Goal: Communication & Community: Answer question/provide support

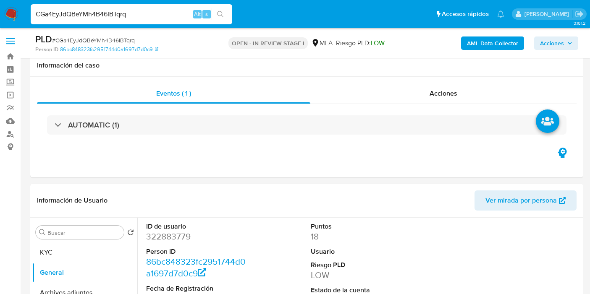
select select "10"
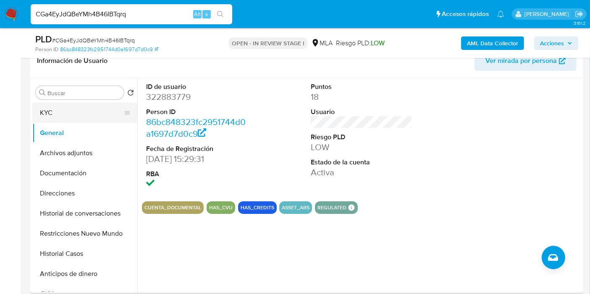
scroll to position [850, 0]
click at [100, 115] on button "KYC" at bounding box center [81, 113] width 98 height 20
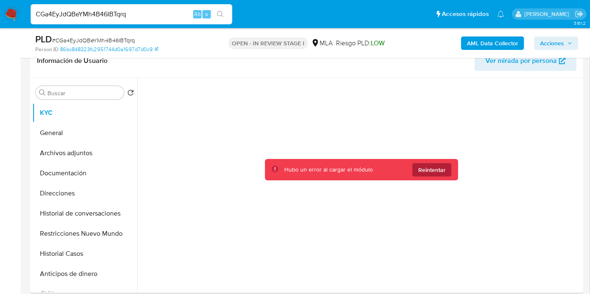
click at [427, 166] on span "Reintentar" at bounding box center [431, 169] width 27 height 13
click at [428, 174] on span "Reintentar" at bounding box center [431, 169] width 27 height 13
drag, startPoint x: 451, startPoint y: 180, endPoint x: 439, endPoint y: 167, distance: 17.5
click at [449, 179] on div "Hubo un error al cargar el módulo Reintentar" at bounding box center [361, 183] width 439 height 211
click at [439, 167] on span "Reintentar" at bounding box center [431, 169] width 27 height 13
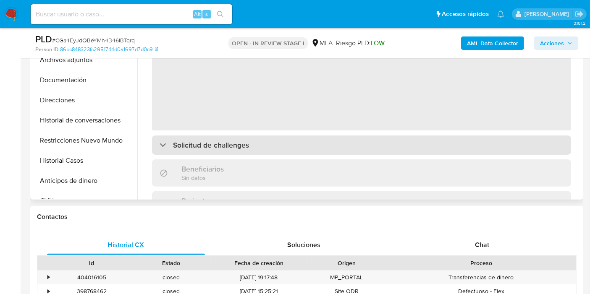
select select "10"
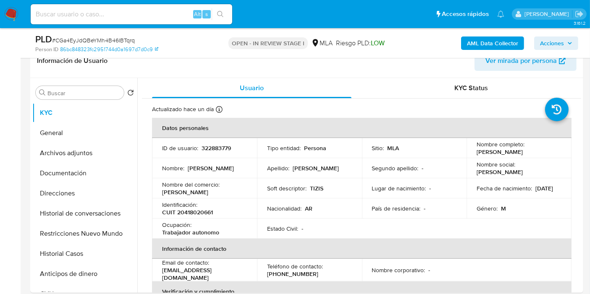
scroll to position [140, 0]
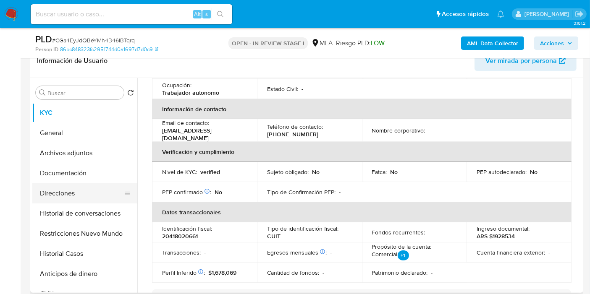
click at [63, 191] on button "Direcciones" at bounding box center [81, 193] width 98 height 20
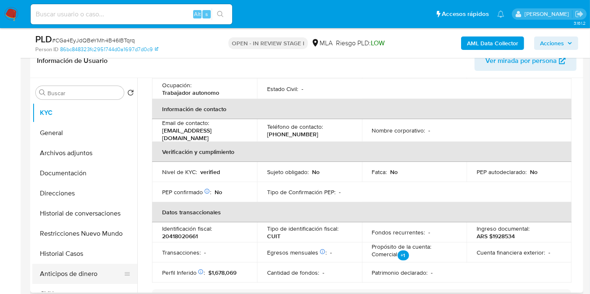
scroll to position [0, 0]
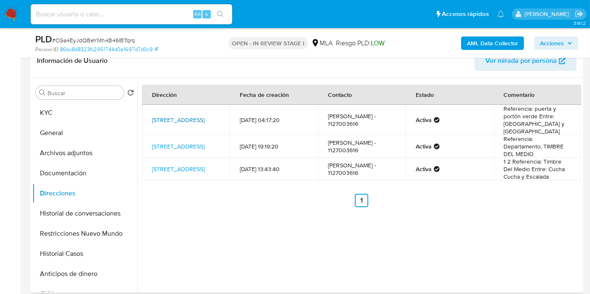
drag, startPoint x: 149, startPoint y: 110, endPoint x: 185, endPoint y: 120, distance: 37.9
click at [185, 120] on td "Caracas 5132, Ezpeleta, Buenos Aires, 1882, Argentina 5132" at bounding box center [186, 120] width 88 height 30
copy link "Caracas 5132, Ezpeleta, Buenos Aires"
click at [101, 110] on button "KYC" at bounding box center [81, 113] width 98 height 20
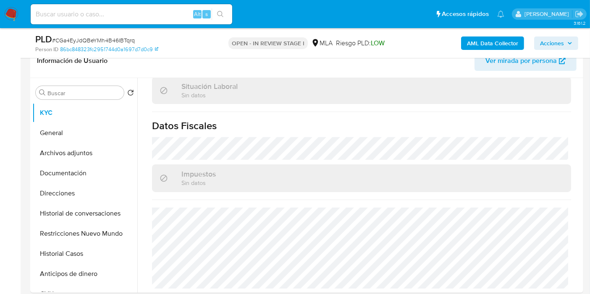
scroll to position [280, 0]
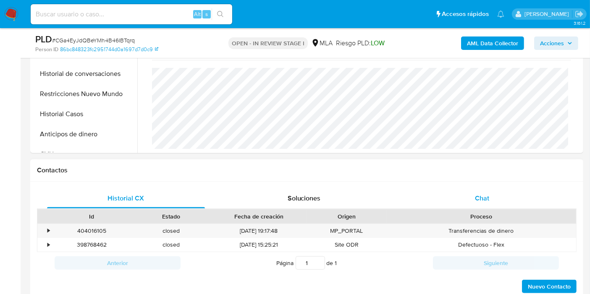
click at [491, 201] on div "Chat" at bounding box center [482, 198] width 158 height 20
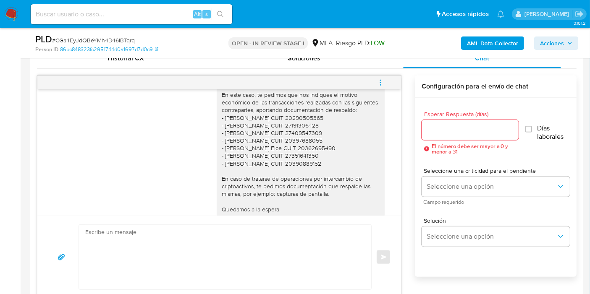
scroll to position [617, 0]
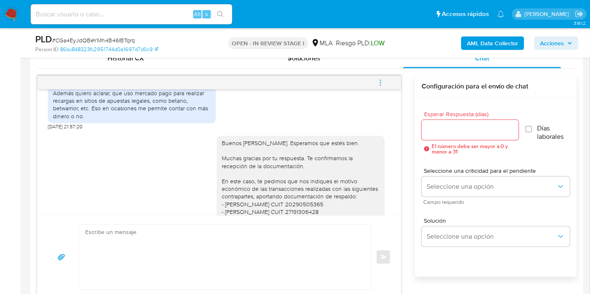
click at [150, 112] on div "Además quiero aclarar, que uso mercado pago para realizar recargas en sitios de…" at bounding box center [132, 104] width 158 height 31
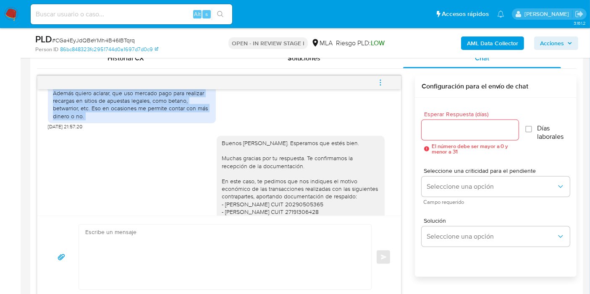
click at [150, 112] on div "Además quiero aclarar, que uso mercado pago para realizar recargas en sitios de…" at bounding box center [132, 104] width 158 height 31
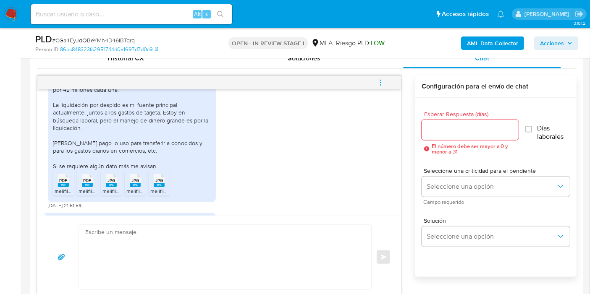
scroll to position [477, 0]
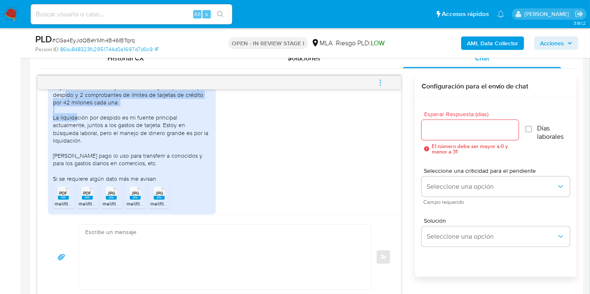
drag, startPoint x: 49, startPoint y: 107, endPoint x: 86, endPoint y: 133, distance: 45.4
click at [86, 133] on div "Adjunto últimos recibos de sueldo, la liquidación por despido y 2 comprobantes …" at bounding box center [132, 147] width 168 height 135
click at [86, 133] on div "Adjunto últimos recibos de sueldo, la liquidación por despido y 2 comprobantes …" at bounding box center [132, 132] width 158 height 99
drag, startPoint x: 58, startPoint y: 101, endPoint x: 124, endPoint y: 113, distance: 67.4
click at [124, 113] on div "Adjunto últimos recibos de sueldo, la liquidación por despido y 2 comprobantes …" at bounding box center [132, 132] width 158 height 99
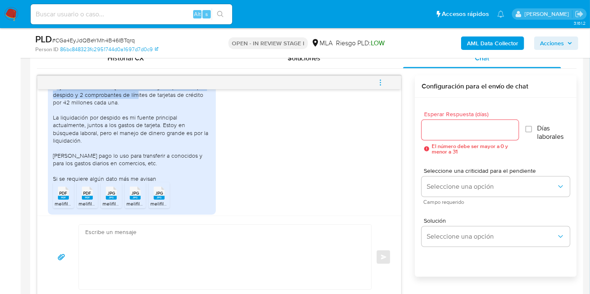
click at [124, 113] on div "Adjunto últimos recibos de sueldo, la liquidación por despido y 2 comprobantes …" at bounding box center [132, 132] width 158 height 99
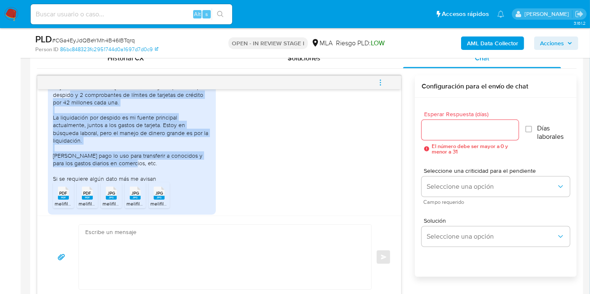
drag, startPoint x: 57, startPoint y: 109, endPoint x: 177, endPoint y: 179, distance: 139.0
click at [177, 179] on div "Adjunto últimos recibos de sueldo, la liquidación por despido y 2 comprobantes …" at bounding box center [132, 132] width 158 height 99
click at [176, 180] on div "Adjunto últimos recibos de sueldo, la liquidación por despido y 2 comprobantes …" at bounding box center [132, 132] width 158 height 99
drag, startPoint x: 161, startPoint y: 176, endPoint x: 55, endPoint y: 112, distance: 123.8
click at [55, 112] on div "Adjunto últimos recibos de sueldo, la liquidación por despido y 2 comprobantes …" at bounding box center [132, 132] width 158 height 99
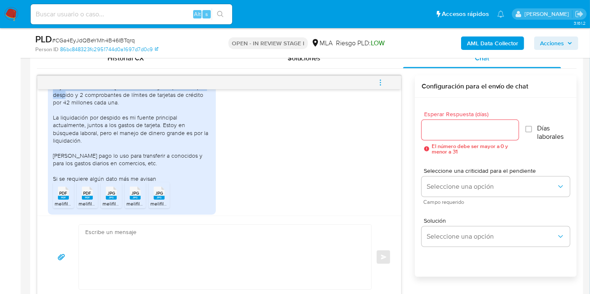
drag, startPoint x: 49, startPoint y: 108, endPoint x: 52, endPoint y: 99, distance: 9.2
click at [52, 99] on div "Adjunto últimos recibos de sueldo, la liquidación por despido y 2 comprobantes …" at bounding box center [132, 147] width 168 height 135
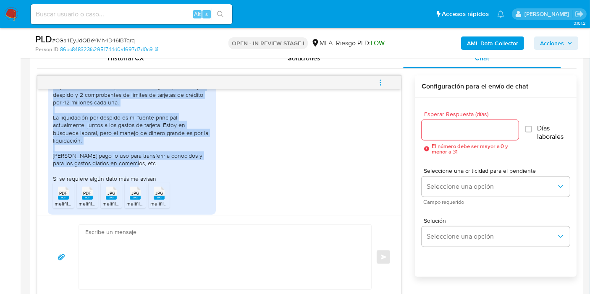
drag, startPoint x: 52, startPoint y: 100, endPoint x: 162, endPoint y: 177, distance: 134.1
click at [162, 177] on div "Adjunto últimos recibos de sueldo, la liquidación por despido y 2 comprobantes …" at bounding box center [132, 147] width 168 height 135
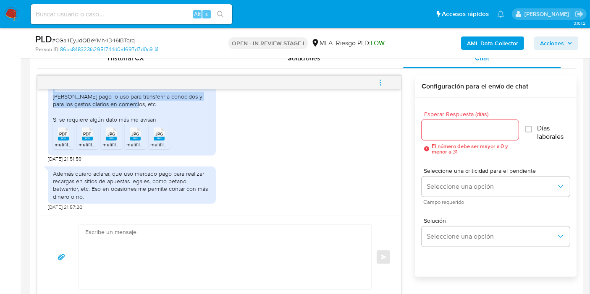
scroll to position [570, 0]
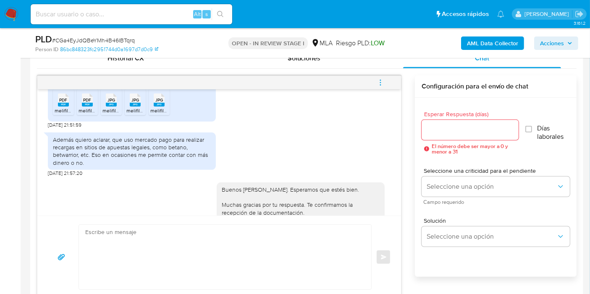
click at [175, 152] on div "Además quiero aclarar, que uso mercado pago para realizar recargas en sitios de…" at bounding box center [132, 151] width 158 height 31
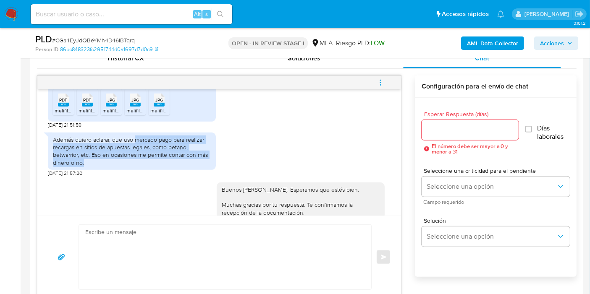
drag, startPoint x: 136, startPoint y: 148, endPoint x: 149, endPoint y: 166, distance: 22.1
click at [147, 167] on div "Además quiero aclarar, que uso mercado pago para realizar recargas en sitios de…" at bounding box center [132, 151] width 158 height 31
copy div "mercado pago para realizar recargas en sitios de apuestas legales, como betano,…"
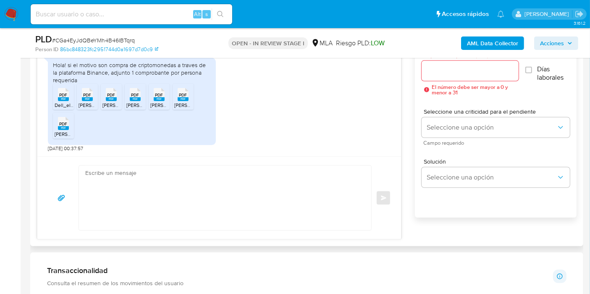
scroll to position [513, 0]
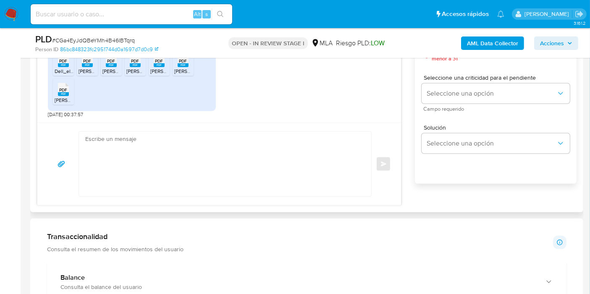
click at [266, 143] on textarea at bounding box center [222, 164] width 275 height 65
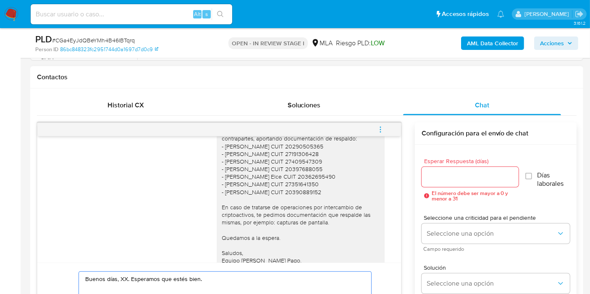
scroll to position [803, 0]
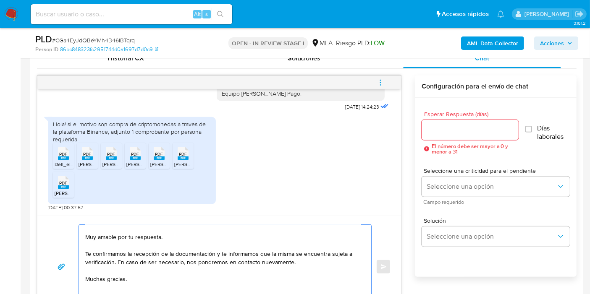
scroll to position [0, 0]
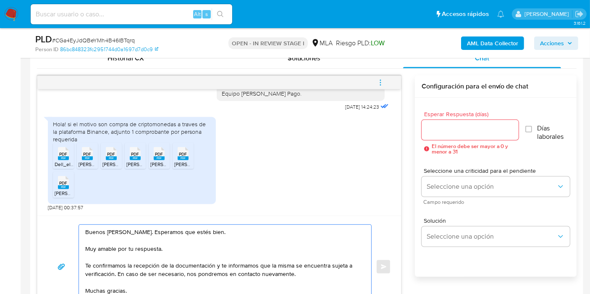
drag, startPoint x: 213, startPoint y: 265, endPoint x: 115, endPoint y: 271, distance: 98.4
click at [115, 271] on textarea "Buenos días, Rodrigo. Esperamos que estés bien. Muy amable por tu respuesta. Te…" at bounding box center [222, 267] width 275 height 84
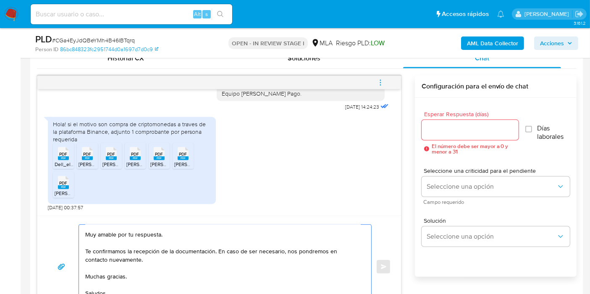
click at [115, 249] on textarea "Buenos días, Rodrigo. Esperamos que estés bien. Muy amable por tu respuesta. Te…" at bounding box center [222, 267] width 275 height 84
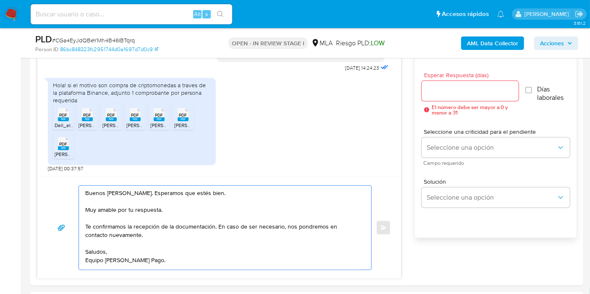
scroll to position [513, 0]
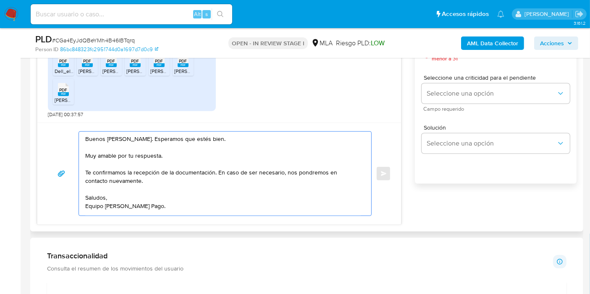
click at [123, 211] on textarea "Buenos días, Rodrigo. Esperamos que estés bien. Muy amable por tu respuesta. Te…" at bounding box center [222, 174] width 275 height 84
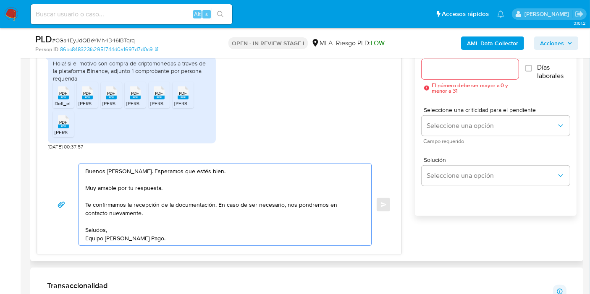
scroll to position [466, 0]
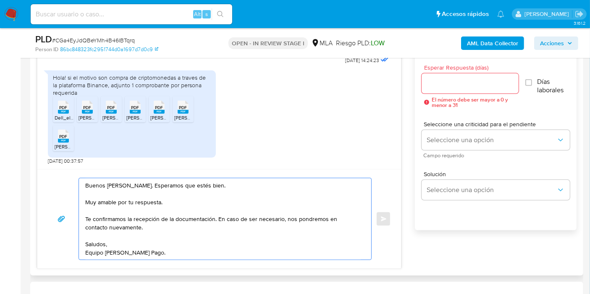
type textarea "Buenos días, Rodrigo. Esperamos que estés bien. Muy amable por tu respuesta. Te…"
click at [483, 82] on input "Esperar Respuesta (días)" at bounding box center [469, 83] width 97 height 11
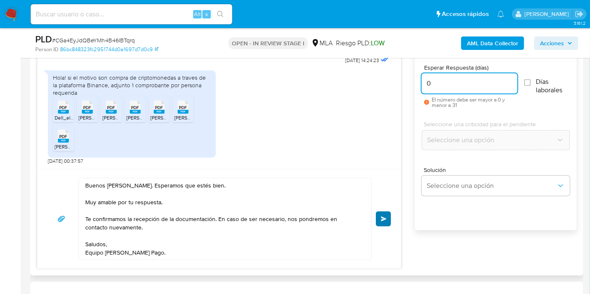
type input "0"
click at [385, 225] on button "Enviar" at bounding box center [383, 219] width 15 height 15
click at [387, 219] on button "Enviar" at bounding box center [383, 219] width 15 height 15
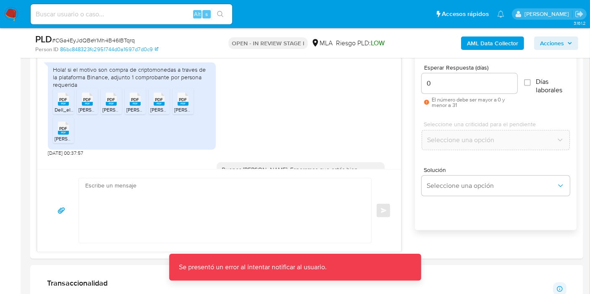
scroll to position [943, 0]
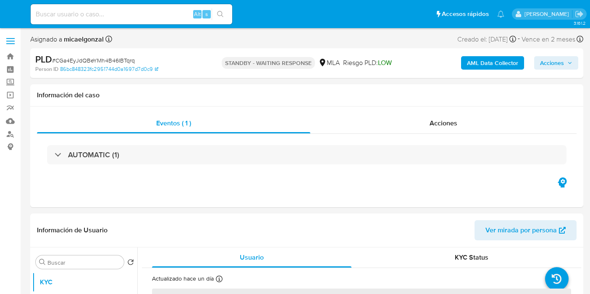
select select "10"
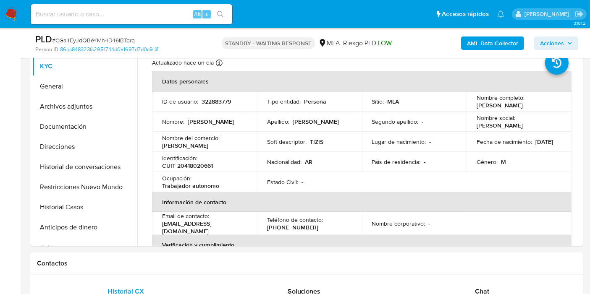
click at [131, 38] on span "# CGa4EyJdQBeYMh4B46IBTqrq" at bounding box center [93, 40] width 83 height 8
copy span "CGa4EyJdQBeYMh4B46IBTqrq"
click at [11, 16] on img at bounding box center [11, 14] width 14 height 14
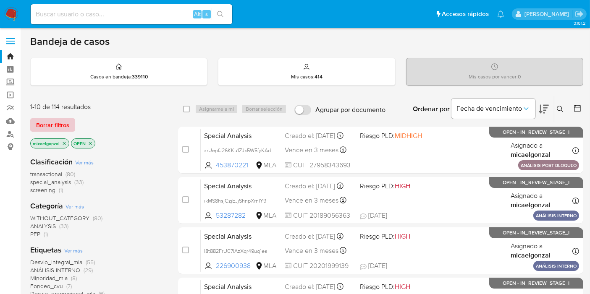
click at [54, 119] on span "Borrar filtros" at bounding box center [52, 125] width 33 height 12
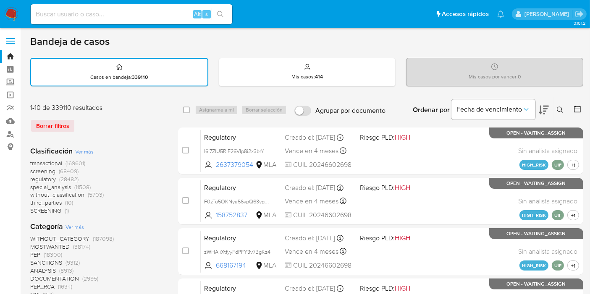
click at [563, 109] on button at bounding box center [561, 110] width 14 height 10
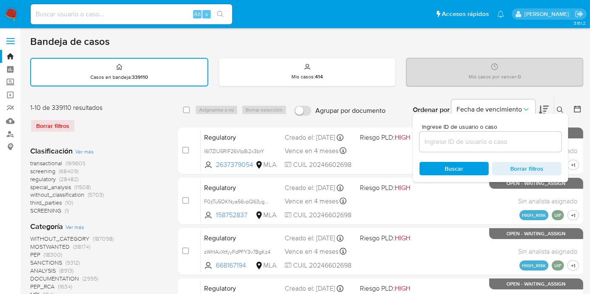
click at [509, 142] on input at bounding box center [490, 141] width 142 height 11
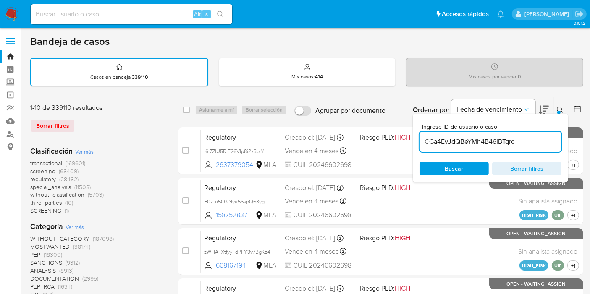
type input "CGa4EyJdQBeYMh4B46IBTqrq"
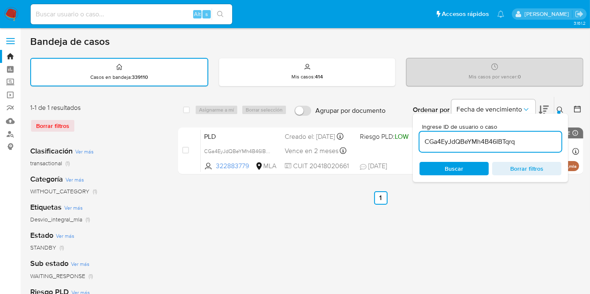
click at [186, 115] on div "select-all-cases-checkbox Asignarme a mí Borrar selección Agrupar por documento…" at bounding box center [380, 110] width 405 height 26
click at [464, 167] on span "Buscar" at bounding box center [454, 169] width 58 height 12
click at [437, 166] on span "Buscar" at bounding box center [454, 169] width 58 height 12
click at [460, 162] on span "Buscar" at bounding box center [454, 168] width 18 height 13
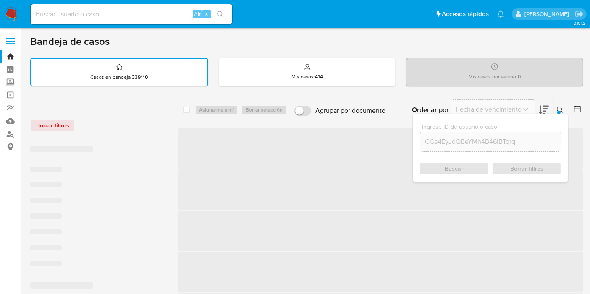
click at [459, 164] on div "Buscar Borrar filtros" at bounding box center [490, 168] width 142 height 13
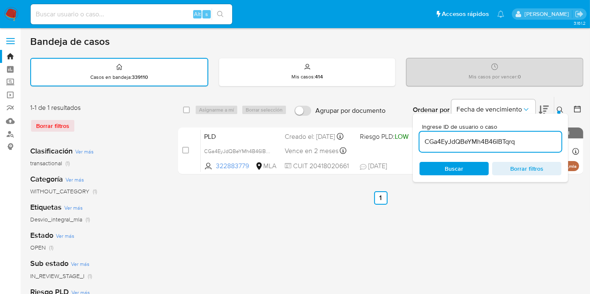
drag, startPoint x: 186, startPoint y: 106, endPoint x: 191, endPoint y: 106, distance: 4.6
click at [186, 107] on input "checkbox" at bounding box center [186, 110] width 7 height 7
checkbox input "true"
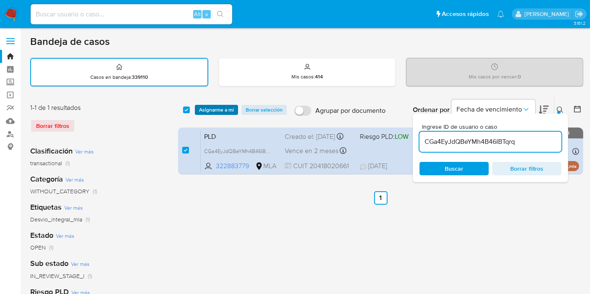
click at [205, 107] on span "Asignarme a mí" at bounding box center [216, 110] width 35 height 8
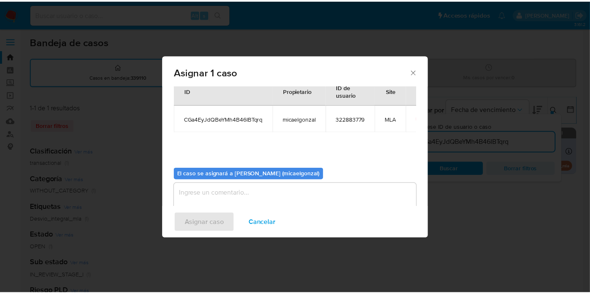
scroll to position [43, 0]
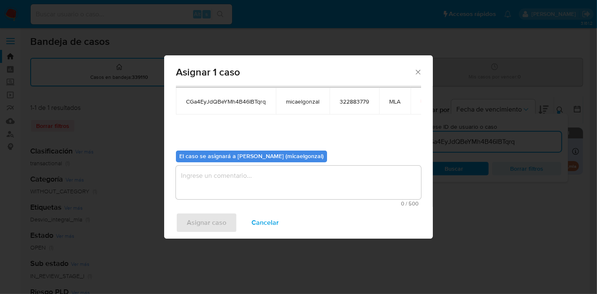
click at [223, 178] on textarea "assign-modal" at bounding box center [298, 183] width 245 height 34
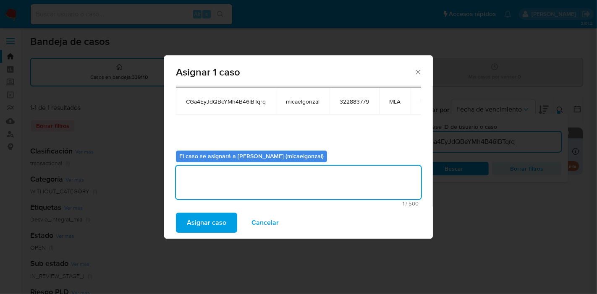
click at [196, 214] on span "Asignar caso" at bounding box center [206, 223] width 39 height 18
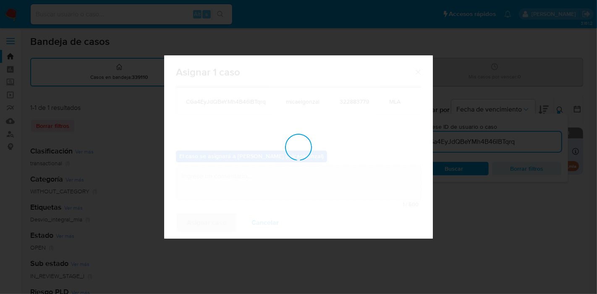
checkbox input "false"
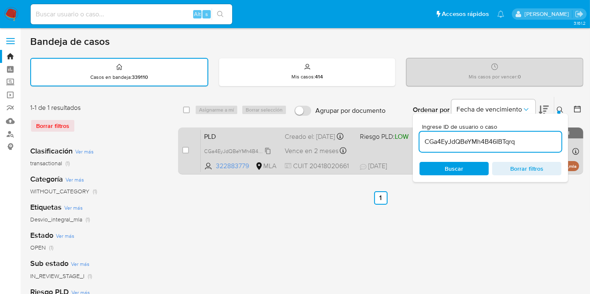
click at [225, 155] on span "CGa4EyJdQBeYMh4B46IBTqrq" at bounding box center [239, 150] width 71 height 9
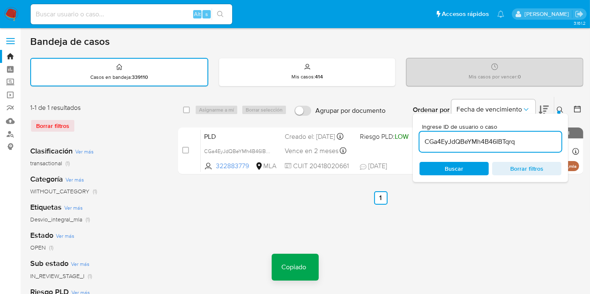
click at [130, 20] on div "Alt s" at bounding box center [131, 14] width 201 height 20
click at [138, 14] on input at bounding box center [131, 14] width 201 height 11
paste input "CGa4EyJdQBeYMh4B46IBTqrq"
type input "CGa4EyJdQBeYMh4B46IBTqrq"
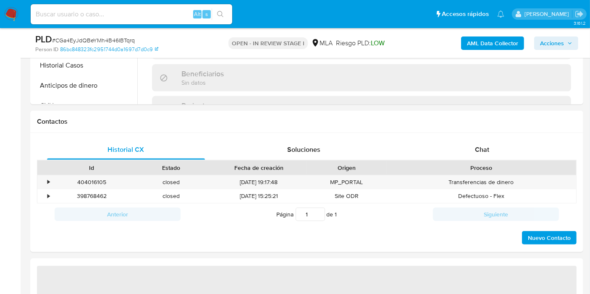
scroll to position [373, 0]
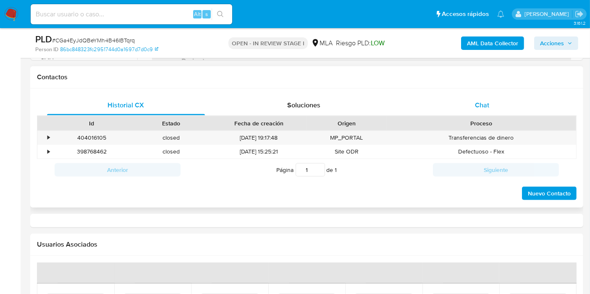
select select "10"
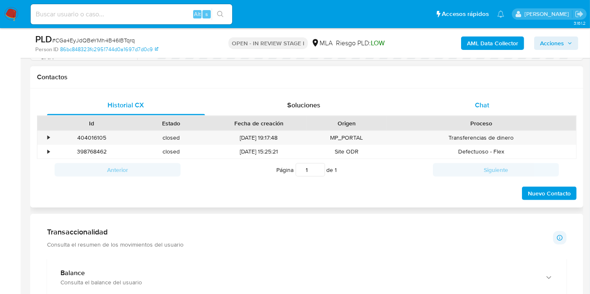
click at [499, 112] on div "Chat" at bounding box center [482, 105] width 158 height 20
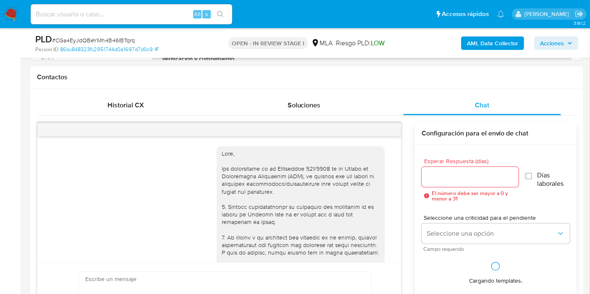
scroll to position [943, 0]
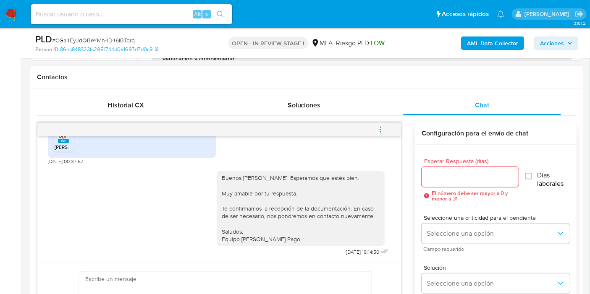
click at [382, 128] on icon "menu-action" at bounding box center [381, 130] width 8 height 8
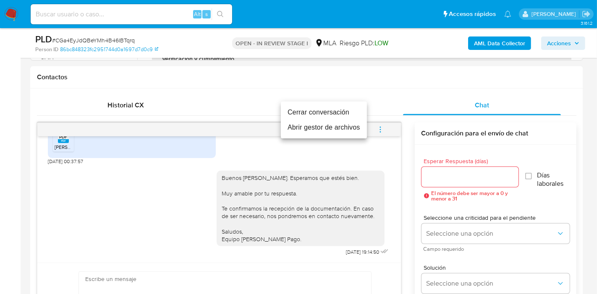
click at [328, 110] on li "Cerrar conversación" at bounding box center [324, 112] width 86 height 15
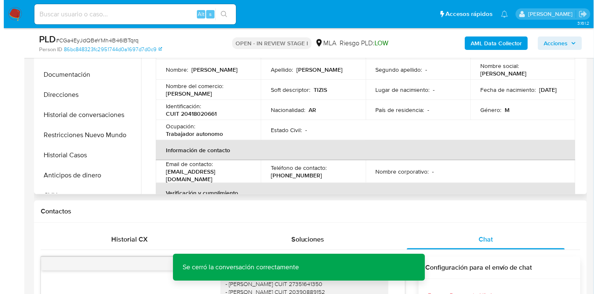
scroll to position [186, 0]
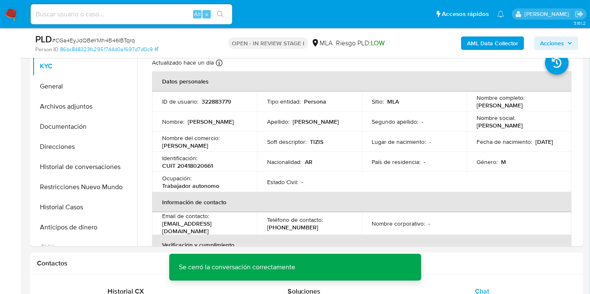
click at [515, 42] on b "AML Data Collector" at bounding box center [492, 43] width 51 height 13
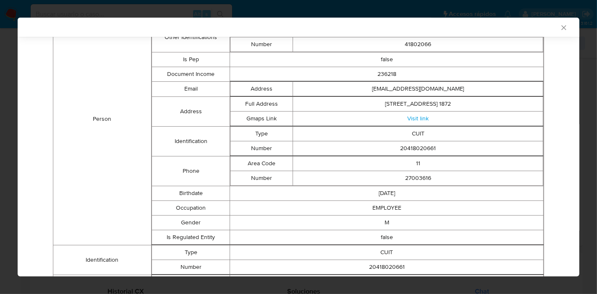
scroll to position [118, 0]
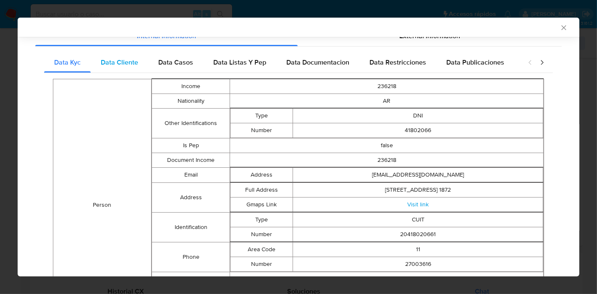
click at [122, 59] on span "Data Cliente" at bounding box center [119, 63] width 37 height 10
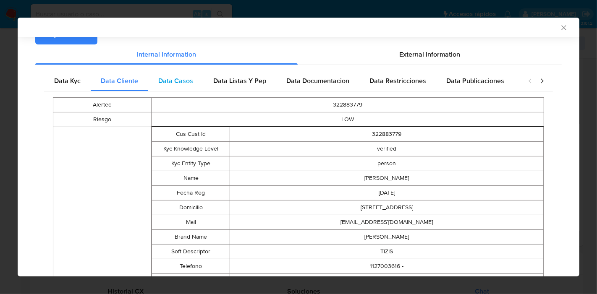
click at [183, 86] on div "Data Casos" at bounding box center [175, 81] width 55 height 20
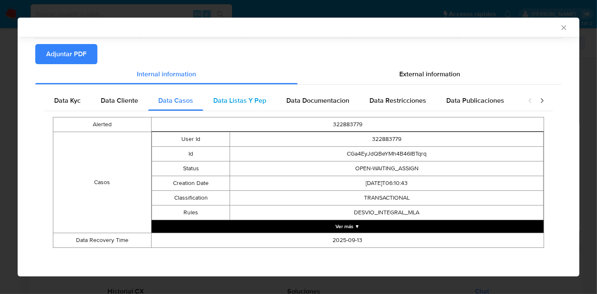
click at [215, 103] on span "Data Listas Y Pep" at bounding box center [239, 101] width 53 height 10
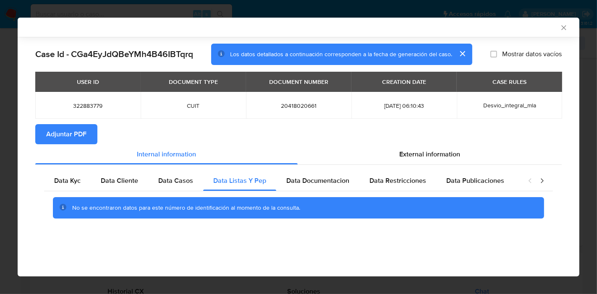
drag, startPoint x: 296, startPoint y: 178, endPoint x: 439, endPoint y: 198, distance: 144.2
click at [297, 178] on span "Data Documentacion" at bounding box center [317, 181] width 63 height 10
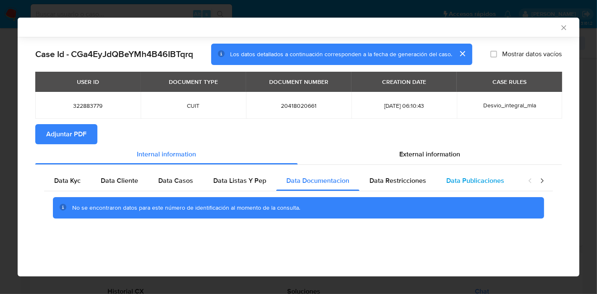
drag, startPoint x: 421, startPoint y: 180, endPoint x: 491, endPoint y: 184, distance: 70.2
click at [422, 182] on span "Data Restricciones" at bounding box center [397, 181] width 57 height 10
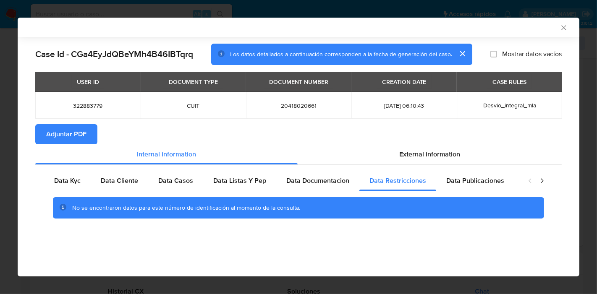
drag, startPoint x: 491, startPoint y: 184, endPoint x: 534, endPoint y: 183, distance: 43.2
click at [494, 183] on span "Data Publicaciones" at bounding box center [475, 181] width 58 height 10
click at [546, 180] on icon "closure-recommendation-modal" at bounding box center [542, 181] width 8 height 8
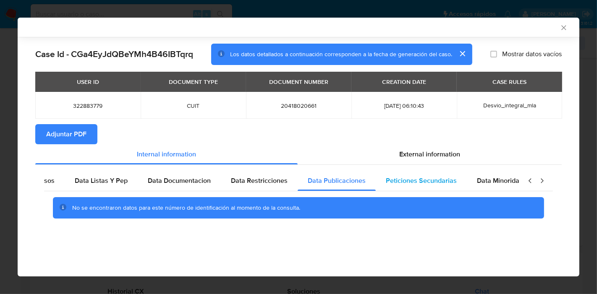
scroll to position [0, 147]
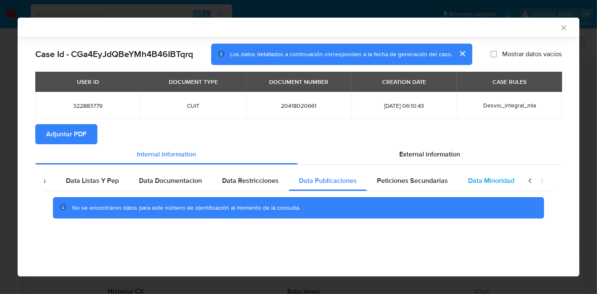
drag, startPoint x: 427, startPoint y: 188, endPoint x: 492, endPoint y: 186, distance: 65.1
click at [442, 186] on div "Peticiones Secundarias" at bounding box center [412, 181] width 91 height 20
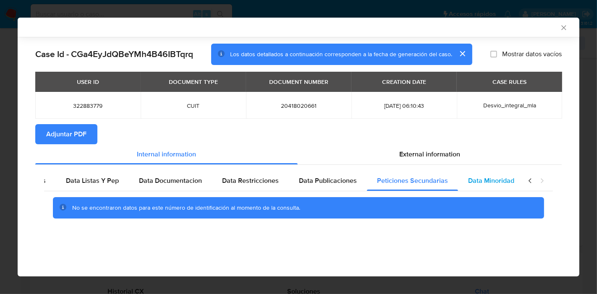
drag, startPoint x: 498, startPoint y: 185, endPoint x: 518, endPoint y: 182, distance: 20.4
click at [502, 185] on div "Data Minoridad" at bounding box center [491, 181] width 66 height 20
click at [529, 181] on icon "closure-recommendation-modal" at bounding box center [530, 181] width 8 height 8
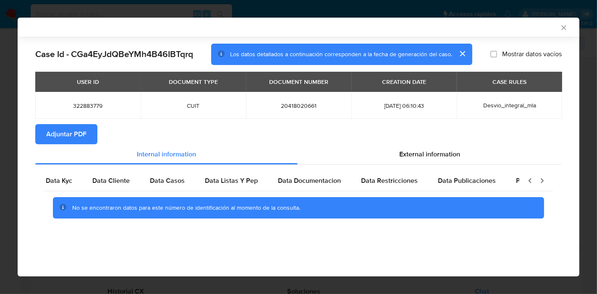
scroll to position [0, 0]
click at [59, 176] on span "Data Kyc" at bounding box center [67, 181] width 26 height 10
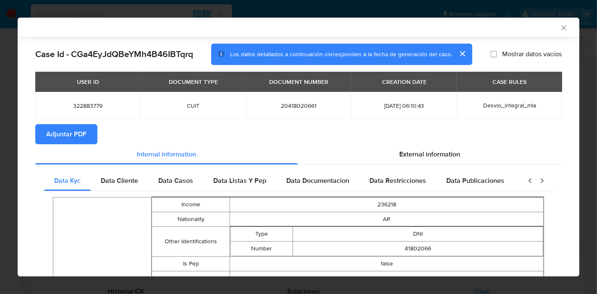
click at [434, 143] on section "Adjuntar PDF" at bounding box center [298, 134] width 526 height 20
click at [428, 153] on span "External information" at bounding box center [429, 154] width 61 height 10
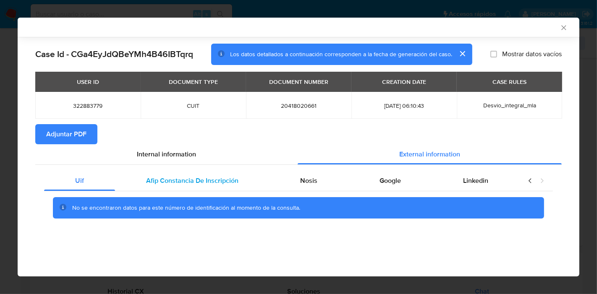
click at [202, 172] on div "Afip Constancia De Inscripción" at bounding box center [192, 181] width 154 height 20
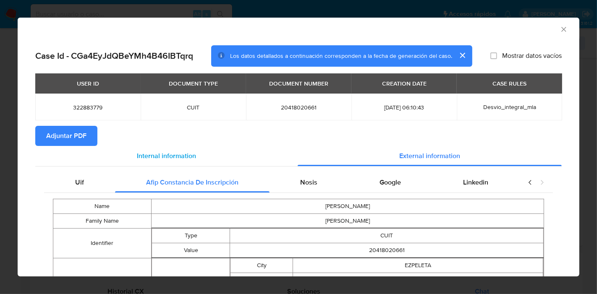
scroll to position [92, 0]
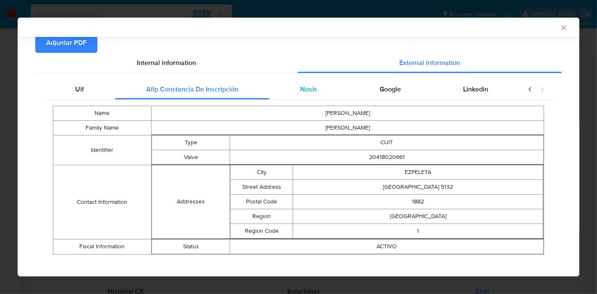
click at [300, 91] on span "Nosis" at bounding box center [308, 89] width 17 height 10
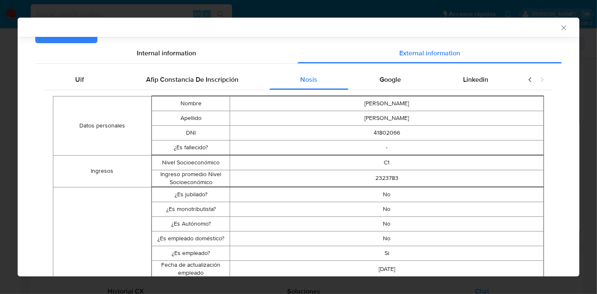
scroll to position [45, 0]
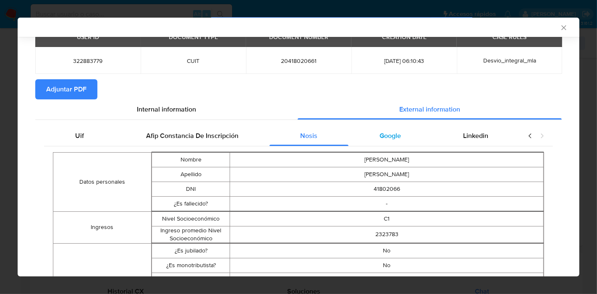
click at [386, 142] on div "Google" at bounding box center [390, 136] width 84 height 20
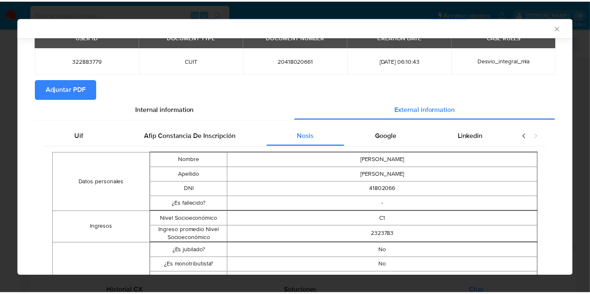
scroll to position [0, 0]
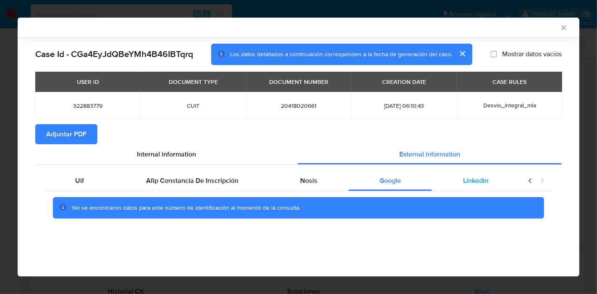
click at [489, 188] on div "Linkedin" at bounding box center [475, 181] width 87 height 20
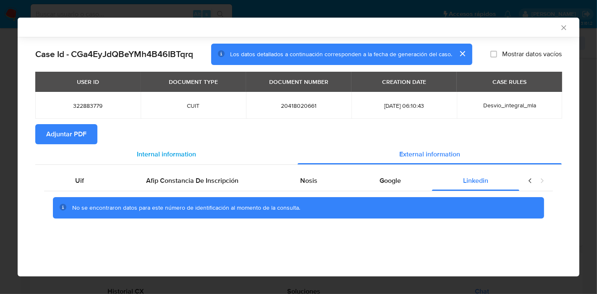
drag, startPoint x: 63, startPoint y: 183, endPoint x: 173, endPoint y: 164, distance: 111.7
click at [75, 180] on div "Uif" at bounding box center [79, 181] width 71 height 20
click at [198, 159] on div "Internal information" at bounding box center [166, 154] width 262 height 20
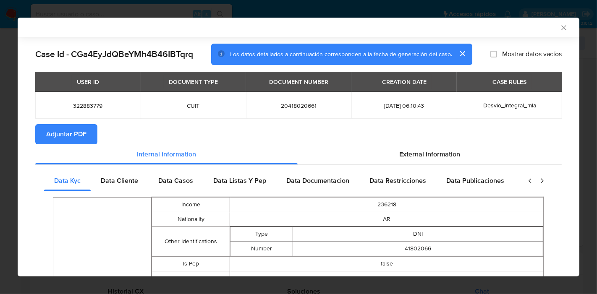
click at [82, 129] on span "Adjuntar PDF" at bounding box center [66, 134] width 40 height 18
click at [560, 28] on icon "Cerrar ventana" at bounding box center [564, 28] width 8 height 8
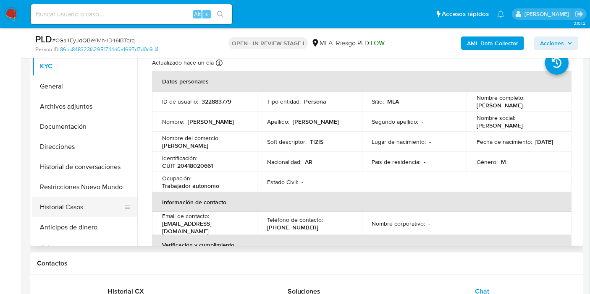
click at [104, 199] on button "Historial Casos" at bounding box center [81, 207] width 98 height 20
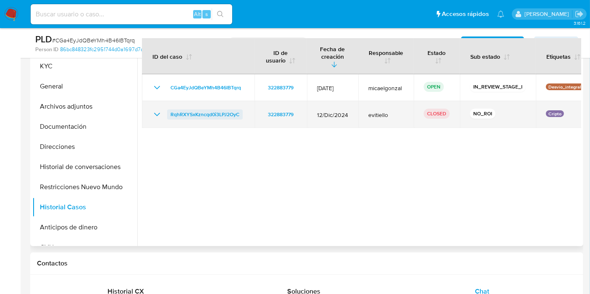
click at [175, 110] on span "RqhRXYSxKzncqd0i3LPJ2OyC" at bounding box center [204, 115] width 69 height 10
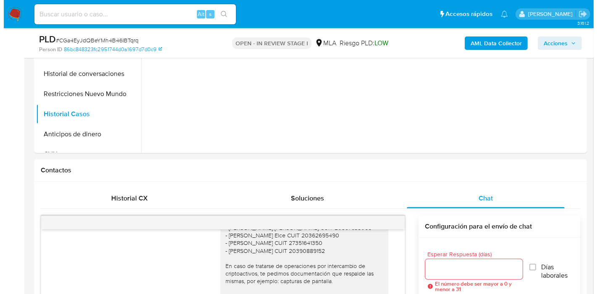
scroll to position [140, 0]
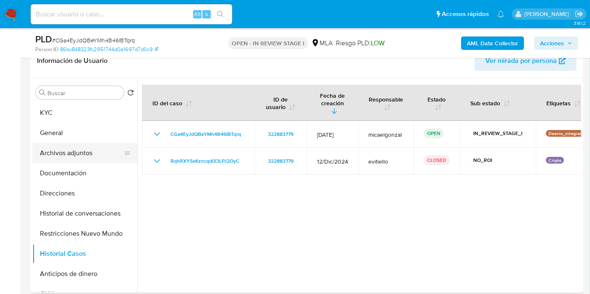
click at [93, 160] on button "Archivos adjuntos" at bounding box center [81, 153] width 98 height 20
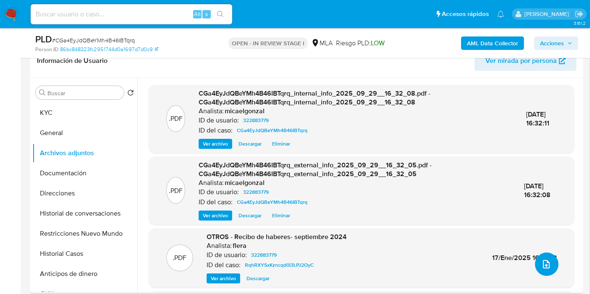
click at [541, 260] on icon "upload-file" at bounding box center [546, 264] width 10 height 10
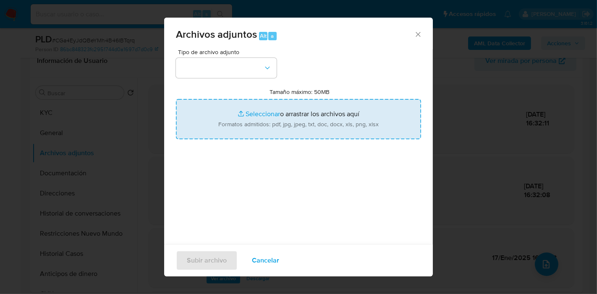
click at [274, 109] on input "Tamaño máximo: 50MB Seleccionar archivos" at bounding box center [298, 119] width 245 height 40
type input "C:\fakepath\Compra Cripto - Pablo Sebastian Vargas.pdf"
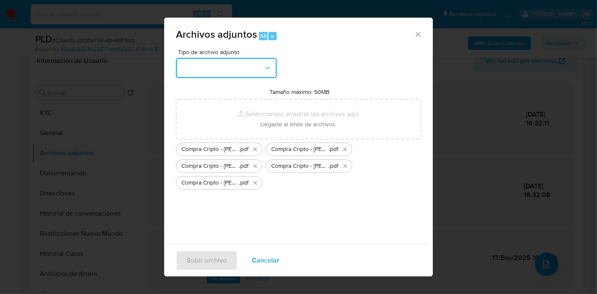
click at [182, 69] on button "button" at bounding box center [226, 68] width 101 height 20
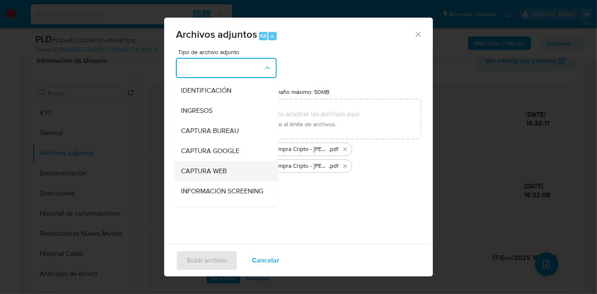
scroll to position [93, 0]
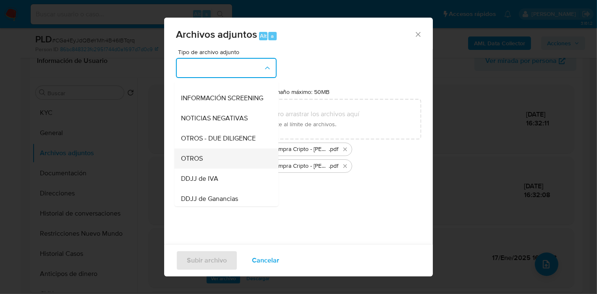
click at [201, 163] on span "OTROS" at bounding box center [192, 158] width 22 height 8
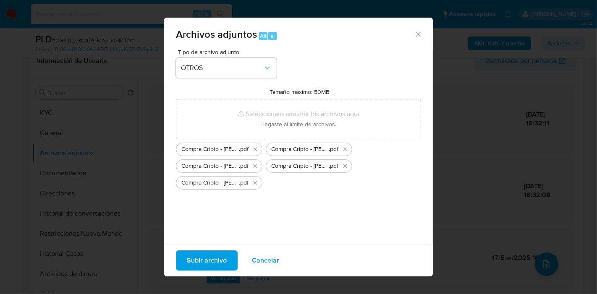
click at [217, 250] on div "Subir archivo Cancelar" at bounding box center [298, 260] width 269 height 32
click at [208, 264] on span "Subir archivo" at bounding box center [207, 260] width 40 height 18
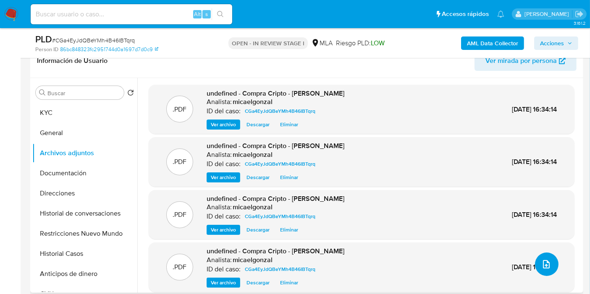
click at [536, 254] on button "upload-file" at bounding box center [547, 265] width 24 height 24
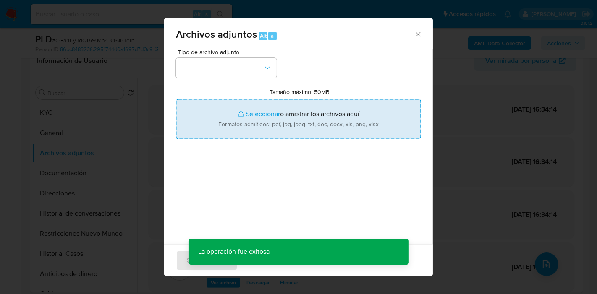
click at [220, 116] on input "Tamaño máximo: 50MB Seleccionar archivos" at bounding box center [298, 119] width 245 height 40
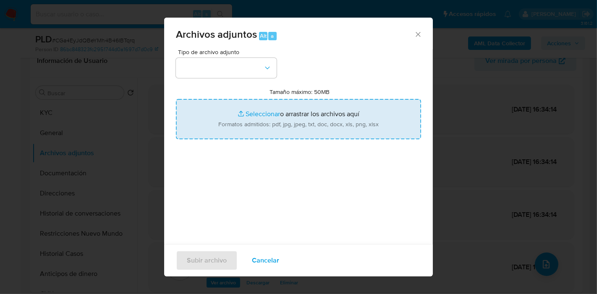
type input "C:\fakepath\Compra Cripto - Mariano Alejandro Corzo Mercado.pdf"
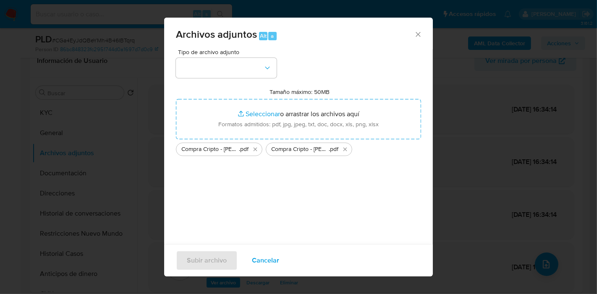
click at [206, 55] on span "Tipo de archivo adjunto" at bounding box center [228, 52] width 101 height 6
click at [216, 75] on button "button" at bounding box center [226, 68] width 101 height 20
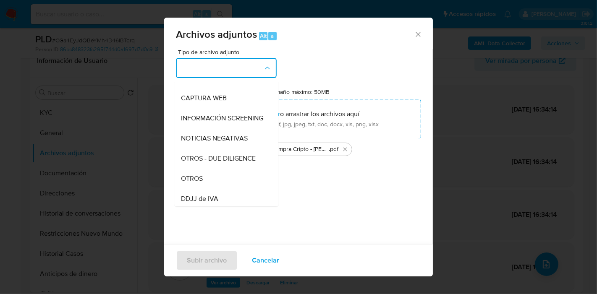
scroll to position [140, 0]
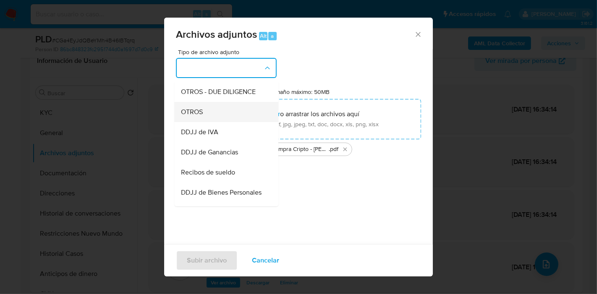
click at [229, 115] on div "OTROS" at bounding box center [224, 112] width 86 height 20
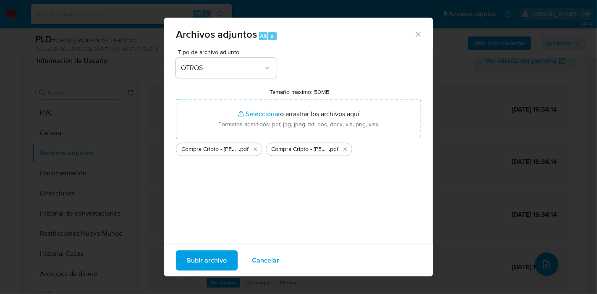
click at [193, 263] on span "Subir archivo" at bounding box center [207, 260] width 40 height 18
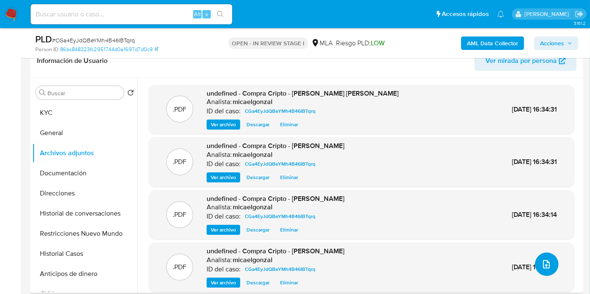
click at [536, 267] on button "upload-file" at bounding box center [547, 265] width 24 height 24
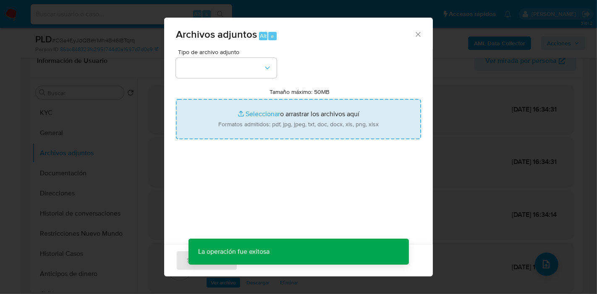
click at [336, 126] on input "Tamaño máximo: 50MB Seleccionar archivos" at bounding box center [298, 119] width 245 height 40
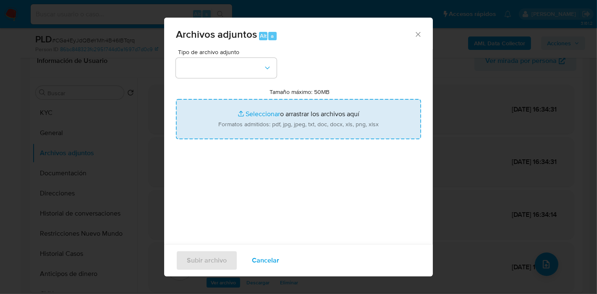
type input "C:\fakepath\Limites de Tarjetas de Credito.pdf"
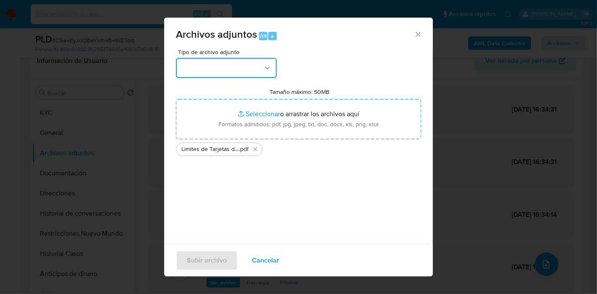
click at [184, 73] on button "button" at bounding box center [226, 68] width 101 height 20
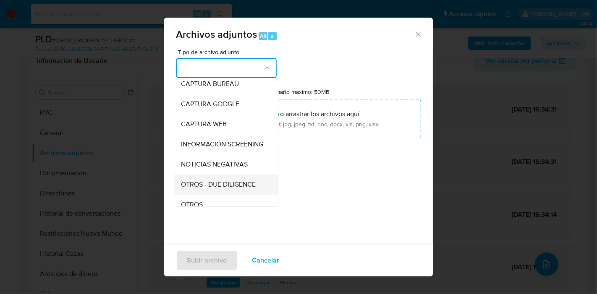
scroll to position [93, 0]
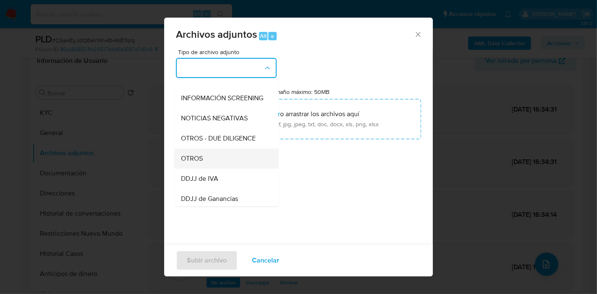
click at [218, 169] on div "OTROS" at bounding box center [224, 159] width 86 height 20
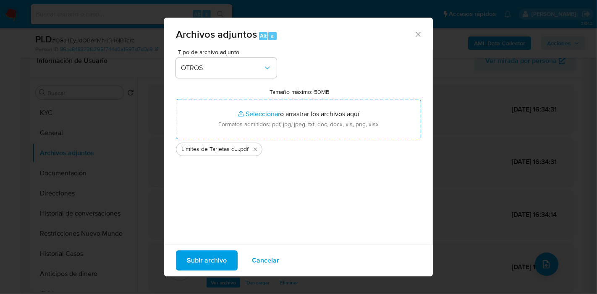
click at [198, 250] on div "Subir archivo Cancelar" at bounding box center [298, 260] width 269 height 32
click at [199, 256] on span "Subir archivo" at bounding box center [207, 260] width 40 height 18
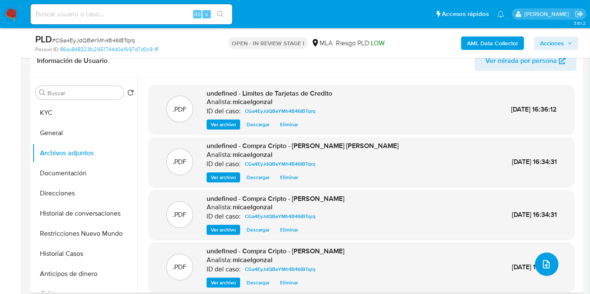
click at [549, 265] on button "upload-file" at bounding box center [547, 265] width 24 height 24
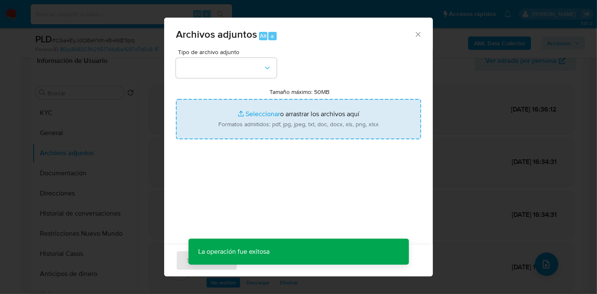
click at [245, 114] on input "Tamaño máximo: 50MB Seleccionar archivos" at bounding box center [298, 119] width 245 height 40
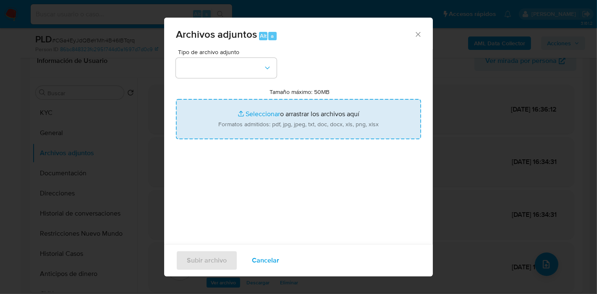
type input "C:\fakepath\Recibo de Liquidación Final - Julio 2025.pdf"
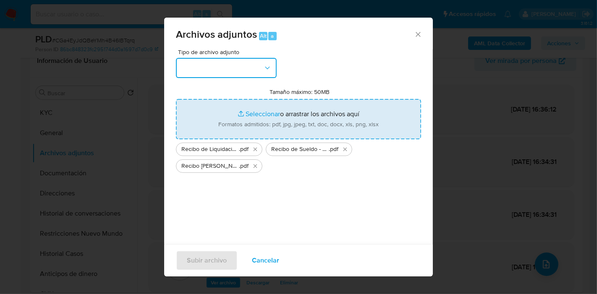
click at [182, 69] on button "button" at bounding box center [226, 68] width 101 height 20
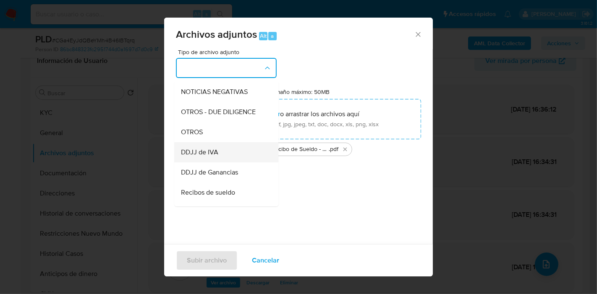
scroll to position [140, 0]
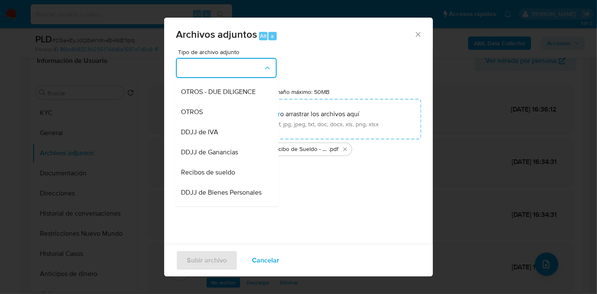
drag, startPoint x: 215, startPoint y: 181, endPoint x: 191, endPoint y: 276, distance: 97.5
click at [216, 177] on span "Recibos de sueldo" at bounding box center [208, 172] width 54 height 8
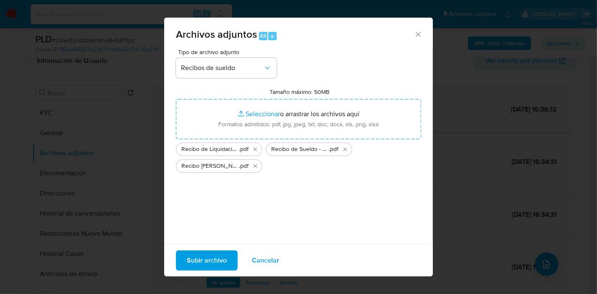
click at [175, 268] on div "Subir archivo Cancelar" at bounding box center [298, 260] width 269 height 32
click at [194, 267] on span "Subir archivo" at bounding box center [207, 260] width 40 height 18
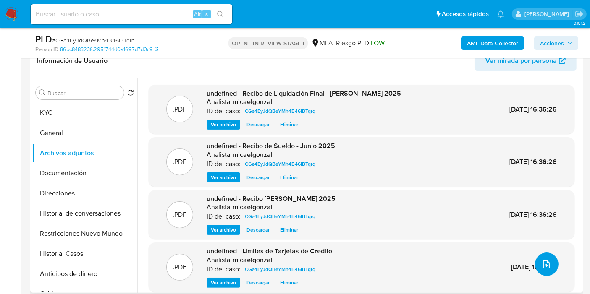
click at [536, 263] on button "upload-file" at bounding box center [547, 265] width 24 height 24
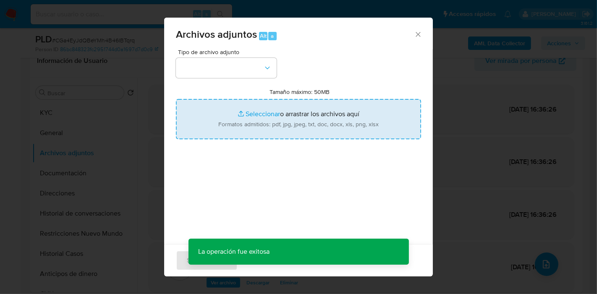
click at [245, 118] on input "Tamaño máximo: 50MB Seleccionar archivos" at bounding box center [298, 119] width 245 height 40
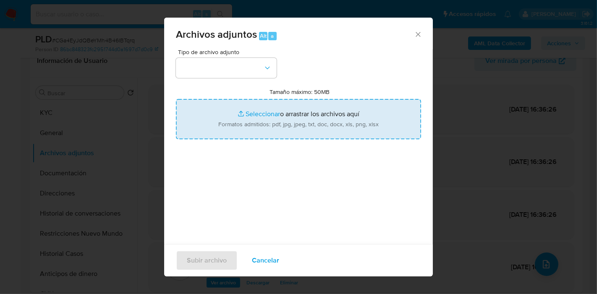
type input "C:\fakepath\Caselog CGa4EyJdQBeYMh4B46IBTqrq_2025_09_17_18_32_17.docx"
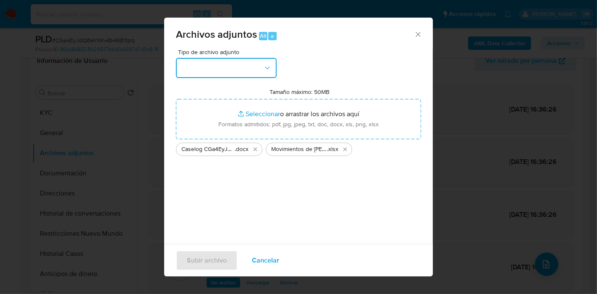
drag, startPoint x: 245, startPoint y: 118, endPoint x: 179, endPoint y: 73, distance: 80.6
click at [179, 73] on button "button" at bounding box center [226, 68] width 101 height 20
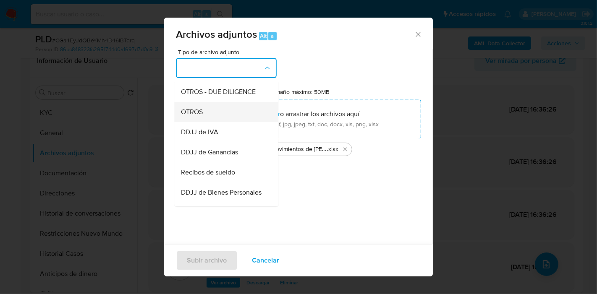
click at [222, 118] on div "OTROS" at bounding box center [224, 112] width 86 height 20
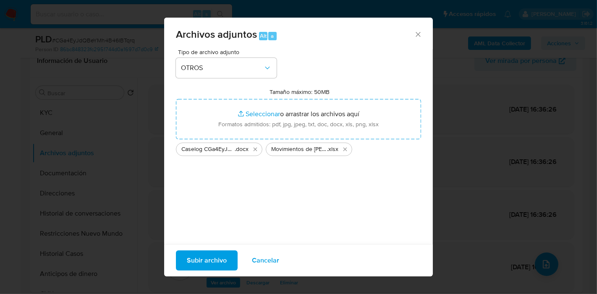
click at [225, 221] on div "Tipo de archivo adjunto OTROS Tamaño máximo: 50MB Seleccionar archivos Seleccio…" at bounding box center [298, 148] width 245 height 198
click at [214, 253] on span "Subir archivo" at bounding box center [207, 260] width 40 height 18
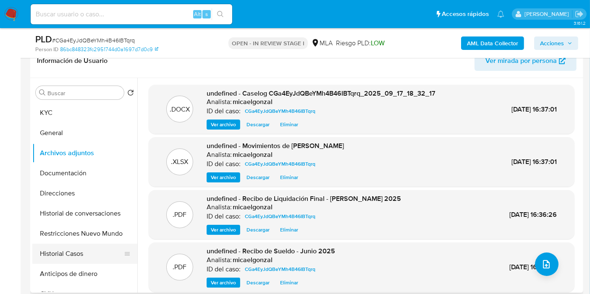
click at [107, 252] on button "Historial Casos" at bounding box center [81, 254] width 98 height 20
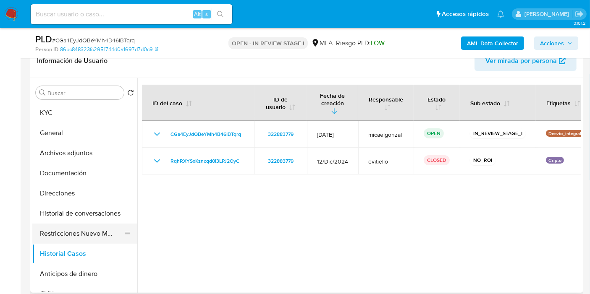
click at [109, 230] on button "Restricciones Nuevo Mundo" at bounding box center [81, 234] width 98 height 20
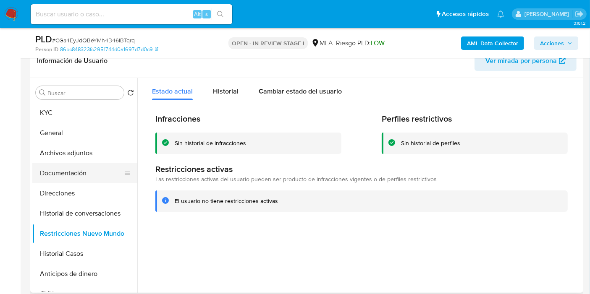
click at [91, 181] on button "Documentación" at bounding box center [81, 173] width 98 height 20
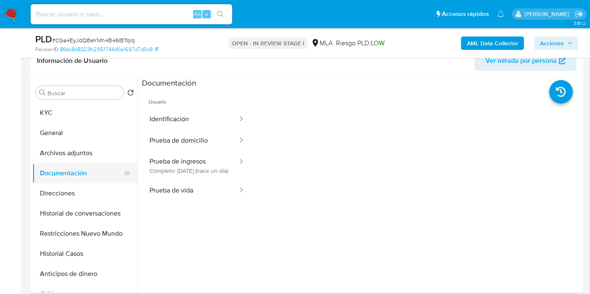
click at [93, 168] on button "Documentación" at bounding box center [81, 173] width 98 height 20
click at [64, 97] on div "Buscar" at bounding box center [80, 92] width 88 height 13
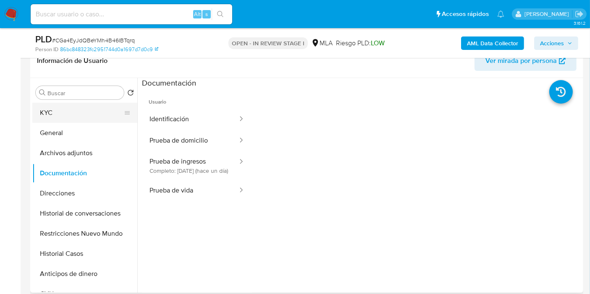
click at [61, 108] on button "KYC" at bounding box center [81, 113] width 98 height 20
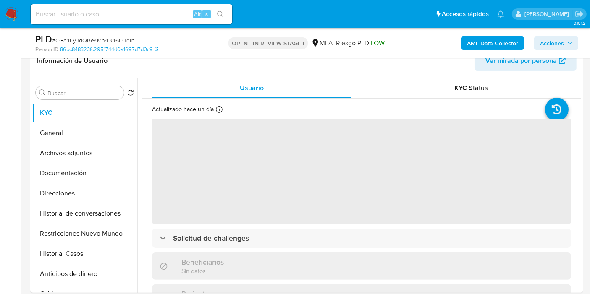
click at [550, 42] on span "Acciones" at bounding box center [552, 43] width 24 height 13
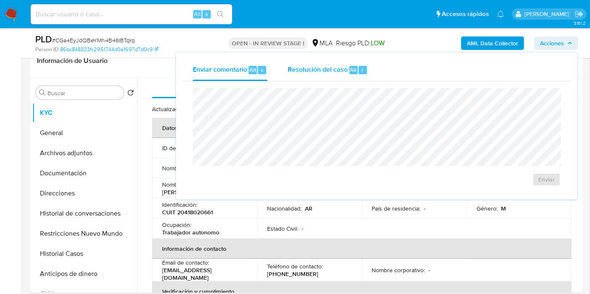
click at [369, 76] on button "Resolución del caso Alt r" at bounding box center [327, 70] width 100 height 22
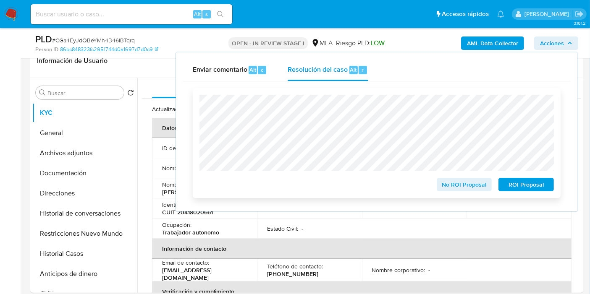
click at [453, 184] on span "No ROI Proposal" at bounding box center [464, 185] width 44 height 12
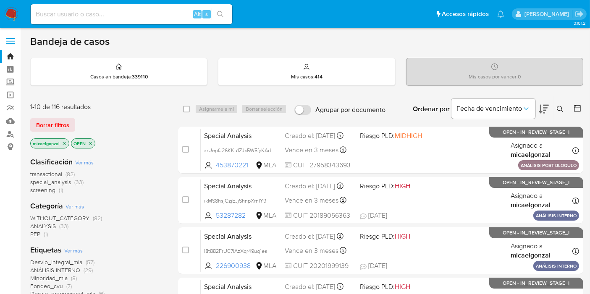
click at [90, 11] on input at bounding box center [131, 14] width 201 height 11
paste input "xWPMsuZwumWpIKMg6S1guHde"
type input "xWPMsuZwumWpIKMg6S1guHde"
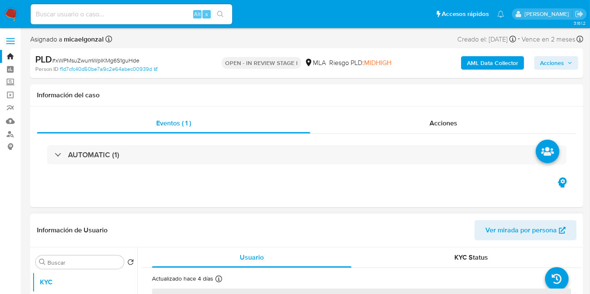
select select "10"
click at [146, 16] on input at bounding box center [131, 14] width 201 height 11
click at [149, 18] on input at bounding box center [131, 14] width 201 height 11
paste input "LHfPnHNj8CHT3JVQmi7eyf5I"
type input "LHfPnHNj8CHT3JVQmi7eyf5I"
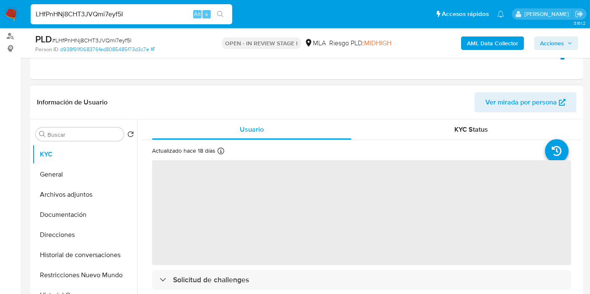
scroll to position [140, 0]
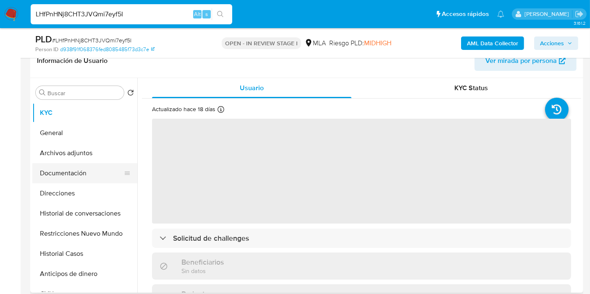
select select "10"
click at [80, 174] on button "Documentación" at bounding box center [81, 173] width 98 height 20
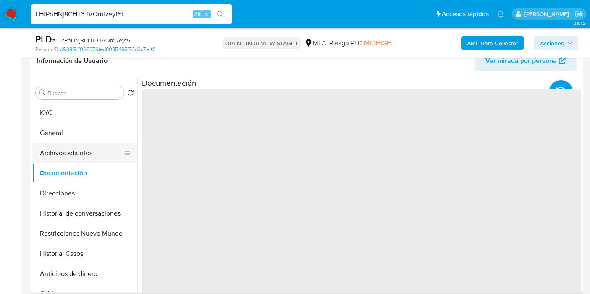
click at [91, 150] on button "Archivos adjuntos" at bounding box center [81, 153] width 98 height 20
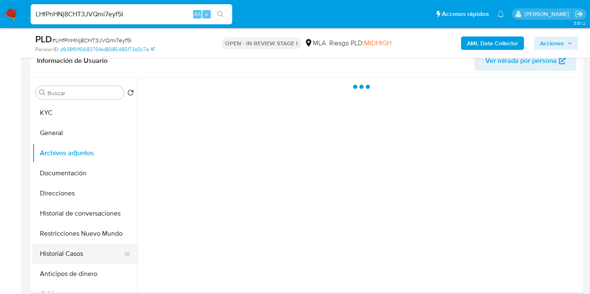
click at [89, 254] on button "Historial Casos" at bounding box center [81, 254] width 98 height 20
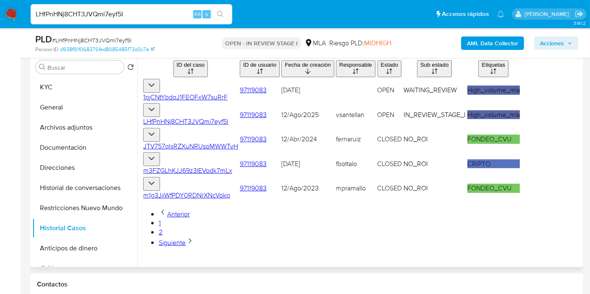
scroll to position [186, 0]
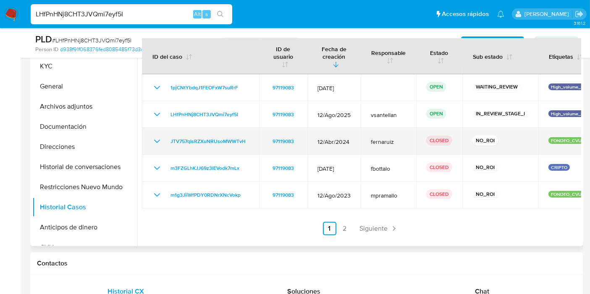
click at [467, 150] on td "NO_ROI" at bounding box center [500, 141] width 76 height 27
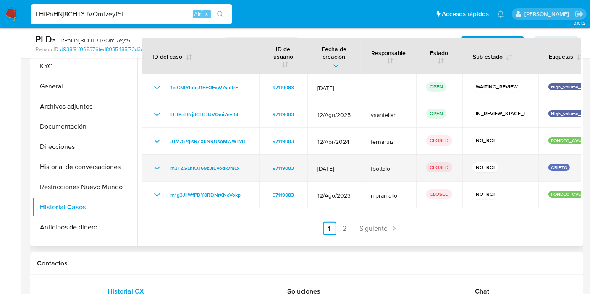
click at [461, 174] on td "CLOSED" at bounding box center [439, 168] width 46 height 27
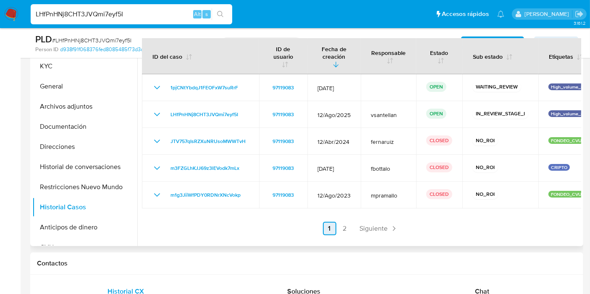
click at [331, 232] on link "1" at bounding box center [329, 228] width 13 height 13
click at [342, 232] on link "2" at bounding box center [344, 228] width 13 height 13
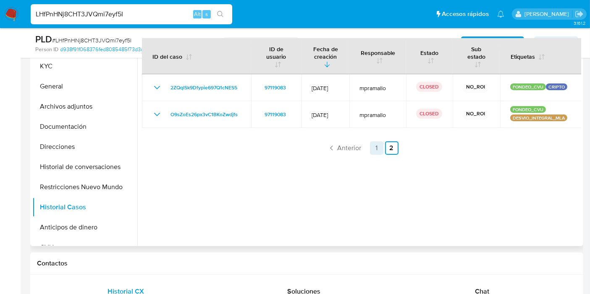
click at [373, 151] on link "1" at bounding box center [376, 147] width 13 height 13
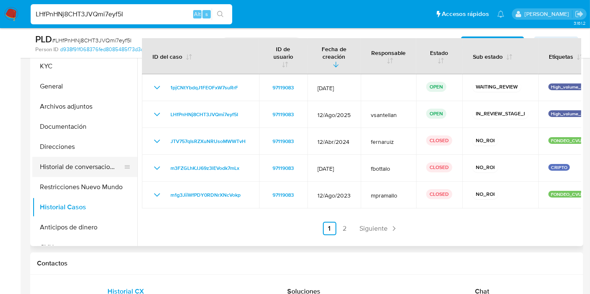
click at [101, 160] on button "Historial de conversaciones" at bounding box center [81, 167] width 98 height 20
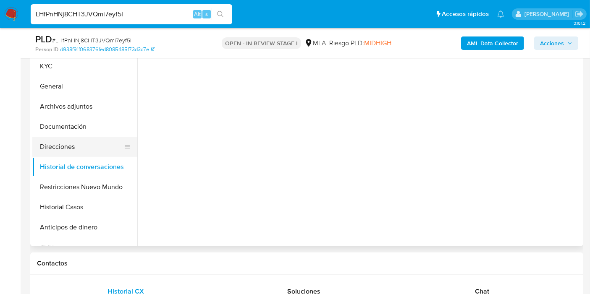
click at [98, 146] on button "Direcciones" at bounding box center [81, 147] width 98 height 20
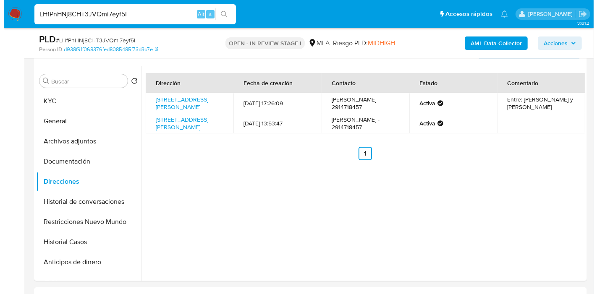
scroll to position [140, 0]
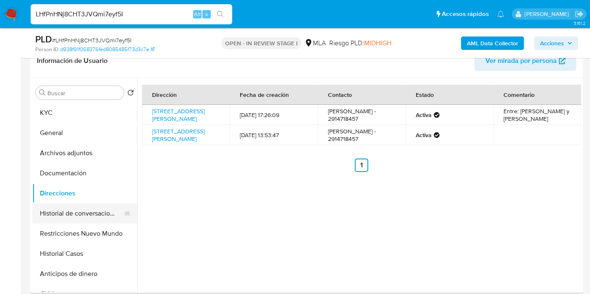
click at [84, 212] on button "Historial de conversaciones" at bounding box center [81, 214] width 98 height 20
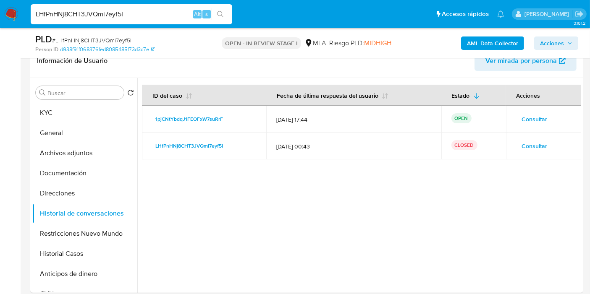
click at [523, 140] on span "Consultar" at bounding box center [535, 146] width 26 height 12
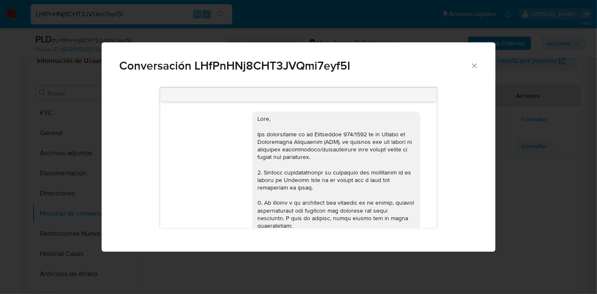
click at [526, 145] on div "Conversación LHfPnHNj8CHT3JVQmi7eyf5I 18/08/2025 17:43:14 PDF PDF melifile19164…" at bounding box center [298, 147] width 597 height 294
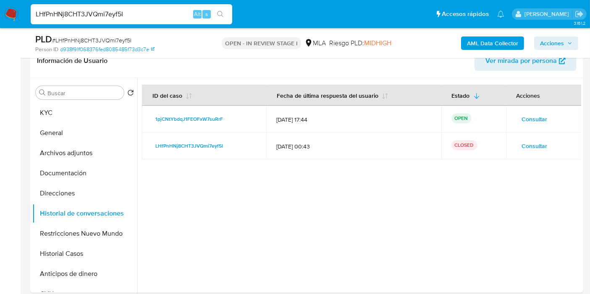
click at [543, 152] on span "Consultar" at bounding box center [535, 146] width 26 height 12
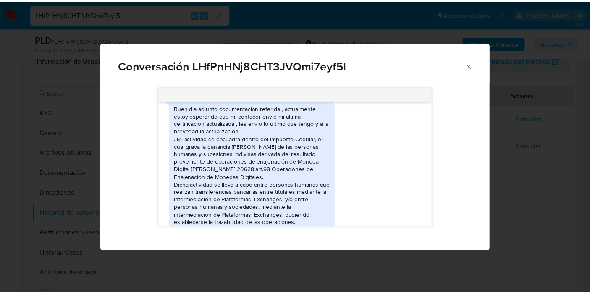
scroll to position [523, 0]
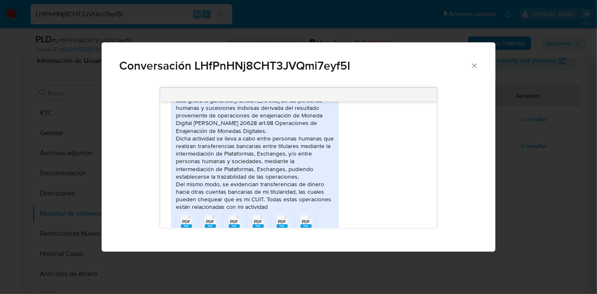
click at [476, 65] on icon "Cerrar" at bounding box center [474, 66] width 8 height 8
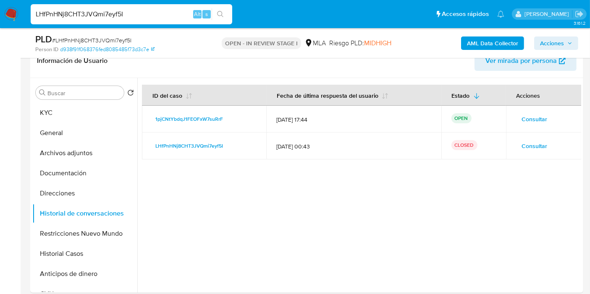
click at [13, 18] on img at bounding box center [11, 14] width 14 height 14
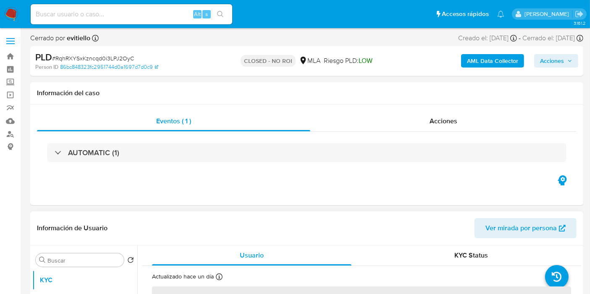
select select "10"
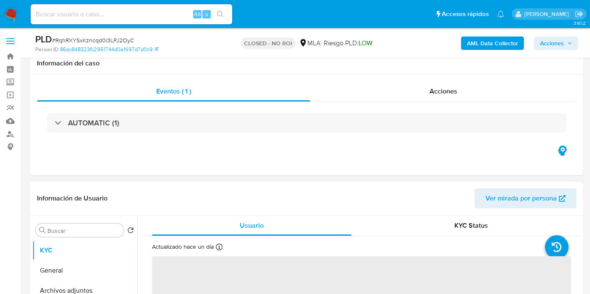
scroll to position [140, 0]
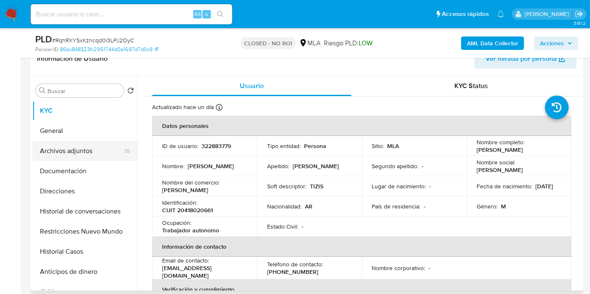
click at [104, 157] on button "Archivos adjuntos" at bounding box center [81, 151] width 98 height 20
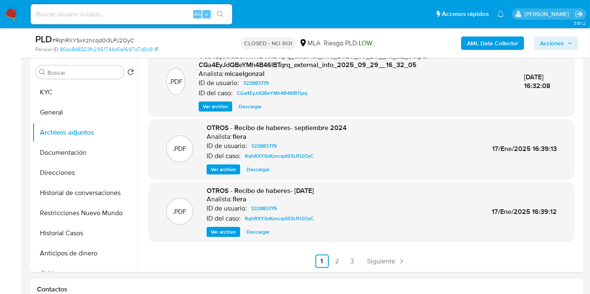
scroll to position [186, 0]
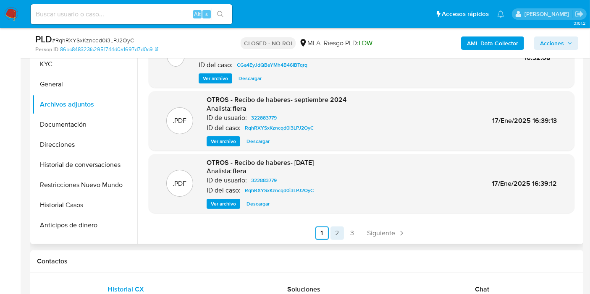
click at [340, 231] on link "2" at bounding box center [336, 233] width 13 height 13
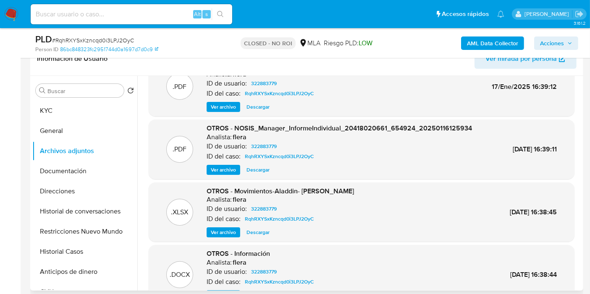
scroll to position [0, 0]
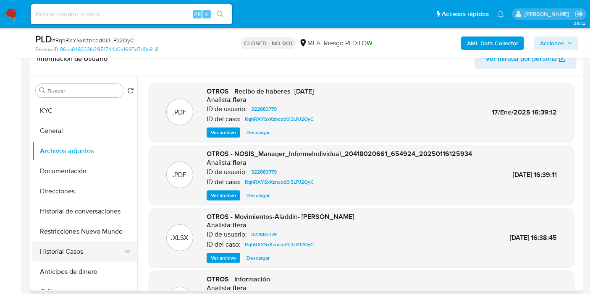
click at [78, 243] on button "Historial Casos" at bounding box center [81, 252] width 98 height 20
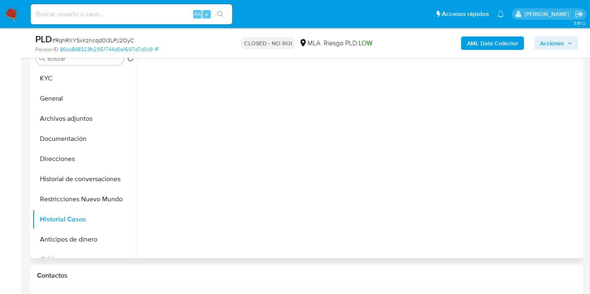
scroll to position [186, 0]
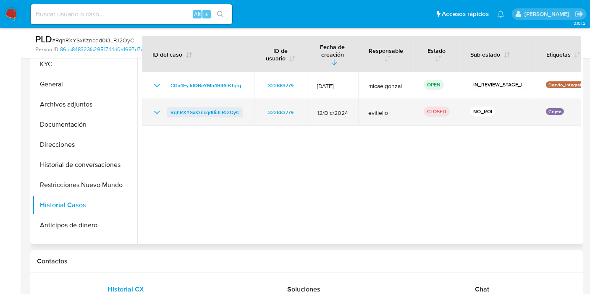
click at [210, 109] on span "RqhRXYSxKzncqd0i3LPJ2OyC" at bounding box center [204, 112] width 69 height 10
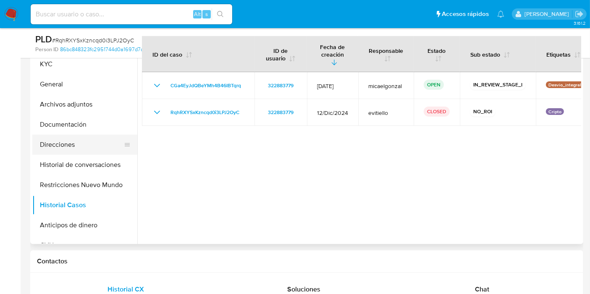
click at [51, 136] on button "Direcciones" at bounding box center [81, 145] width 98 height 20
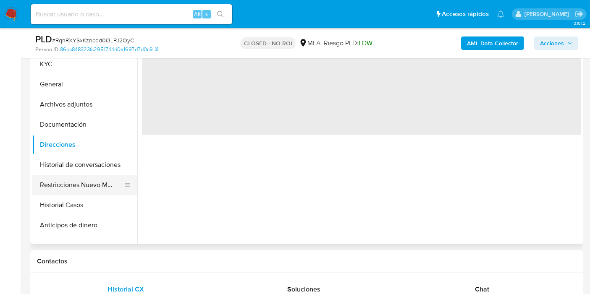
click at [63, 194] on button "Restricciones Nuevo Mundo" at bounding box center [81, 185] width 98 height 20
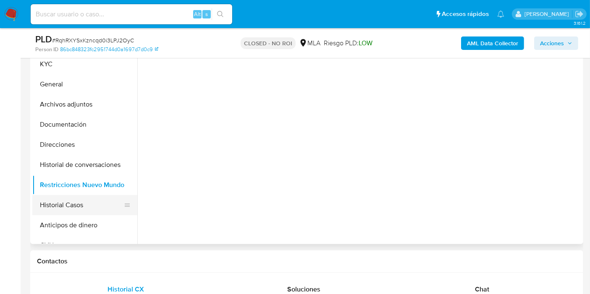
click at [75, 201] on button "Historial Casos" at bounding box center [81, 205] width 98 height 20
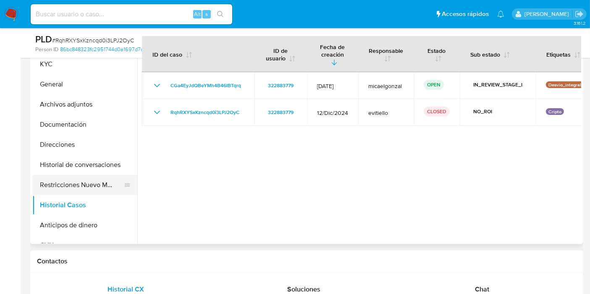
click at [89, 184] on button "Restricciones Nuevo Mundo" at bounding box center [81, 185] width 98 height 20
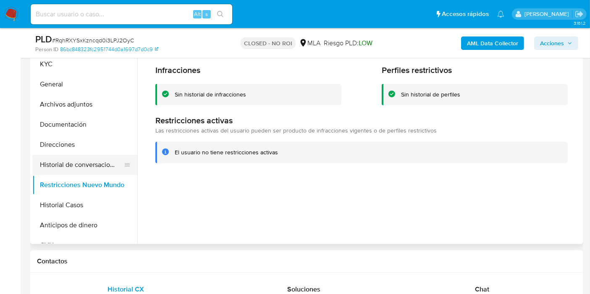
click at [85, 161] on button "Historial de conversaciones" at bounding box center [81, 165] width 98 height 20
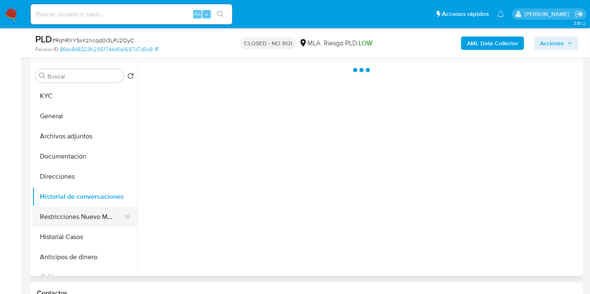
scroll to position [140, 0]
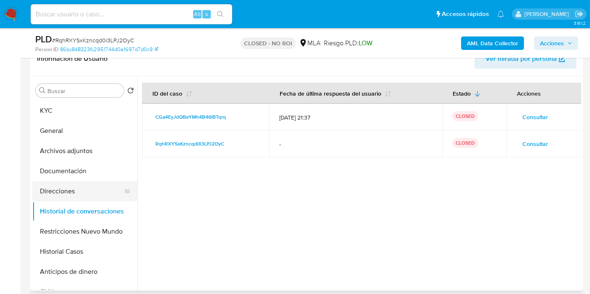
click at [79, 184] on button "Direcciones" at bounding box center [81, 191] width 98 height 20
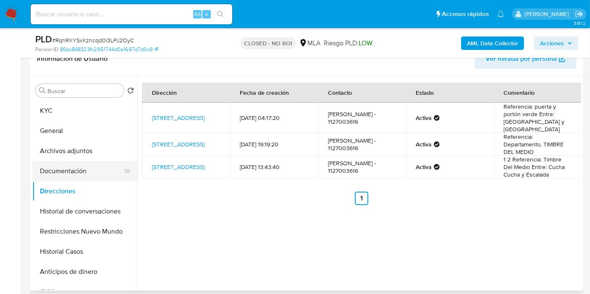
click at [87, 174] on button "Documentación" at bounding box center [81, 171] width 98 height 20
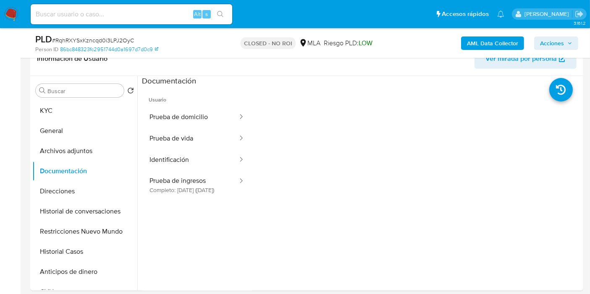
click at [211, 127] on button "Prueba de domicilio" at bounding box center [190, 117] width 97 height 21
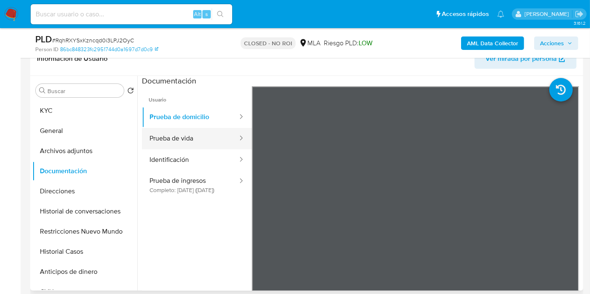
click at [220, 146] on button "Prueba de vida" at bounding box center [190, 138] width 97 height 21
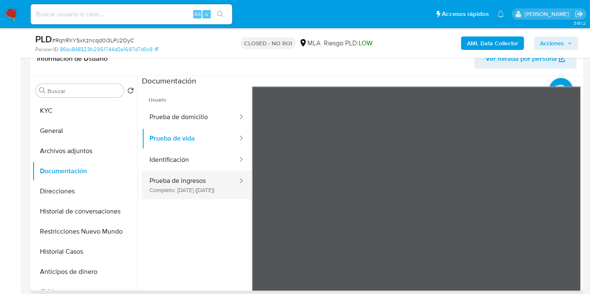
click at [206, 172] on button "Prueba de ingresos Completo: [DATE] ([DATE])" at bounding box center [190, 185] width 97 height 29
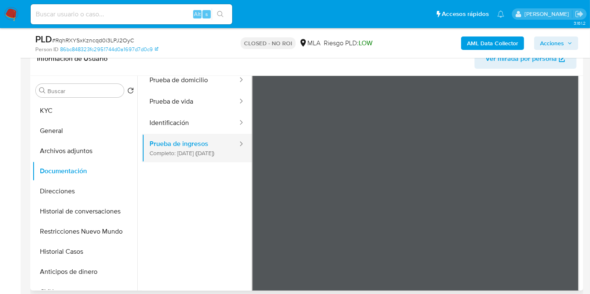
scroll to position [26, 0]
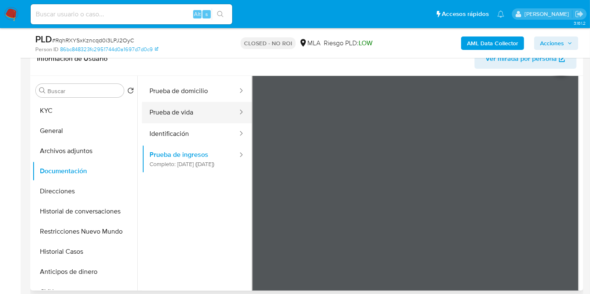
click at [198, 121] on button "Prueba de vida" at bounding box center [190, 112] width 97 height 21
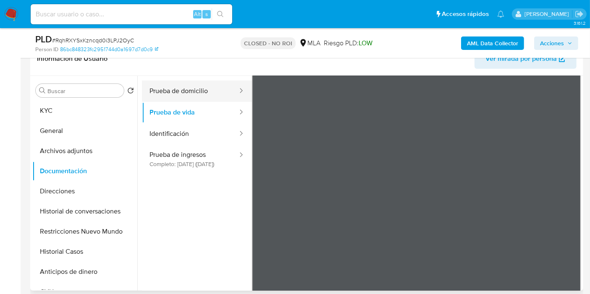
click at [199, 92] on button "Prueba de domicilio" at bounding box center [190, 91] width 97 height 21
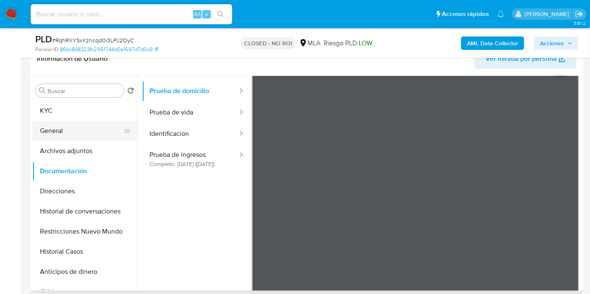
click at [70, 136] on button "General" at bounding box center [81, 131] width 98 height 20
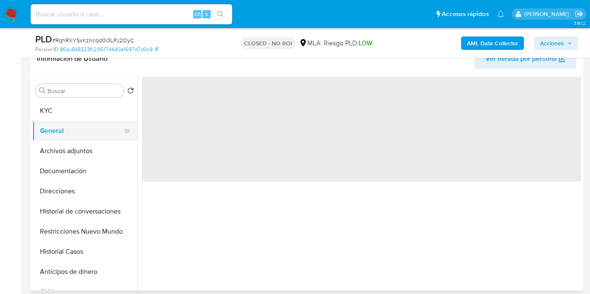
scroll to position [0, 0]
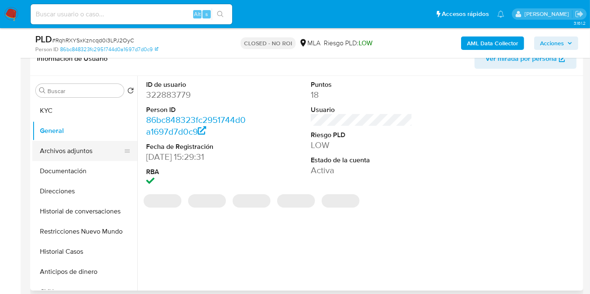
click at [73, 149] on button "Archivos adjuntos" at bounding box center [81, 151] width 98 height 20
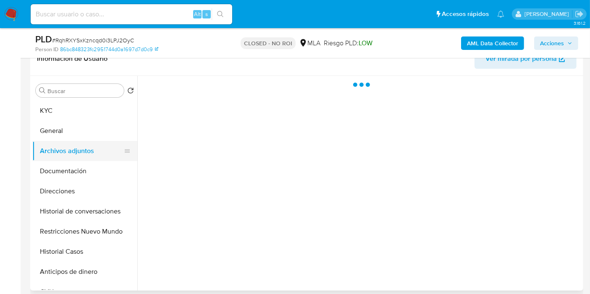
click at [73, 149] on button "Archivos adjuntos" at bounding box center [81, 151] width 98 height 20
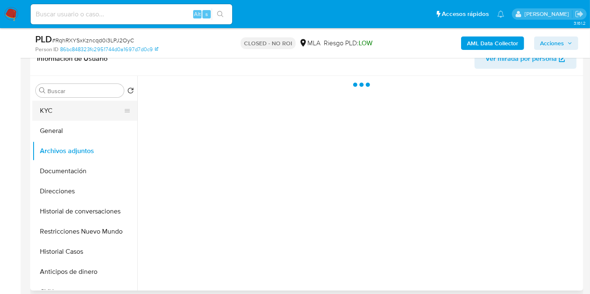
click at [95, 111] on button "KYC" at bounding box center [81, 111] width 98 height 20
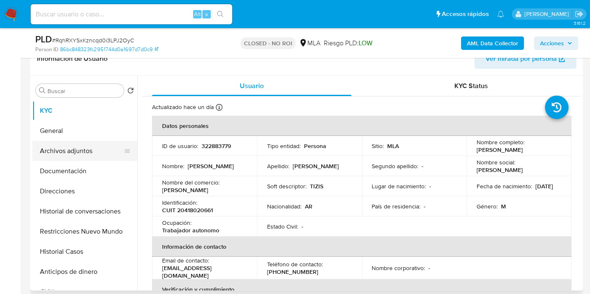
click at [71, 153] on button "Archivos adjuntos" at bounding box center [81, 151] width 98 height 20
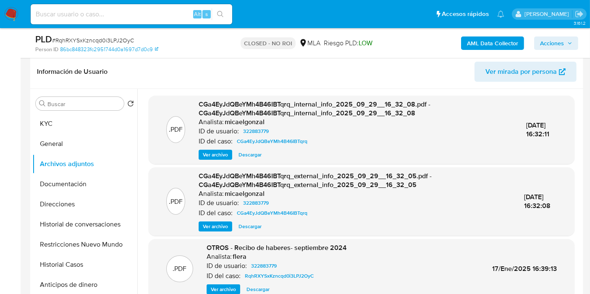
scroll to position [93, 0]
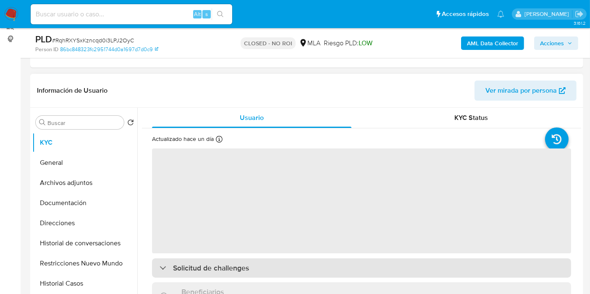
scroll to position [140, 0]
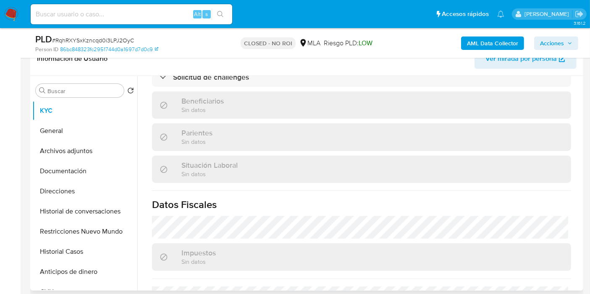
select select "10"
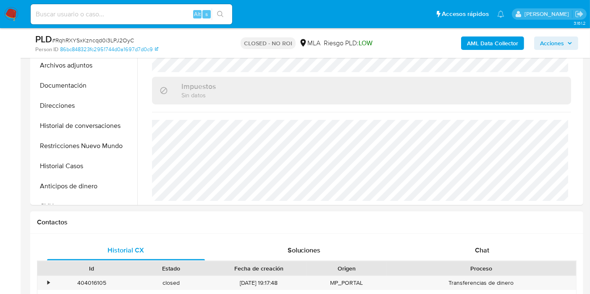
scroll to position [326, 0]
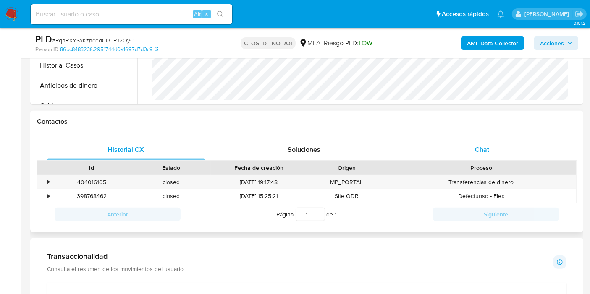
click at [489, 161] on div "Proceso" at bounding box center [481, 168] width 190 height 14
click at [497, 148] on div "Chat" at bounding box center [482, 150] width 158 height 20
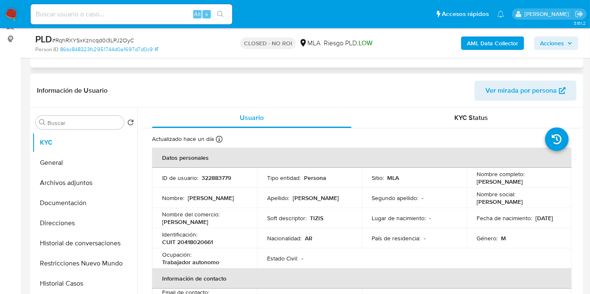
scroll to position [0, 0]
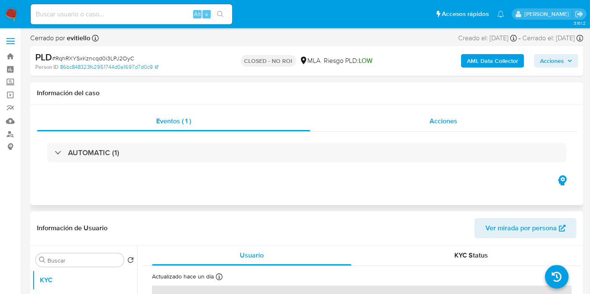
click at [427, 112] on div "Acciones" at bounding box center [443, 121] width 266 height 20
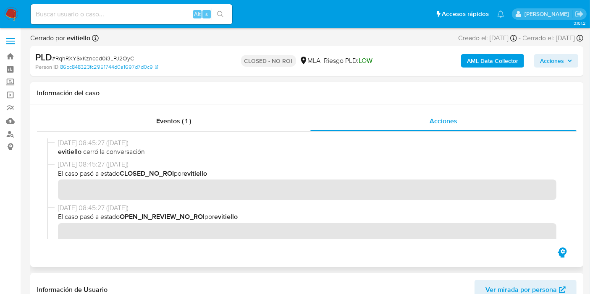
scroll to position [140, 0]
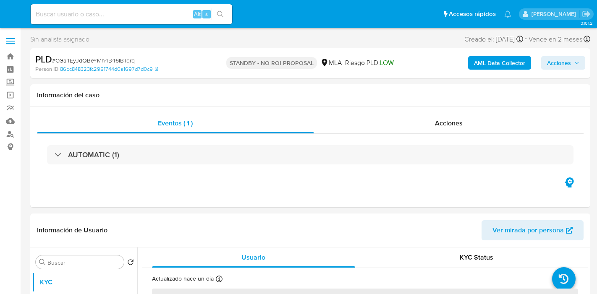
select select "10"
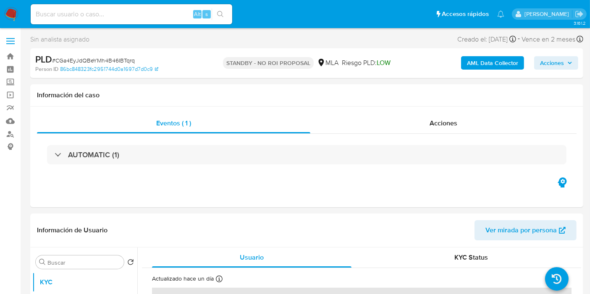
click at [24, 15] on nav "Pausado Ver notificaciones Alt s Accesos rápidos Presiona las siguientes teclas…" at bounding box center [295, 14] width 590 height 28
click at [19, 16] on nav "Pausado Ver notificaciones Alt s Accesos rápidos Presiona las siguientes teclas…" at bounding box center [295, 14] width 590 height 28
click at [6, 16] on img at bounding box center [11, 14] width 14 height 14
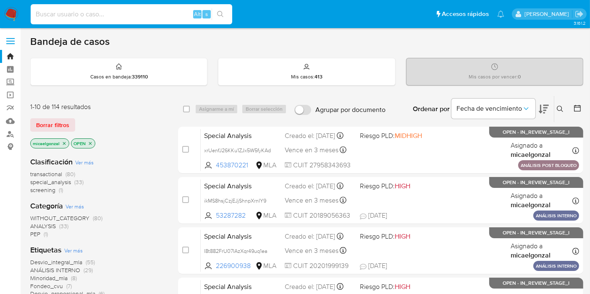
click at [144, 15] on input at bounding box center [131, 14] width 201 height 11
paste input "SfMLZnfiHSkIpy32lGXQfQ7U"
type input "SfMLZnfiHSkIpy32lGXQfQ7U"
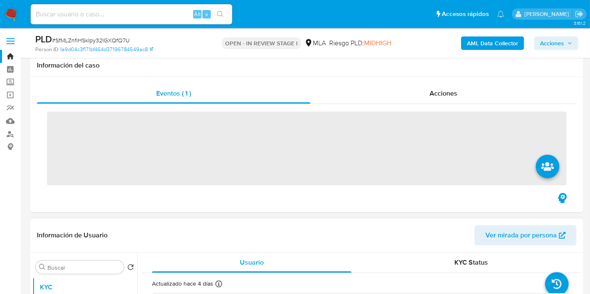
scroll to position [140, 0]
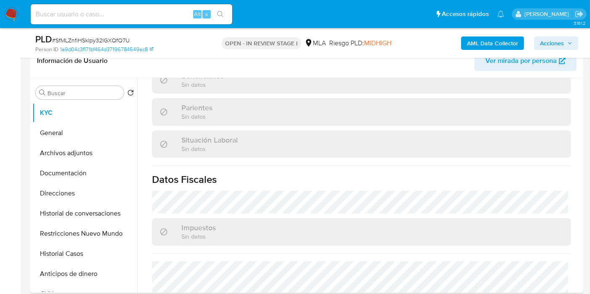
select select "10"
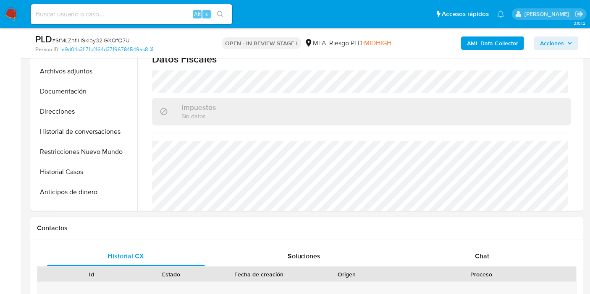
scroll to position [280, 0]
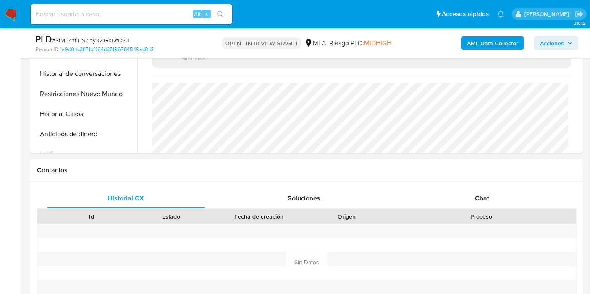
click at [481, 186] on div "Historial CX Soluciones Chat Id Estado Fecha de creación Origen Proceso Anterio…" at bounding box center [306, 263] width 553 height 162
click at [476, 195] on span "Chat" at bounding box center [482, 199] width 14 height 10
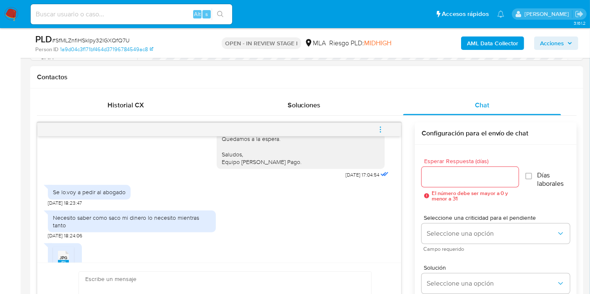
scroll to position [147, 0]
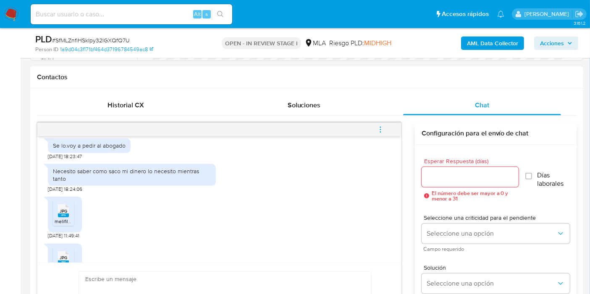
click at [75, 221] on ul "JPG JPG melifile7037487869215447948.jpg" at bounding box center [65, 214] width 24 height 29
click at [65, 218] on span "melifile7037487869215447948.jpg" at bounding box center [94, 221] width 78 height 7
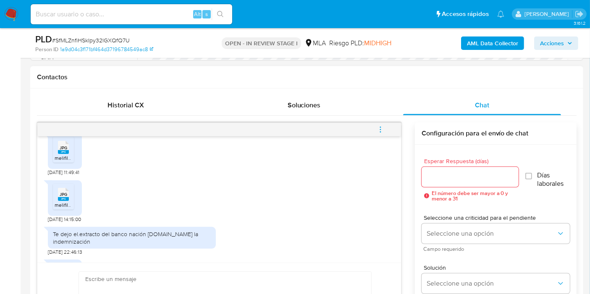
scroll to position [241, 0]
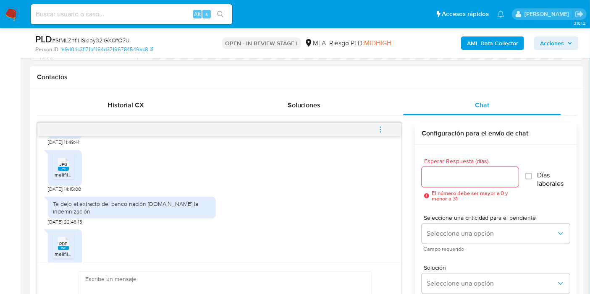
click at [67, 177] on span "melifile5088388336079965147.jpg" at bounding box center [94, 174] width 78 height 7
click at [58, 242] on icon at bounding box center [63, 243] width 11 height 13
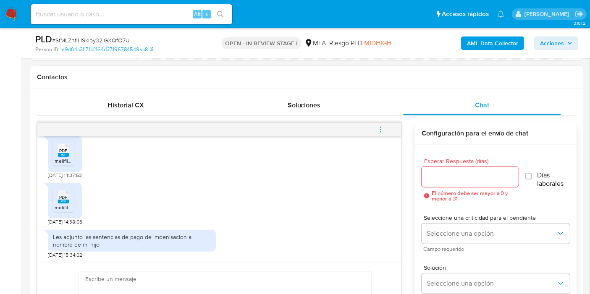
click at [67, 202] on rect at bounding box center [63, 202] width 11 height 4
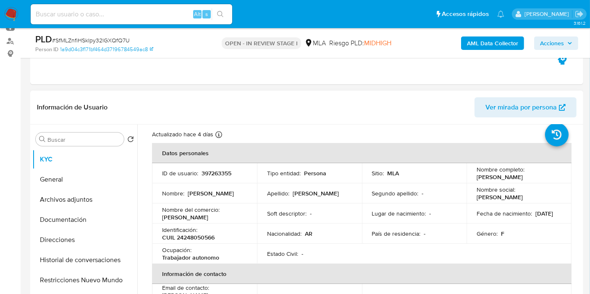
scroll to position [21, 0]
click at [19, 10] on nav "Pausado Ver notificaciones Alt s Accesos rápidos Presiona las siguientes teclas…" at bounding box center [295, 14] width 590 height 28
click at [5, 13] on img at bounding box center [11, 14] width 14 height 14
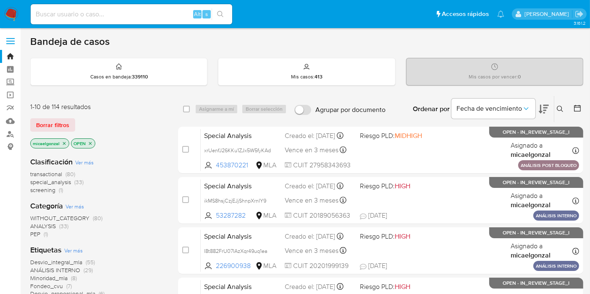
click at [79, 8] on div "Alt s" at bounding box center [131, 14] width 201 height 20
click at [78, 13] on input at bounding box center [131, 14] width 201 height 11
paste input "euEuy85pdnzwdK2OzqvhjMmZ"
type input "euEuy85pdnzwdK2OzqvhjMmZ"
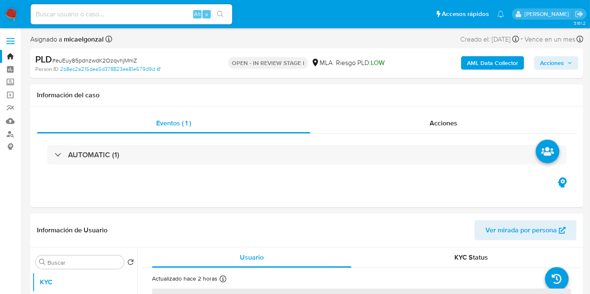
select select "10"
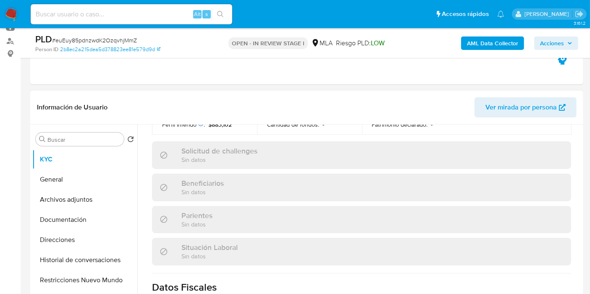
scroll to position [449, 0]
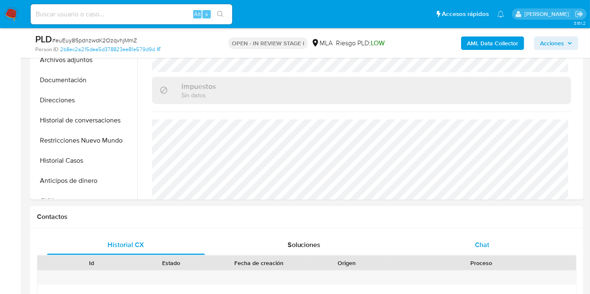
click at [433, 249] on div "Chat" at bounding box center [482, 245] width 158 height 20
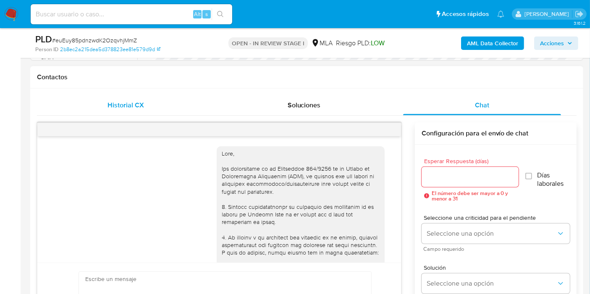
scroll to position [990, 0]
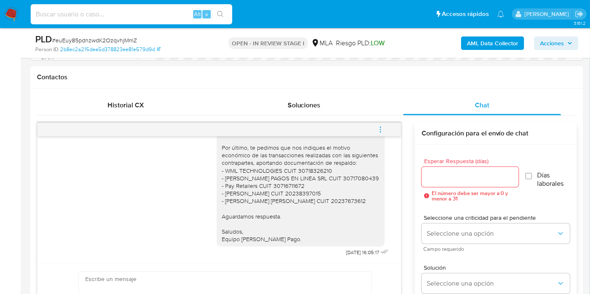
click at [128, 12] on input at bounding box center [131, 14] width 201 height 11
paste input "0qowmuOD56AglqGTHpUBEWdU"
type input "0qowmuOD56AglqGTHpUBEWdU"
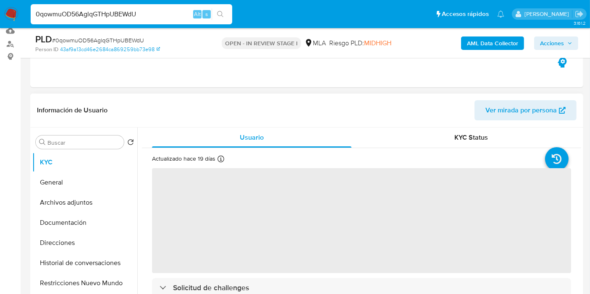
scroll to position [186, 0]
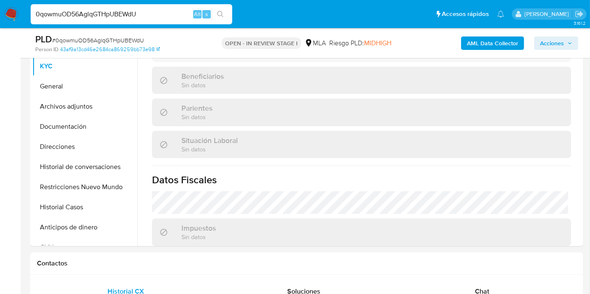
select select "10"
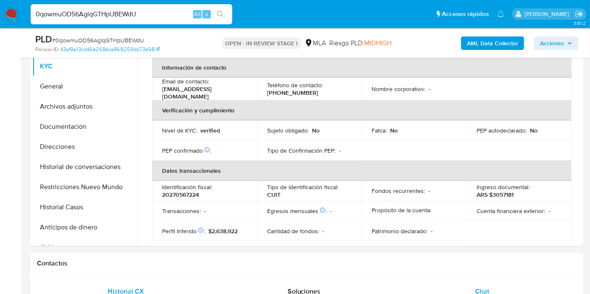
click at [476, 285] on div "Chat" at bounding box center [482, 292] width 158 height 20
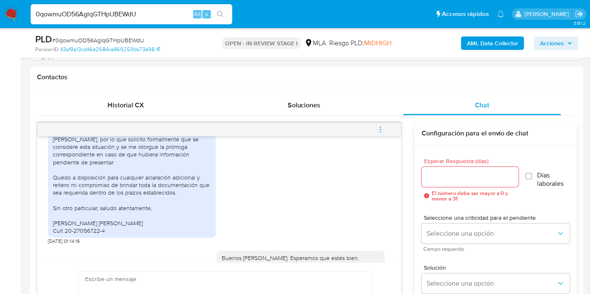
scroll to position [493, 0]
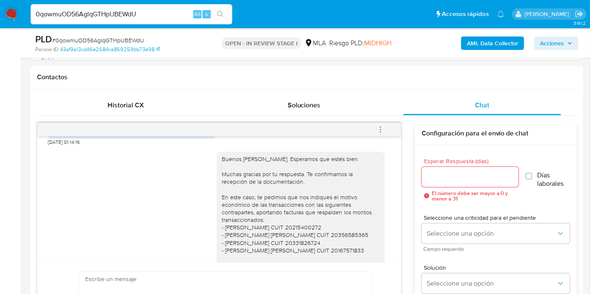
click at [61, 14] on input "0qowmuOD56AglqGTHpUBEWdU" at bounding box center [131, 14] width 201 height 11
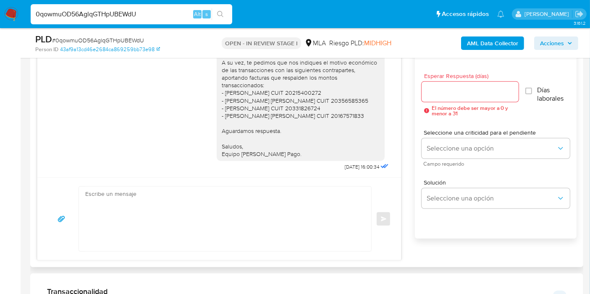
scroll to position [420, 0]
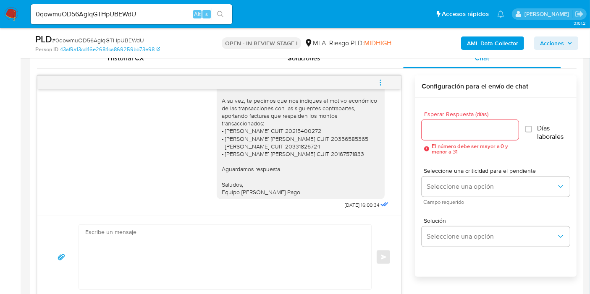
click at [385, 85] on button "menu-action" at bounding box center [380, 83] width 28 height 20
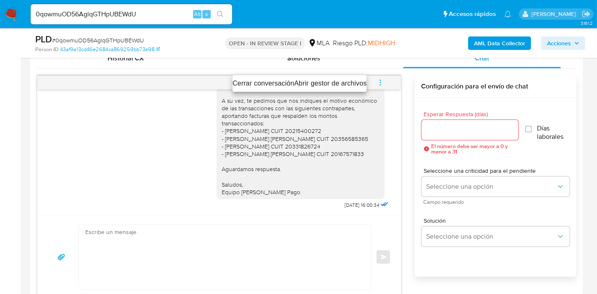
click at [269, 86] on li "Cerrar conversación" at bounding box center [264, 83] width 62 height 10
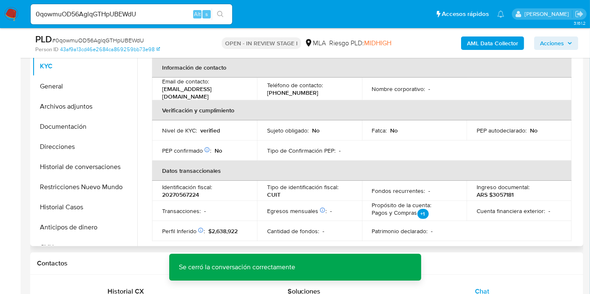
scroll to position [0, 0]
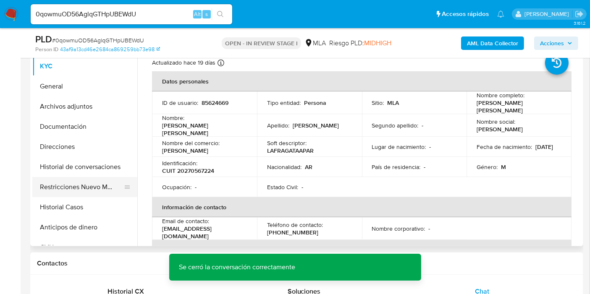
click at [60, 194] on button "Restricciones Nuevo Mundo" at bounding box center [81, 187] width 98 height 20
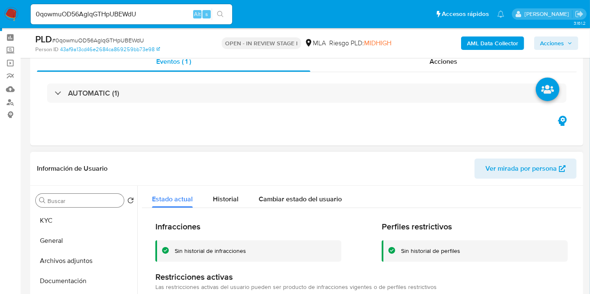
scroll to position [47, 0]
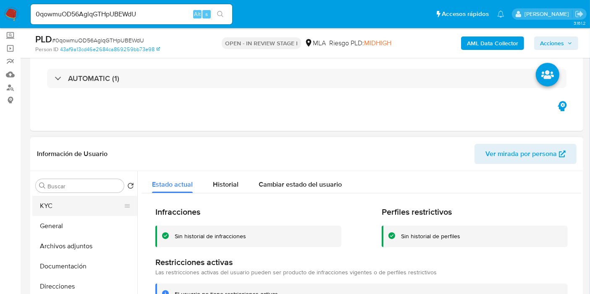
click at [76, 214] on button "KYC" at bounding box center [81, 206] width 98 height 20
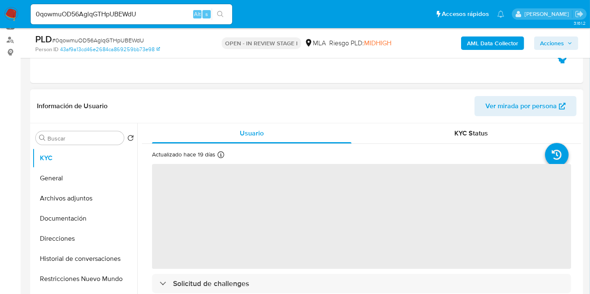
scroll to position [186, 0]
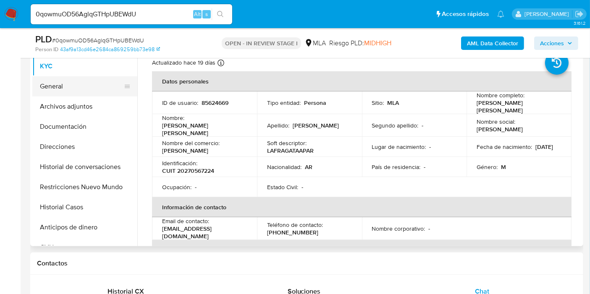
click at [85, 89] on button "General" at bounding box center [81, 86] width 98 height 20
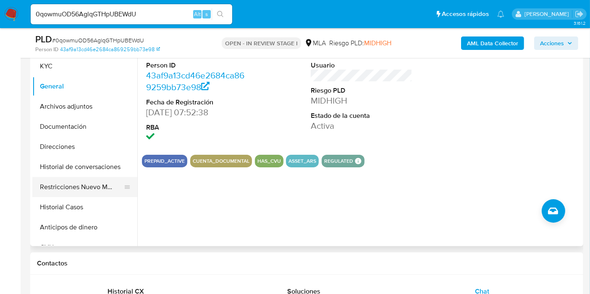
click at [69, 177] on button "Restricciones Nuevo Mundo" at bounding box center [81, 187] width 98 height 20
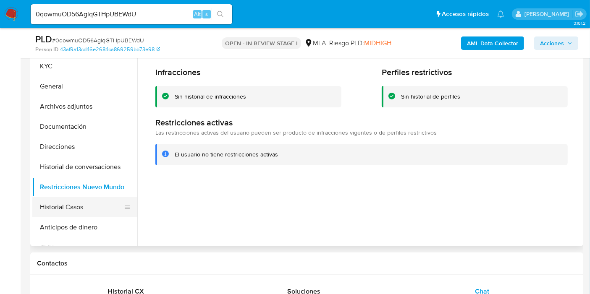
drag, startPoint x: 50, startPoint y: 175, endPoint x: 65, endPoint y: 209, distance: 37.0
click at [52, 182] on ul "KYC General Archivos adjuntos Documentación Direcciones Historial de conversaci…" at bounding box center [84, 150] width 105 height 189
click at [73, 211] on button "Historial Casos" at bounding box center [81, 207] width 98 height 20
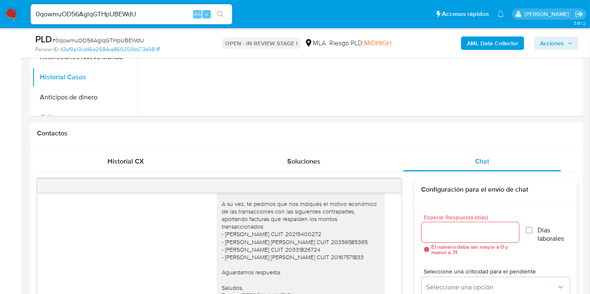
scroll to position [373, 0]
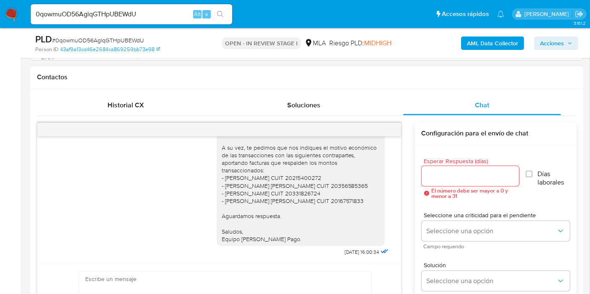
click at [372, 143] on div "Buenos días, Juan José. Esperamos que estés bien. Nos contactamos nuevamente, y…" at bounding box center [301, 166] width 158 height 153
click at [391, 128] on div at bounding box center [219, 129] width 364 height 13
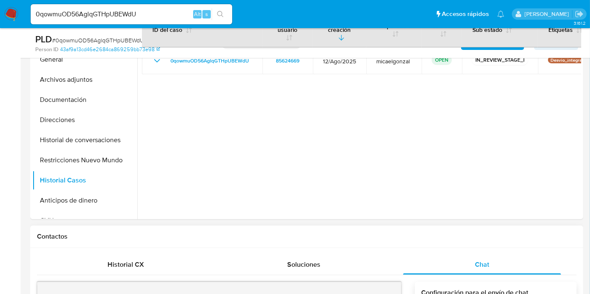
scroll to position [73, 0]
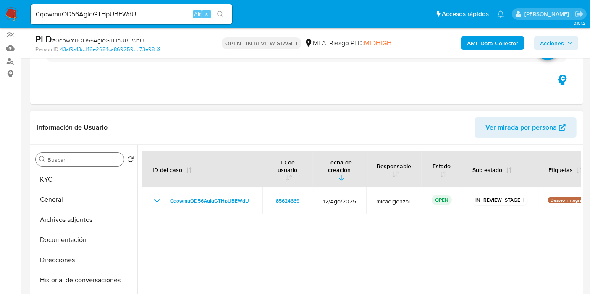
click at [99, 165] on div "Buscar" at bounding box center [80, 159] width 88 height 13
click at [81, 177] on button "KYC" at bounding box center [81, 180] width 98 height 20
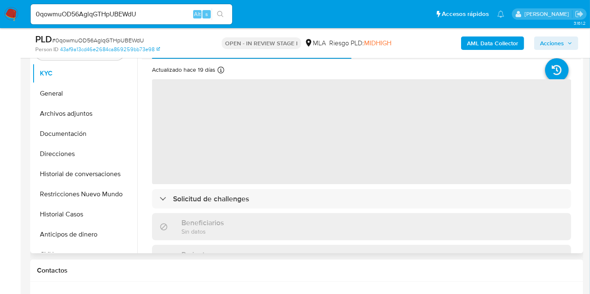
scroll to position [167, 0]
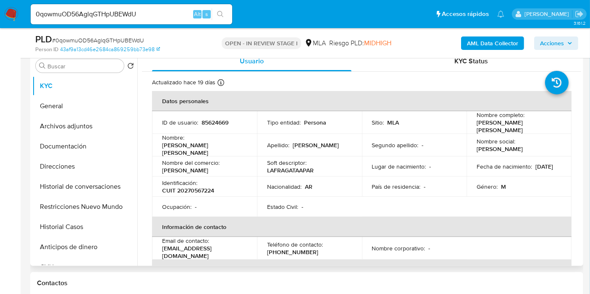
click at [185, 187] on p "CUIT 20270567224" at bounding box center [188, 191] width 52 height 8
copy p "20270567224"
click at [79, 110] on button "General" at bounding box center [81, 106] width 98 height 20
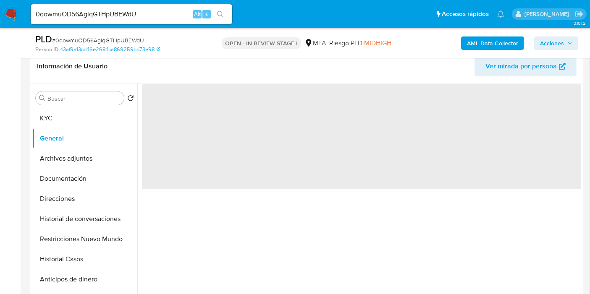
scroll to position [120, 0]
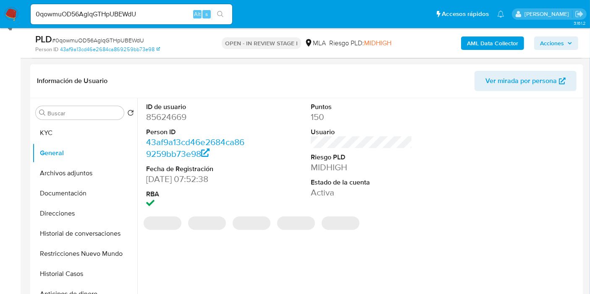
click at [172, 123] on dl "ID de usuario 85624669 Person ID 43af9a13cd46e2684ca869259bb73e98 Fecha de Regi…" at bounding box center [197, 156] width 102 height 108
click at [175, 119] on dd "85624669" at bounding box center [197, 117] width 102 height 12
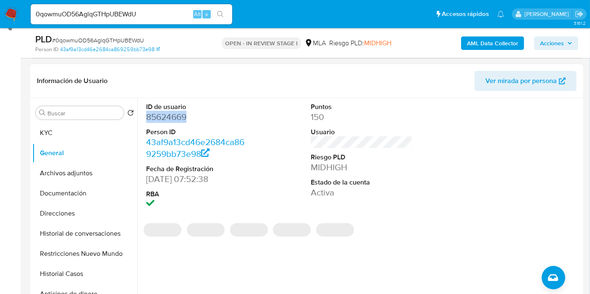
copy dd "85624669"
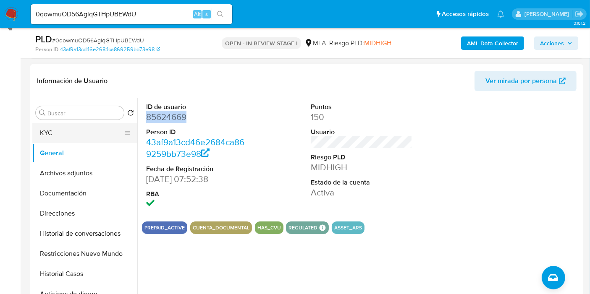
click at [63, 131] on button "KYC" at bounding box center [81, 133] width 98 height 20
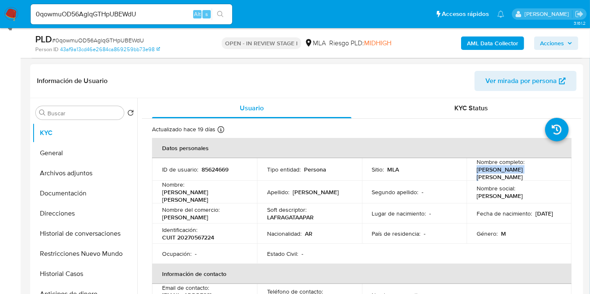
drag, startPoint x: 515, startPoint y: 170, endPoint x: 473, endPoint y: 173, distance: 42.5
click at [473, 173] on td "Nombre completo : Juan Jose Ayala" at bounding box center [518, 169] width 105 height 23
copy p "Juan Jose Ayala"
click at [206, 234] on p "CUIT 20270567224" at bounding box center [188, 238] width 52 height 8
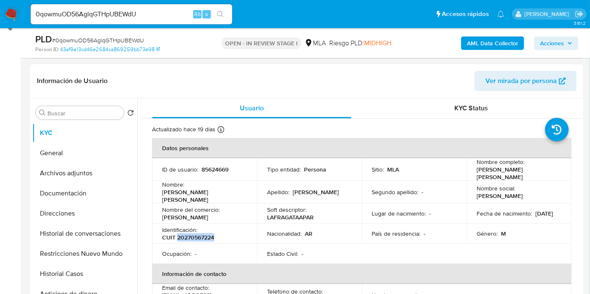
copy p "20270567224"
click at [107, 208] on button "Direcciones" at bounding box center [81, 214] width 98 height 20
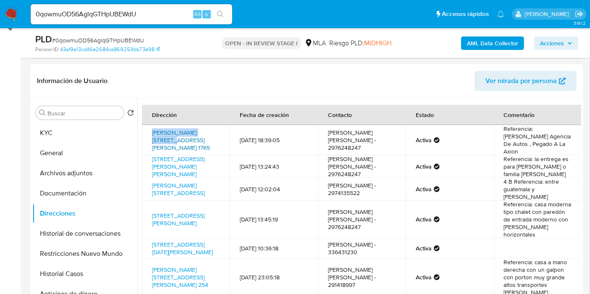
drag, startPoint x: 150, startPoint y: 128, endPoint x: 204, endPoint y: 129, distance: 54.2
click at [204, 129] on td "Hipolito Yrigoyen 1765, Pampa Del Castillo, Chubut, 9000, Argentina 1765" at bounding box center [186, 140] width 88 height 30
drag, startPoint x: 211, startPoint y: 130, endPoint x: 204, endPoint y: 128, distance: 7.3
click at [210, 130] on td "Hipolito Yrigoyen 1765, Pampa Del Castillo, Chubut, 9000, Argentina 1765" at bounding box center [186, 140] width 88 height 30
drag, startPoint x: 146, startPoint y: 128, endPoint x: 209, endPoint y: 129, distance: 62.1
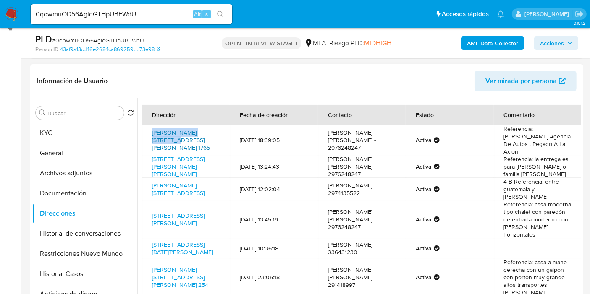
click at [209, 129] on td "Hipolito Yrigoyen 1765, Pampa Del Castillo, Chubut, 9000, Argentina 1765" at bounding box center [186, 140] width 88 height 30
copy link "Hipolito Yrigoyen 1765"
drag, startPoint x: 148, startPoint y: 133, endPoint x: 198, endPoint y: 134, distance: 50.0
click at [199, 134] on td "Hipolito Yrigoyen 1765, Pampa Del Castillo, Chubut, 9000, Argentina 1765" at bounding box center [186, 140] width 88 height 30
copy link "Pampa Del Castillo"
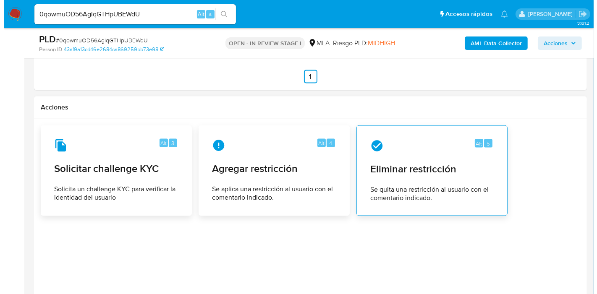
scroll to position [1332, 0]
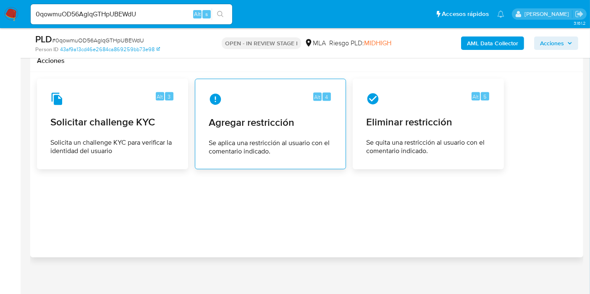
click at [290, 126] on div "Alt 4 Agregar restricción Se aplica una restricción al usuario con el comentari…" at bounding box center [270, 124] width 137 height 76
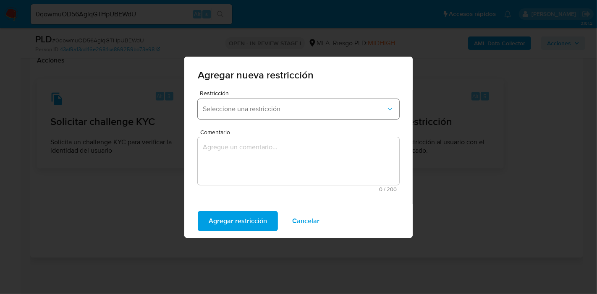
click at [295, 109] on span "Seleccione una restricción" at bounding box center [294, 109] width 183 height 8
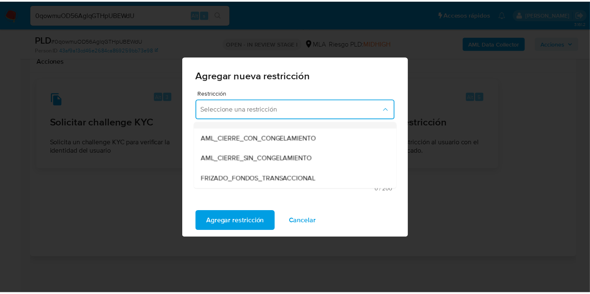
scroll to position [93, 0]
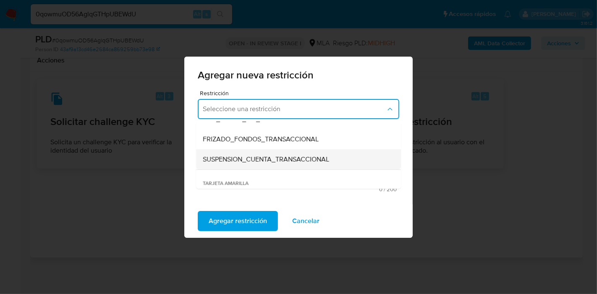
click at [279, 161] on span "SUSPENSION_CUENTA_TRANSACCIONAL" at bounding box center [266, 159] width 126 height 8
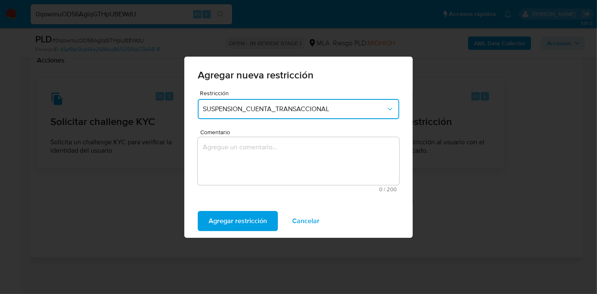
click at [281, 159] on textarea "Comentario" at bounding box center [298, 161] width 201 height 48
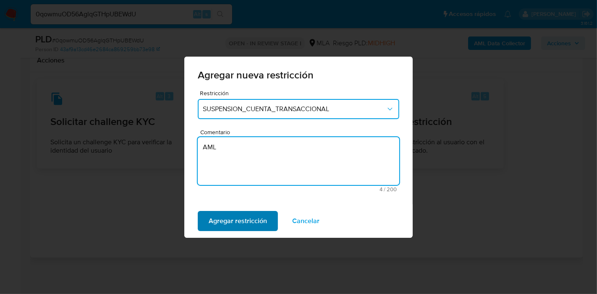
type textarea "AML"
click at [233, 213] on span "Agregar restricción" at bounding box center [238, 221] width 58 height 18
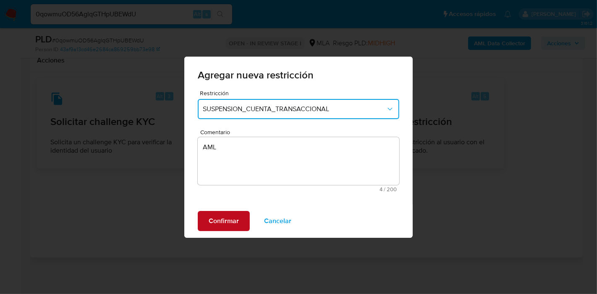
click at [200, 225] on button "Confirmar" at bounding box center [224, 221] width 52 height 20
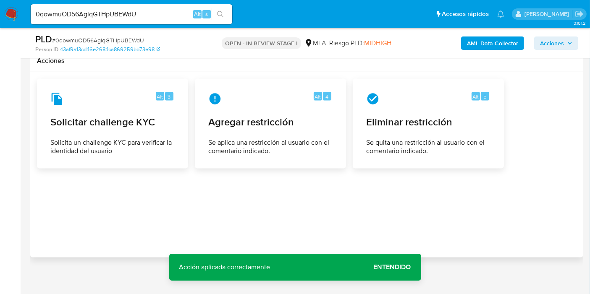
click at [412, 263] on button "Entendido" at bounding box center [393, 267] width 58 height 20
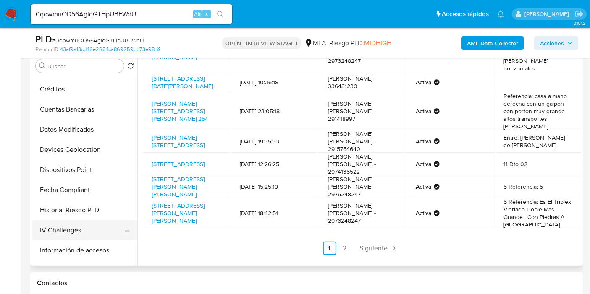
scroll to position [233, 0]
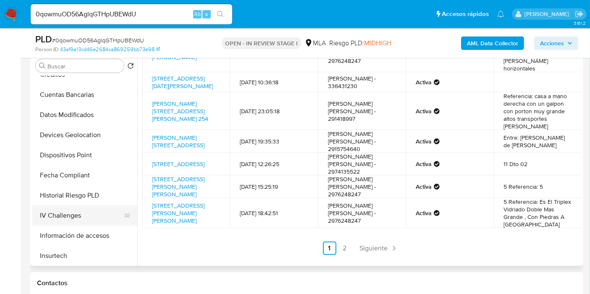
click at [83, 214] on button "IV Challenges" at bounding box center [81, 216] width 98 height 20
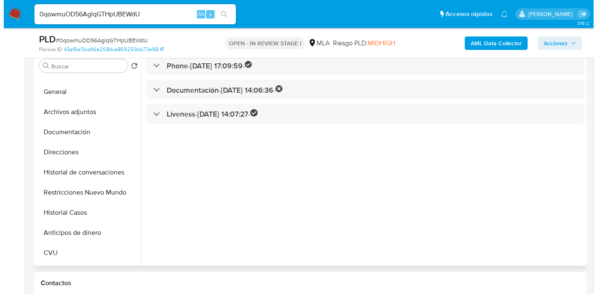
scroll to position [0, 0]
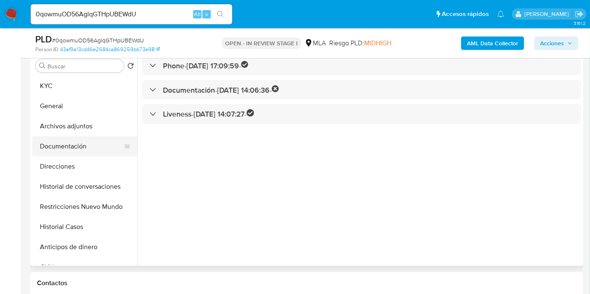
click at [81, 148] on button "Documentación" at bounding box center [81, 146] width 98 height 20
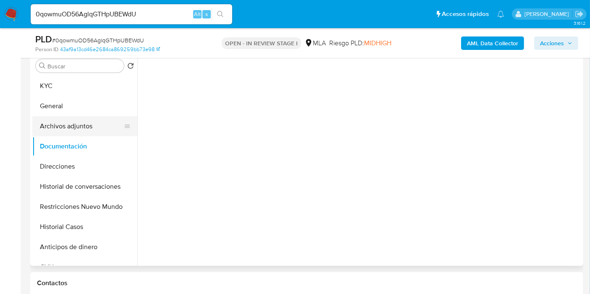
click at [89, 130] on button "Archivos adjuntos" at bounding box center [81, 126] width 98 height 20
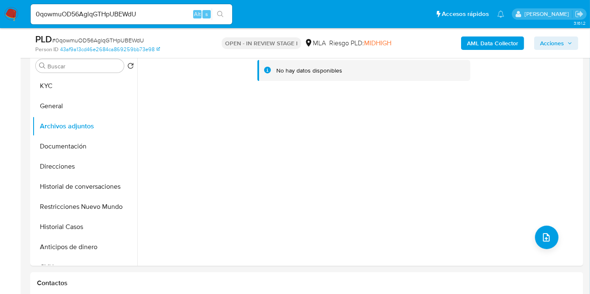
click at [477, 46] on b "AML Data Collector" at bounding box center [492, 43] width 51 height 13
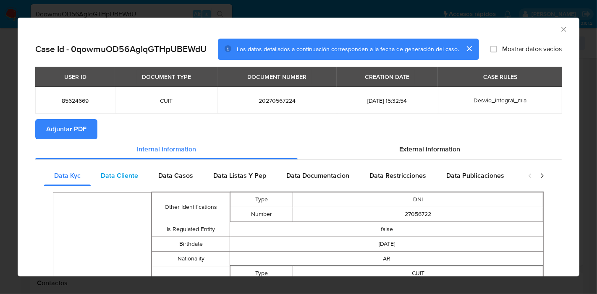
click at [118, 168] on div "Data Cliente" at bounding box center [120, 176] width 58 height 20
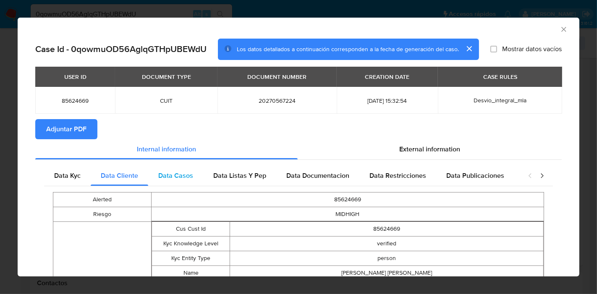
click at [179, 171] on span "Data Casos" at bounding box center [175, 176] width 35 height 10
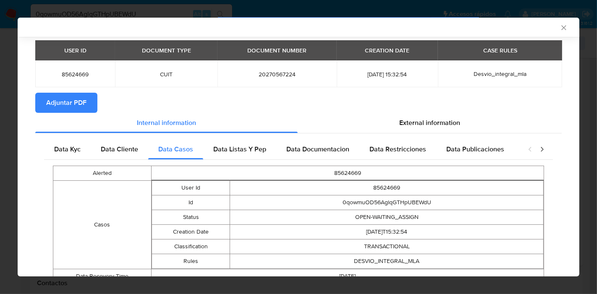
scroll to position [61, 0]
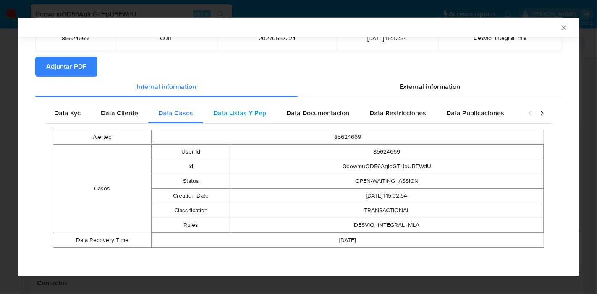
click at [253, 115] on span "Data Listas Y Pep" at bounding box center [239, 113] width 53 height 10
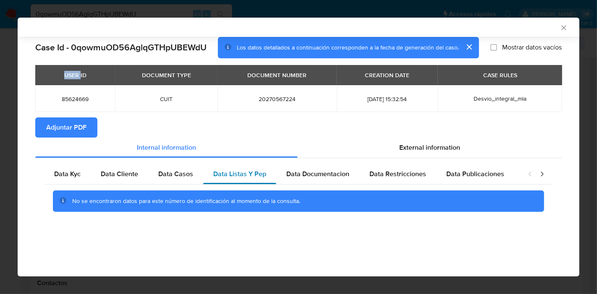
click at [253, 115] on div "USER ID DOCUMENT TYPE DOCUMENT NUMBER CREATION DATE CASE RULES 85624669 CUIT 20…" at bounding box center [298, 91] width 526 height 52
click at [313, 178] on span "Data Documentacion" at bounding box center [317, 174] width 63 height 10
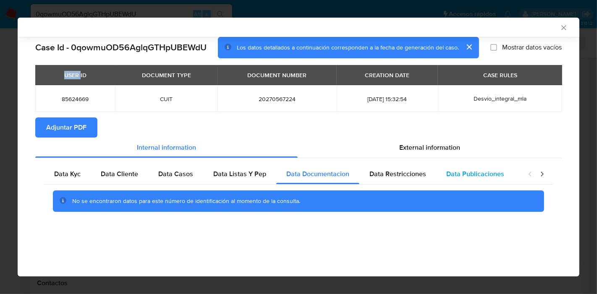
drag, startPoint x: 383, startPoint y: 178, endPoint x: 479, endPoint y: 173, distance: 96.2
click at [384, 178] on span "Data Restricciones" at bounding box center [397, 174] width 57 height 10
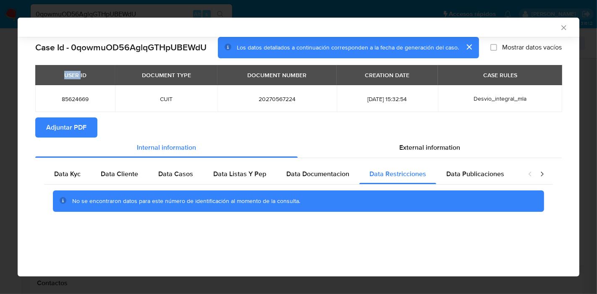
drag, startPoint x: 479, startPoint y: 173, endPoint x: 547, endPoint y: 187, distance: 68.6
click at [482, 174] on span "Data Publicaciones" at bounding box center [475, 174] width 58 height 10
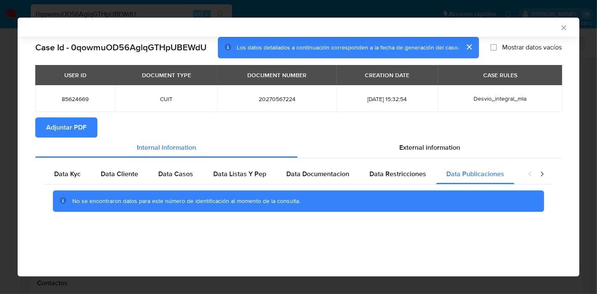
click at [543, 175] on icon "closure-recommendation-modal" at bounding box center [542, 174] width 8 height 8
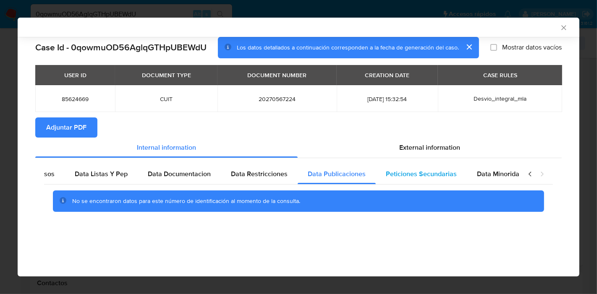
scroll to position [0, 147]
click at [440, 174] on span "Peticiones Secundarias" at bounding box center [412, 174] width 71 height 10
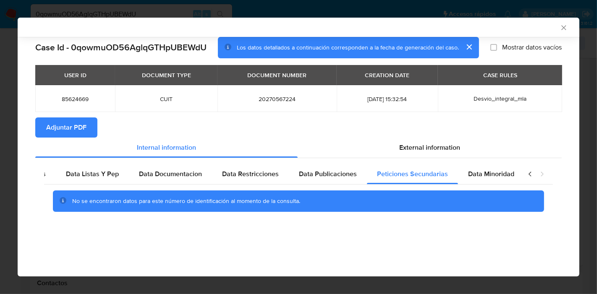
drag, startPoint x: 482, startPoint y: 174, endPoint x: 548, endPoint y: 172, distance: 66.0
click at [483, 173] on span "Data Minoridad" at bounding box center [491, 174] width 46 height 10
click at [532, 173] on icon "closure-recommendation-modal" at bounding box center [530, 174] width 8 height 8
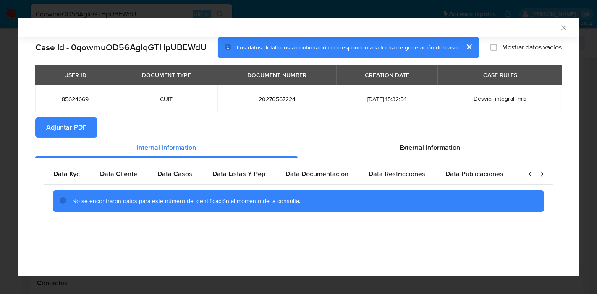
scroll to position [0, 0]
click at [60, 179] on div "Data Kyc" at bounding box center [67, 174] width 47 height 20
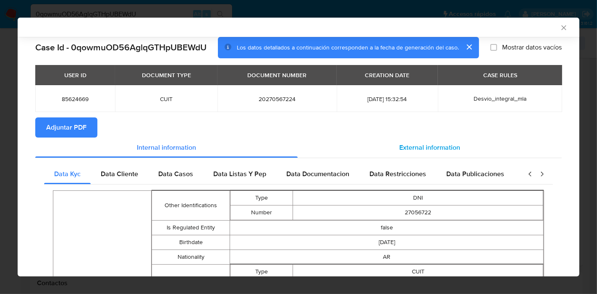
click at [421, 152] on span "External information" at bounding box center [429, 148] width 61 height 10
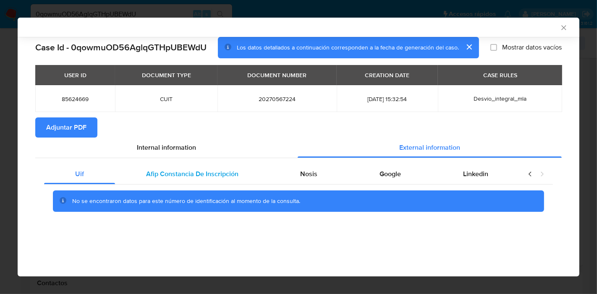
click at [174, 178] on span "Afip Constancia De Inscripción" at bounding box center [192, 174] width 92 height 10
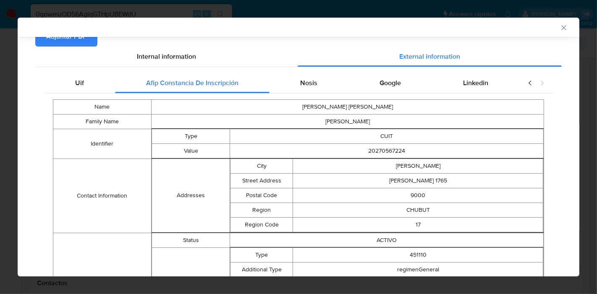
scroll to position [58, 0]
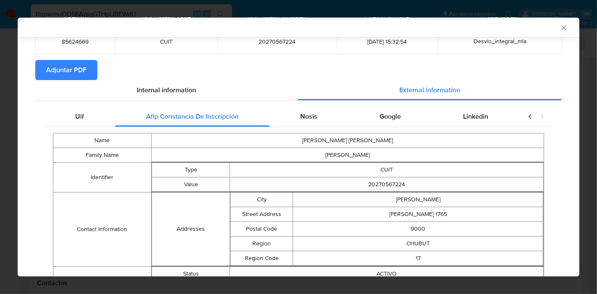
click at [299, 133] on td "JUAN JOSE" at bounding box center [347, 140] width 392 height 15
drag, startPoint x: 326, startPoint y: 130, endPoint x: 305, endPoint y: 119, distance: 24.0
click at [304, 118] on span "Nosis" at bounding box center [308, 117] width 17 height 10
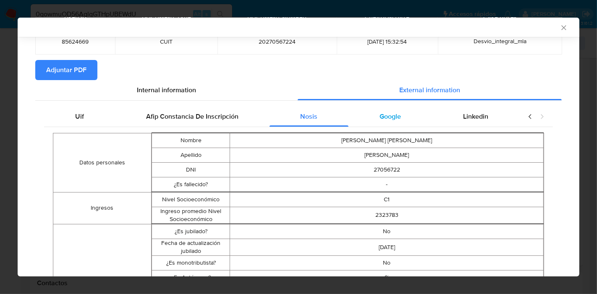
click at [398, 115] on div "Google" at bounding box center [390, 117] width 84 height 20
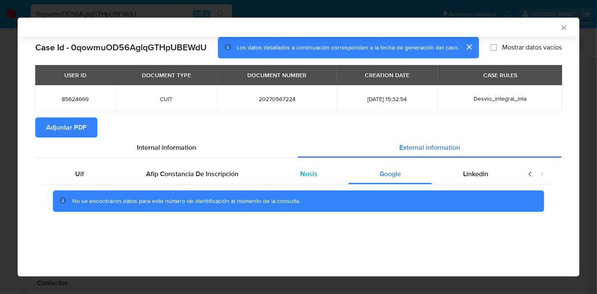
click at [336, 176] on div "Nosis" at bounding box center [308, 174] width 79 height 20
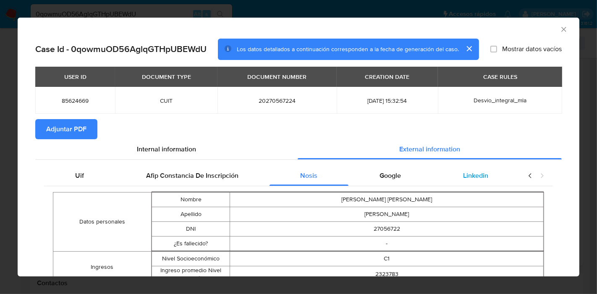
drag, startPoint x: 391, startPoint y: 180, endPoint x: 476, endPoint y: 180, distance: 85.2
click at [398, 180] on div "Google" at bounding box center [390, 176] width 84 height 20
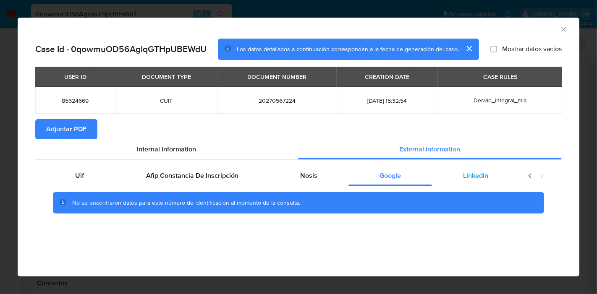
click at [479, 178] on span "Linkedin" at bounding box center [475, 176] width 25 height 10
click at [61, 176] on div "Uif" at bounding box center [79, 176] width 71 height 20
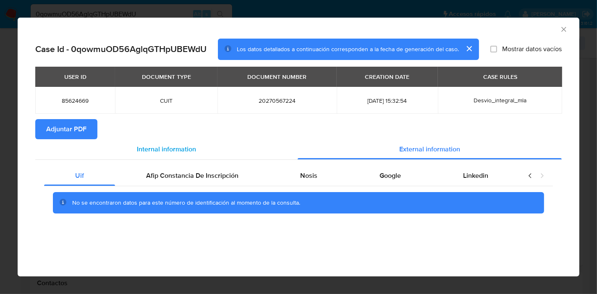
click at [167, 147] on span "Internal information" at bounding box center [166, 149] width 59 height 10
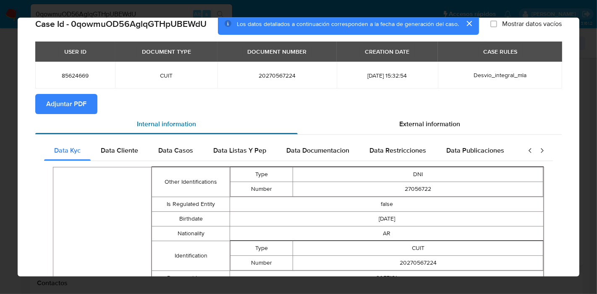
scroll to position [45, 0]
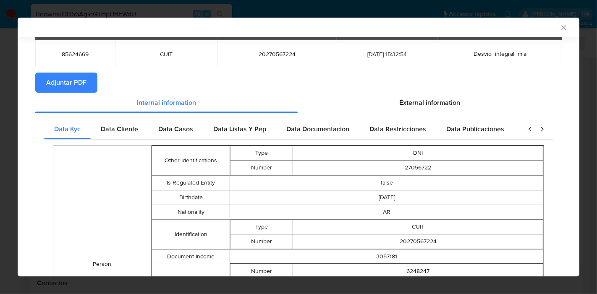
click at [71, 86] on span "Adjuntar PDF" at bounding box center [66, 82] width 40 height 18
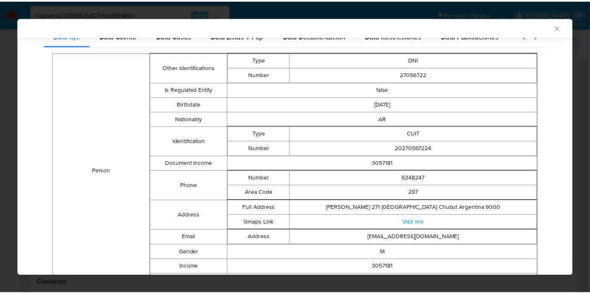
scroll to position [0, 0]
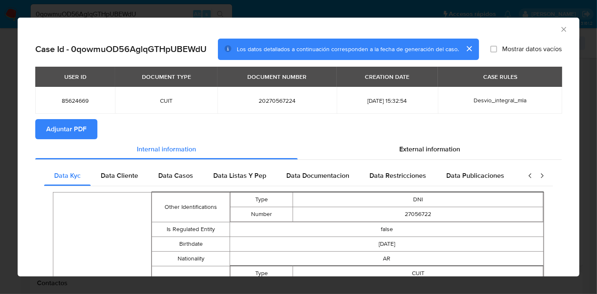
click at [560, 31] on icon "Cerrar ventana" at bounding box center [564, 29] width 8 height 8
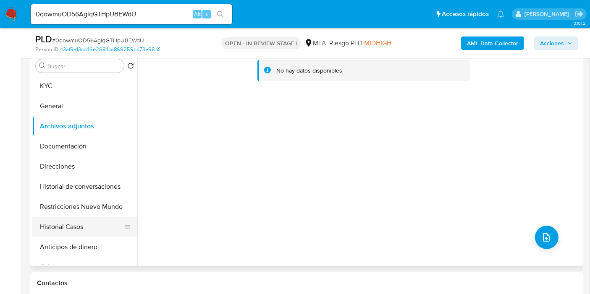
click at [45, 233] on button "Historial Casos" at bounding box center [81, 227] width 98 height 20
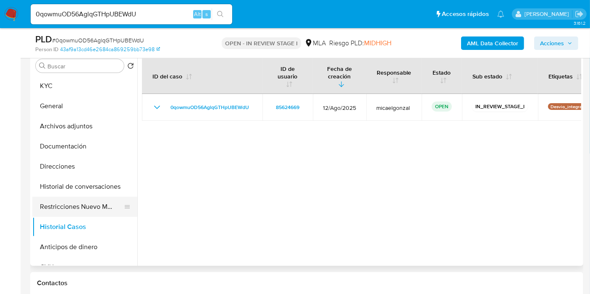
click at [65, 213] on button "Restricciones Nuevo Mundo" at bounding box center [81, 207] width 98 height 20
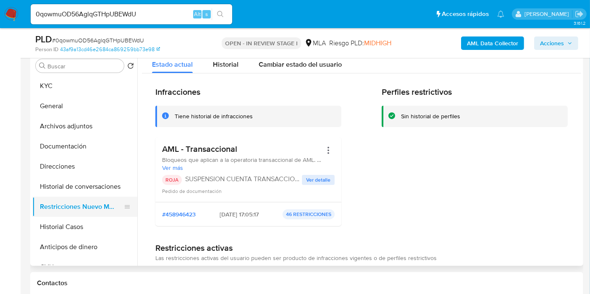
click at [74, 197] on button "Restricciones Nuevo Mundo" at bounding box center [81, 207] width 98 height 20
click at [81, 184] on button "Historial de conversaciones" at bounding box center [81, 187] width 98 height 20
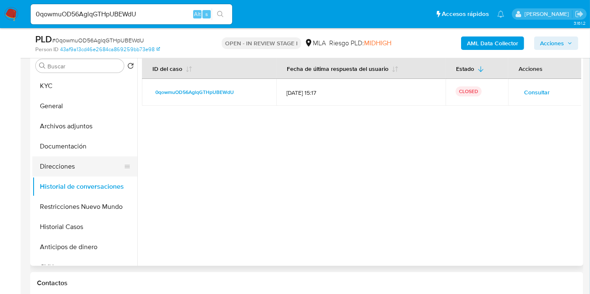
click at [84, 157] on button "Direcciones" at bounding box center [81, 167] width 98 height 20
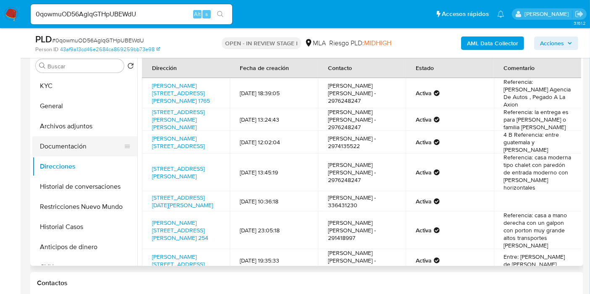
click at [90, 150] on button "Documentación" at bounding box center [81, 146] width 98 height 20
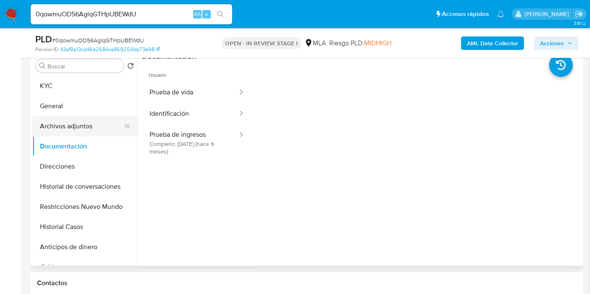
click at [106, 129] on button "Archivos adjuntos" at bounding box center [81, 126] width 98 height 20
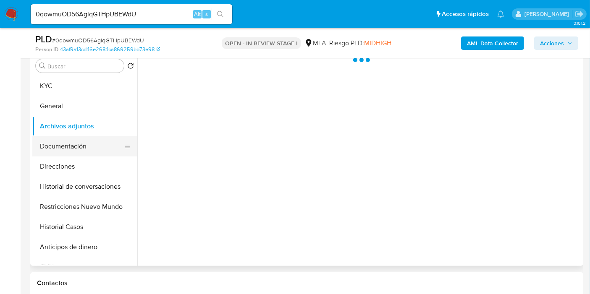
click at [93, 141] on button "Documentación" at bounding box center [81, 146] width 98 height 20
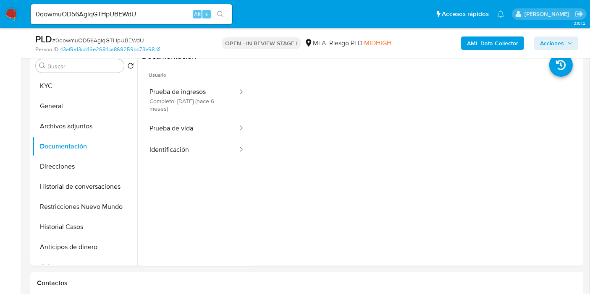
click at [203, 118] on button "Prueba de vida" at bounding box center [190, 128] width 97 height 21
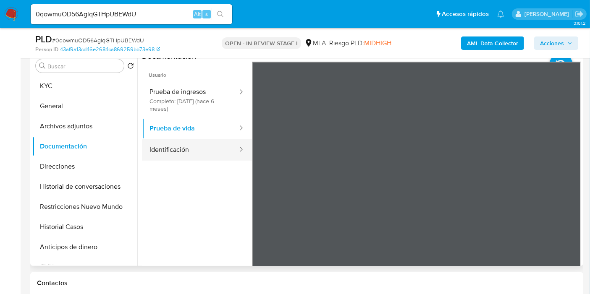
click at [207, 146] on button "Identificación" at bounding box center [190, 149] width 97 height 21
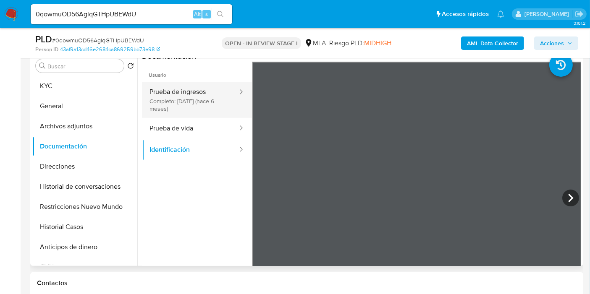
click at [207, 94] on button "Prueba de ingresos Completo: 11/04/2025 (hace 6 meses)" at bounding box center [190, 100] width 97 height 36
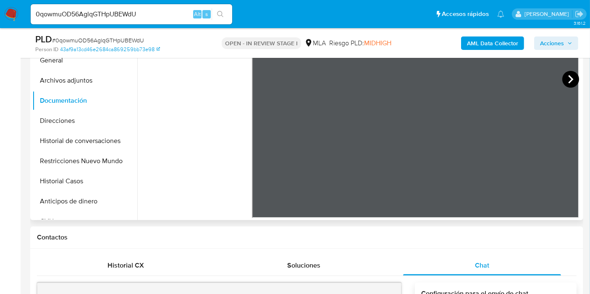
scroll to position [213, 0]
click at [572, 78] on icon at bounding box center [570, 78] width 17 height 17
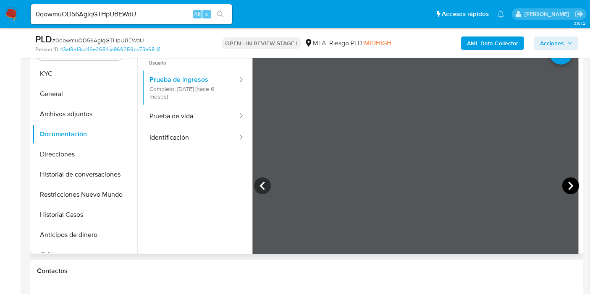
scroll to position [167, 0]
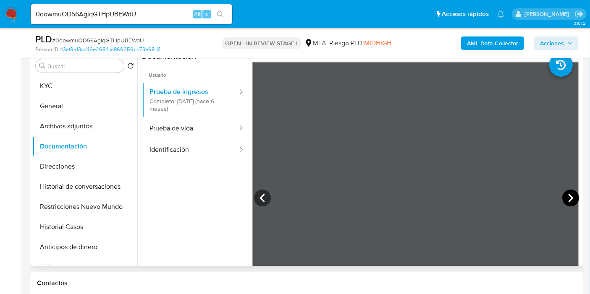
click at [564, 198] on icon at bounding box center [570, 198] width 17 height 17
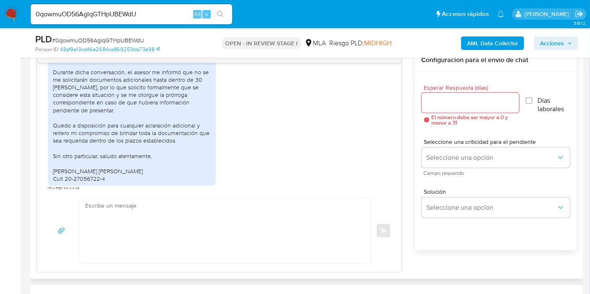
scroll to position [307, 0]
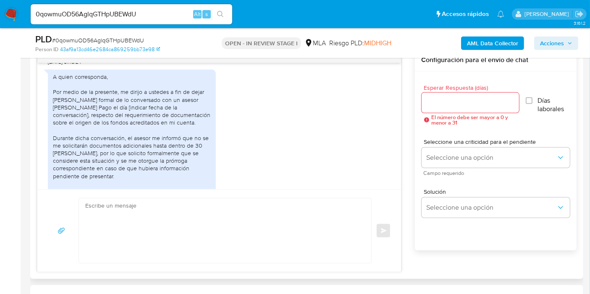
drag, startPoint x: 52, startPoint y: 102, endPoint x: 134, endPoint y: 120, distance: 84.6
click at [133, 122] on div "A quien corresponda, Por medio de la presente, me dirijo a ustedes a fin de dej…" at bounding box center [132, 161] width 168 height 182
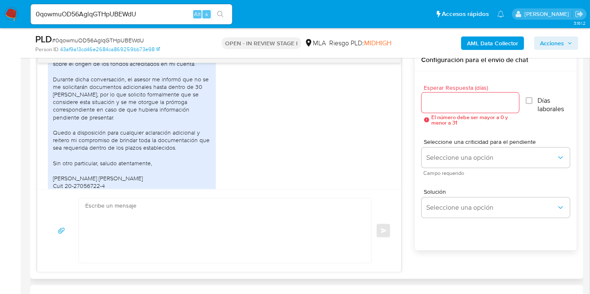
scroll to position [353, 0]
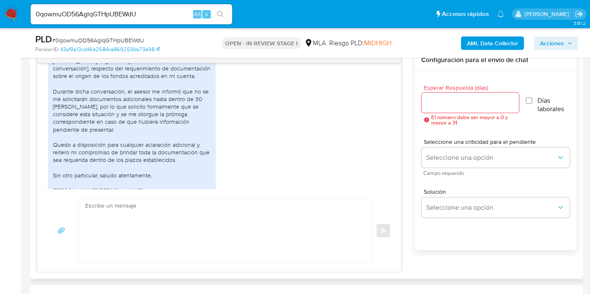
drag, startPoint x: 35, startPoint y: 112, endPoint x: 84, endPoint y: 132, distance: 52.9
click at [39, 118] on div "Historial CX Soluciones Chat Id Estado Fecha de creación Origen Proceso • 40738…" at bounding box center [306, 147] width 553 height 264
click at [84, 132] on div "A quien corresponda, Por medio de la presente, me dirijo a ustedes a fin de dej…" at bounding box center [132, 113] width 158 height 175
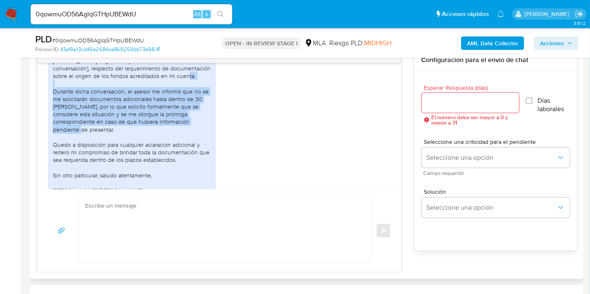
click at [84, 132] on div "A quien corresponda, Por medio de la presente, me dirijo a ustedes a fin de dej…" at bounding box center [132, 113] width 158 height 175
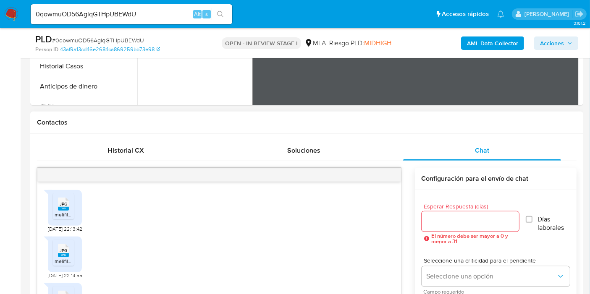
scroll to position [306, 0]
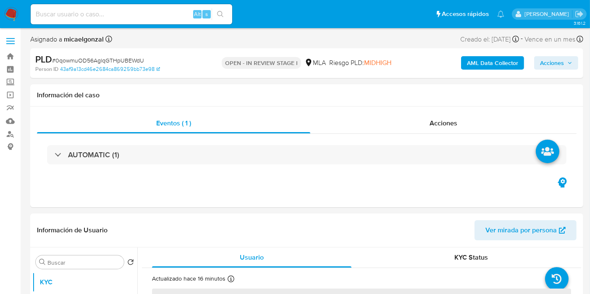
select select "10"
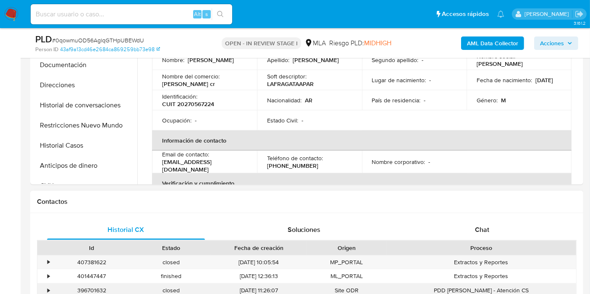
scroll to position [280, 0]
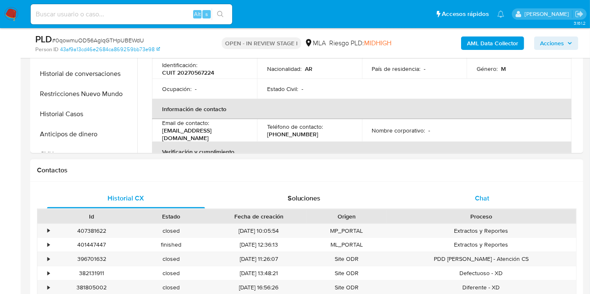
click at [501, 188] on div "Chat" at bounding box center [482, 198] width 158 height 20
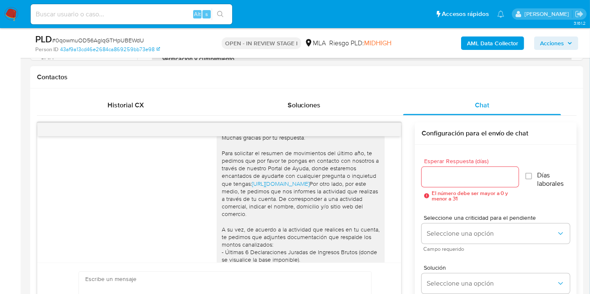
scroll to position [466, 0]
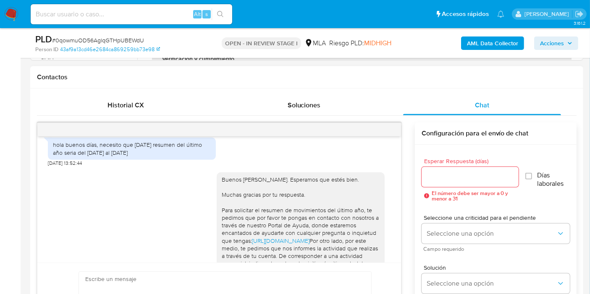
click at [144, 156] on div "hola buenos días, necesito que pasen resumen del último año seria del 01/08/24 …" at bounding box center [132, 148] width 158 height 15
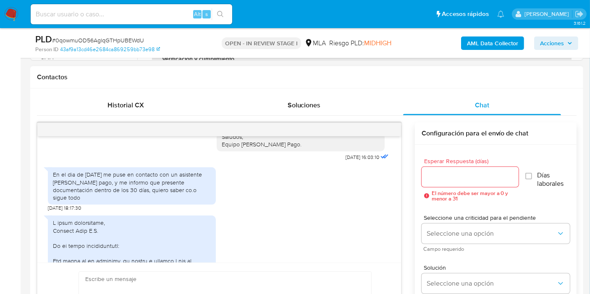
scroll to position [793, 0]
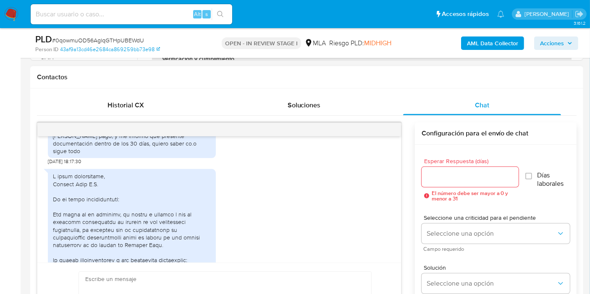
click at [156, 155] on div "En el dia de ayer me puse en contacto con un asistente de mercado pago, y me in…" at bounding box center [132, 139] width 158 height 31
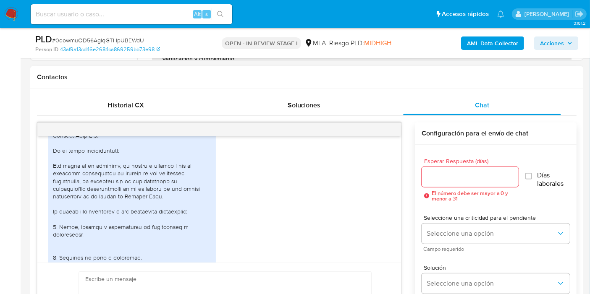
scroll to position [886, 0]
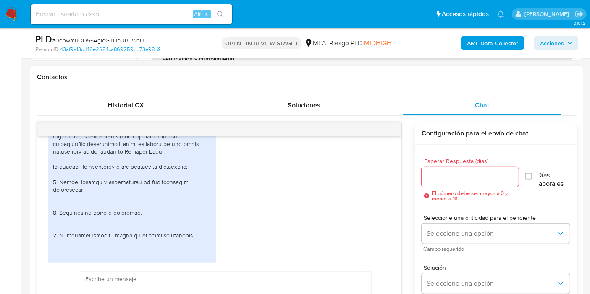
click at [164, 190] on div at bounding box center [132, 224] width 158 height 290
click at [129, 147] on div at bounding box center [132, 224] width 158 height 290
drag, startPoint x: 139, startPoint y: 144, endPoint x: 185, endPoint y: 154, distance: 47.0
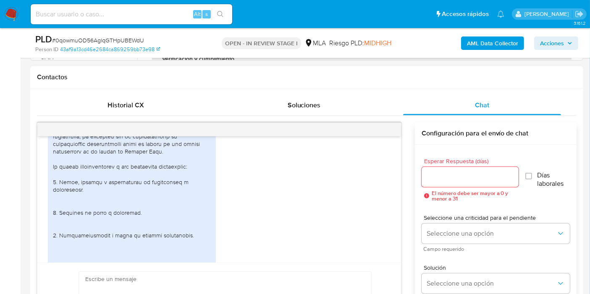
click at [185, 154] on div at bounding box center [132, 224] width 158 height 290
click at [146, 177] on div at bounding box center [132, 224] width 158 height 290
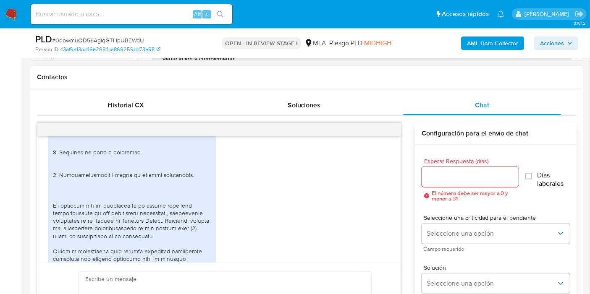
scroll to position [933, 0]
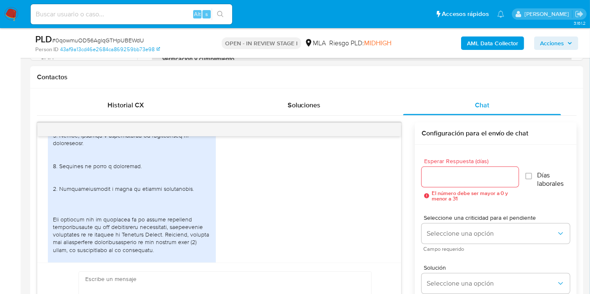
click at [92, 172] on div at bounding box center [132, 177] width 158 height 290
copy div "1. Venta, permuta y consignación de automotores y automóviles."
click at [83, 198] on div at bounding box center [132, 177] width 158 height 290
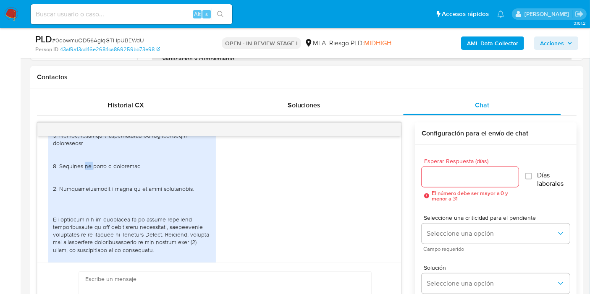
click at [83, 198] on div at bounding box center [132, 177] width 158 height 290
copy div "2. Alquiler de casas e inmuebles."
click at [123, 215] on div at bounding box center [132, 177] width 158 height 290
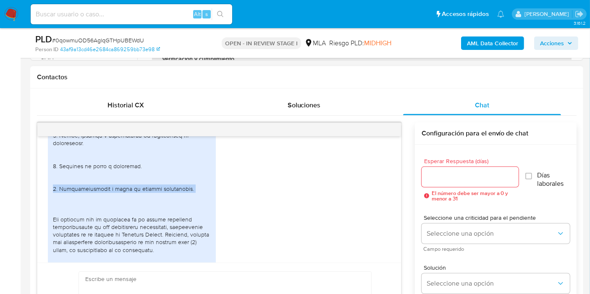
click at [123, 215] on div at bounding box center [132, 177] width 158 height 290
copy div "3. Comercialización y venta de seguros automotores."
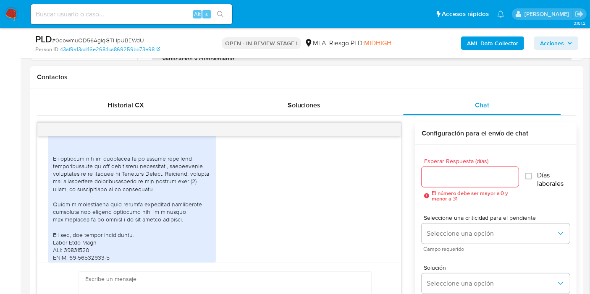
scroll to position [979, 0]
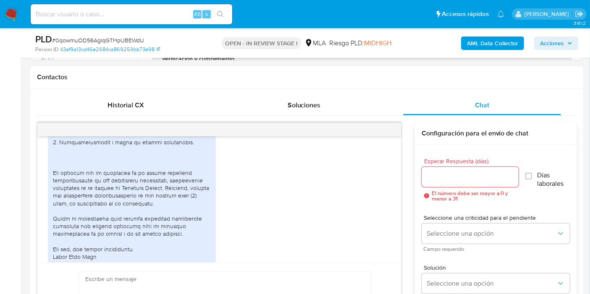
click at [136, 225] on div at bounding box center [132, 131] width 158 height 290
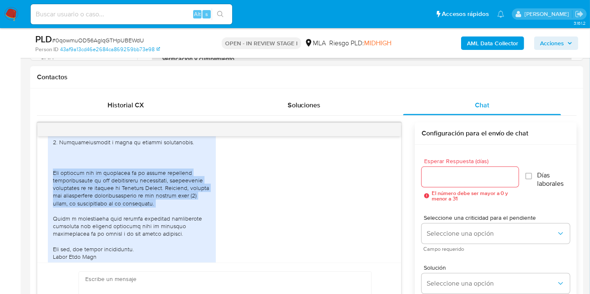
click at [136, 225] on div at bounding box center [132, 131] width 158 height 290
copy div "Los ingresos que se registran en mi cuenta provienen exclusivamente de las acti…"
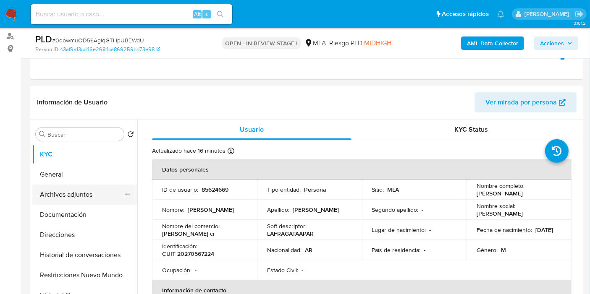
scroll to position [93, 0]
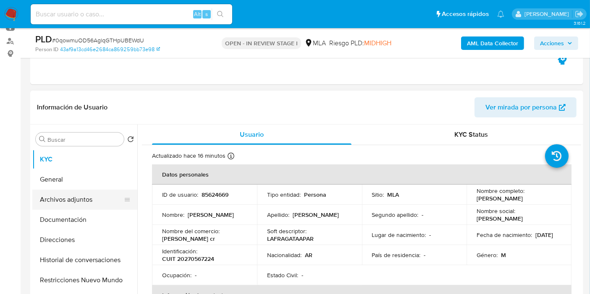
click at [72, 197] on button "Archivos adjuntos" at bounding box center [81, 200] width 98 height 20
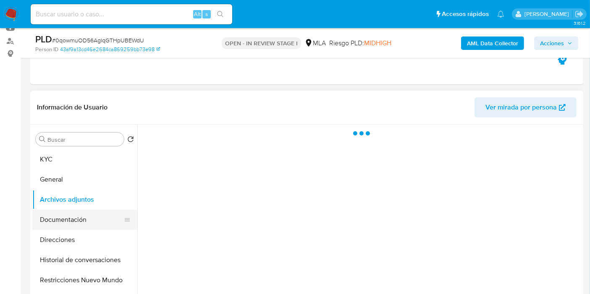
click at [74, 215] on button "Documentación" at bounding box center [81, 220] width 98 height 20
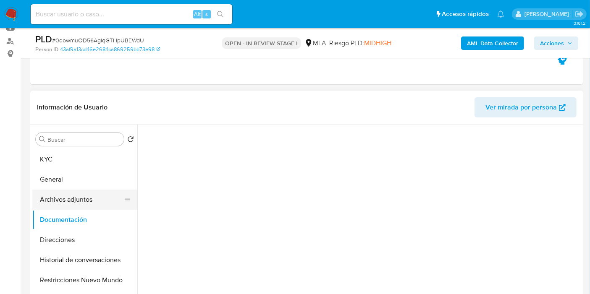
click at [81, 196] on button "Archivos adjuntos" at bounding box center [81, 200] width 98 height 20
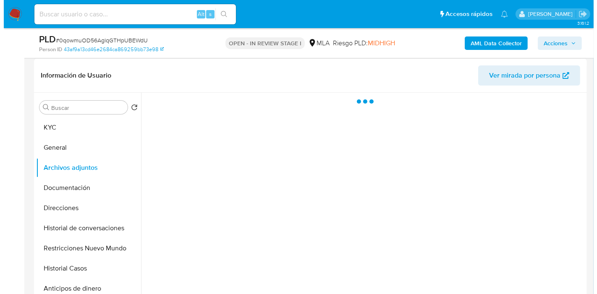
scroll to position [140, 0]
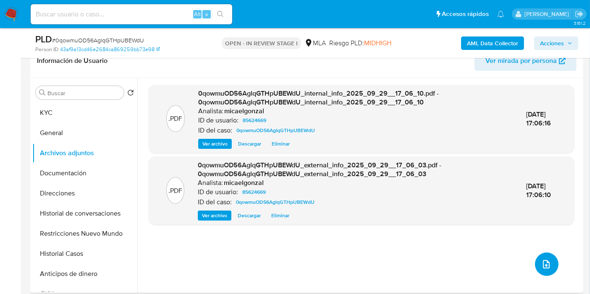
click at [539, 269] on button "upload-file" at bounding box center [547, 265] width 24 height 24
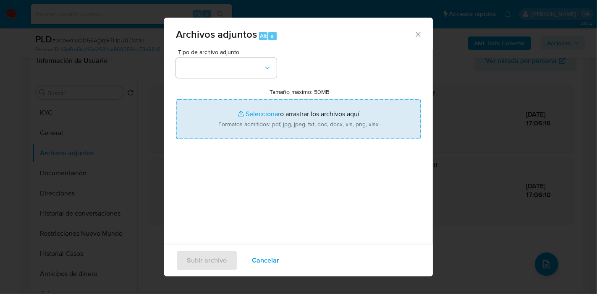
click at [360, 128] on input "Tamaño máximo: 50MB Seleccionar archivos" at bounding box center [298, 119] width 245 height 40
type input "C:\fakepath\Constancia de Inscripcion Comodoro Rivadavia - IIBB.pdf"
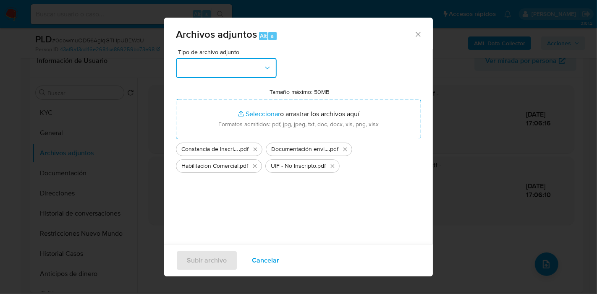
click at [198, 74] on button "button" at bounding box center [226, 68] width 101 height 20
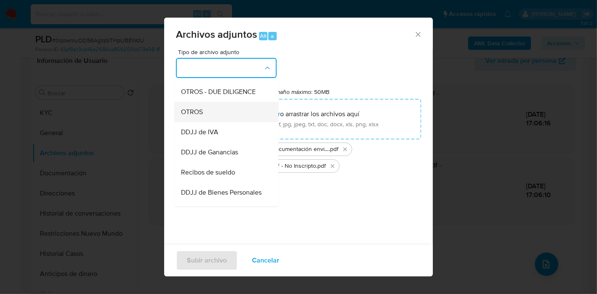
click at [224, 122] on div "OTROS" at bounding box center [224, 112] width 86 height 20
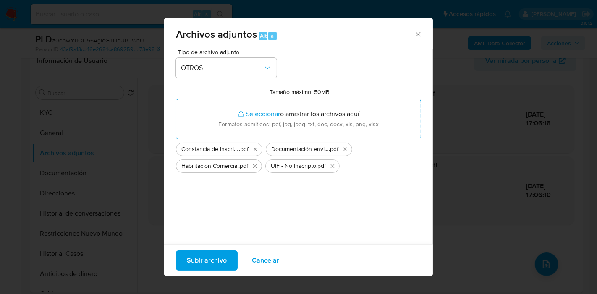
click at [214, 252] on span "Subir archivo" at bounding box center [207, 260] width 40 height 18
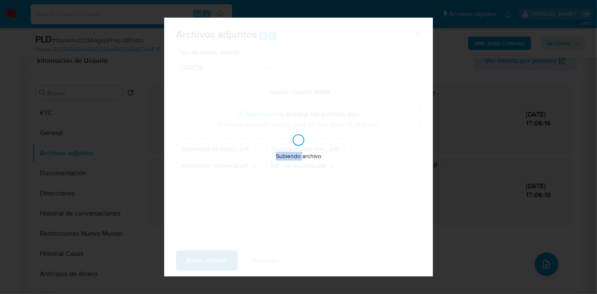
click at [214, 252] on div "Subiendo archivo" at bounding box center [298, 147] width 269 height 259
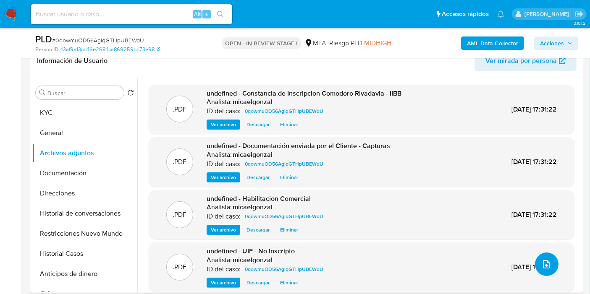
click at [536, 262] on button "upload-file" at bounding box center [547, 265] width 24 height 24
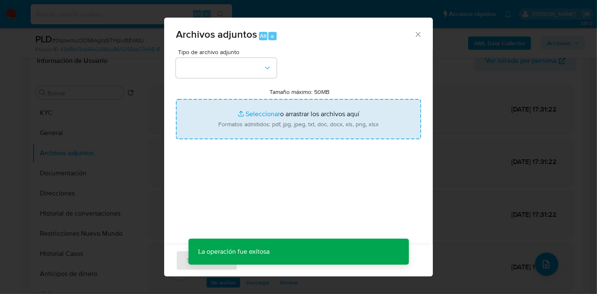
click at [300, 127] on input "Tamaño máximo: 50MB Seleccionar archivos" at bounding box center [298, 119] width 245 height 40
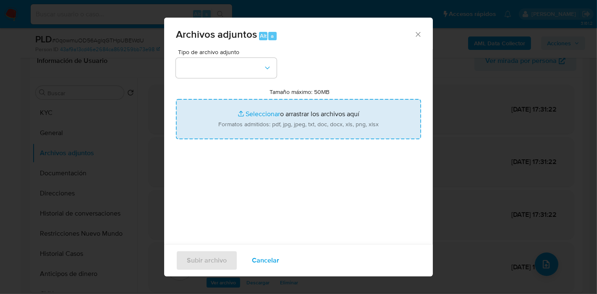
type input "C:\fakepath\Factura - Damian Alfredo Sosa.pdf"
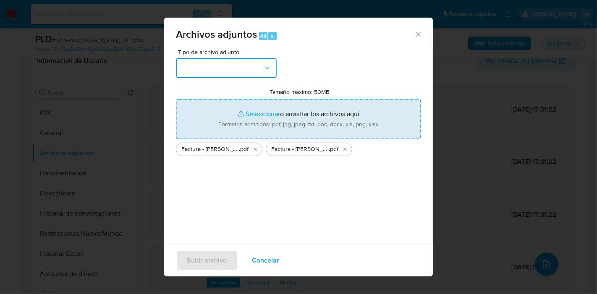
click at [181, 68] on button "button" at bounding box center [226, 68] width 101 height 20
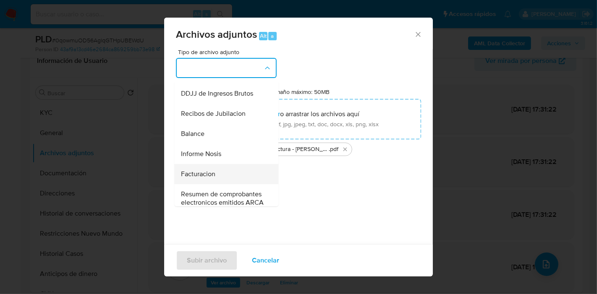
scroll to position [280, 0]
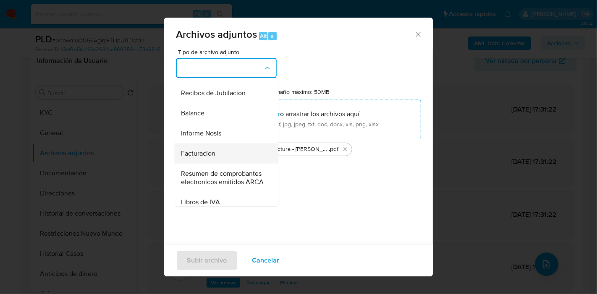
click at [211, 158] on span "Facturacion" at bounding box center [198, 153] width 34 height 8
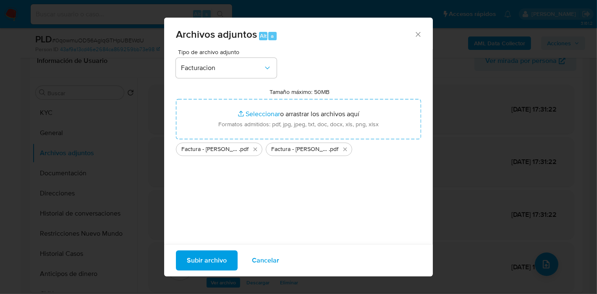
click at [217, 261] on span "Subir archivo" at bounding box center [207, 260] width 40 height 18
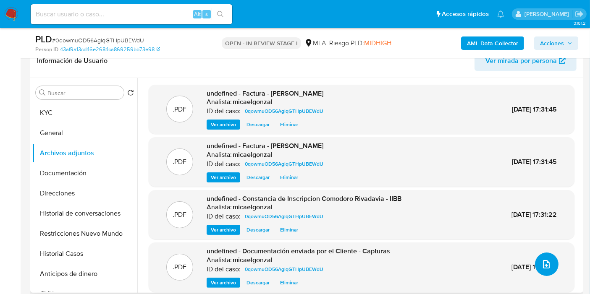
click at [551, 268] on button "upload-file" at bounding box center [547, 265] width 24 height 24
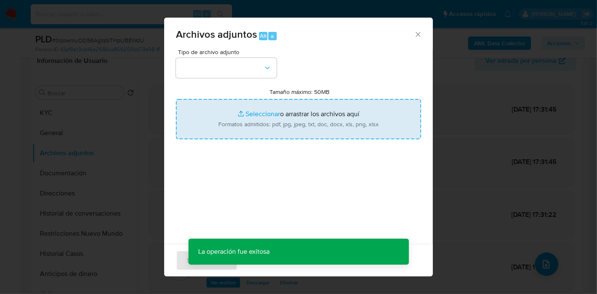
click at [264, 120] on input "Tamaño máximo: 50MB Seleccionar archivos" at bounding box center [298, 119] width 245 height 40
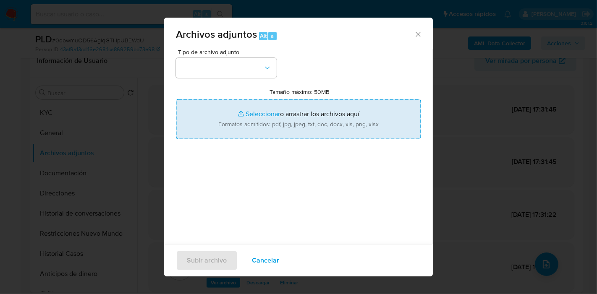
type input "C:\fakepath\DDJJ IVA de diciembre 2024 - febrero 2025.pdf"
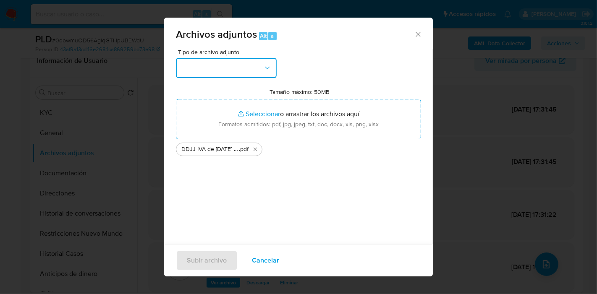
click at [250, 62] on button "button" at bounding box center [226, 68] width 101 height 20
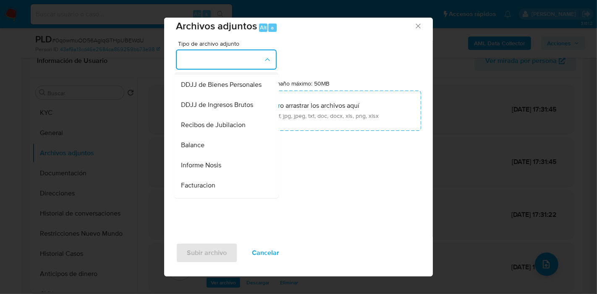
scroll to position [193, 0]
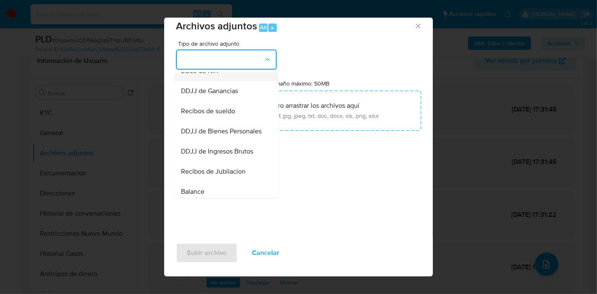
click at [231, 81] on div "DDJJ de IVA" at bounding box center [224, 71] width 86 height 20
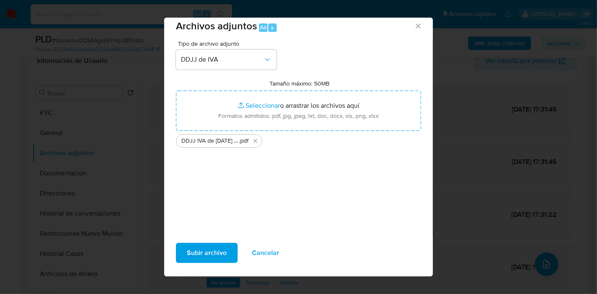
click at [217, 262] on span "Subir archivo" at bounding box center [207, 253] width 40 height 18
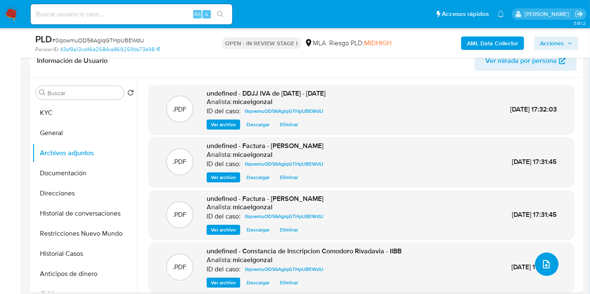
click at [541, 267] on icon "upload-file" at bounding box center [546, 264] width 10 height 10
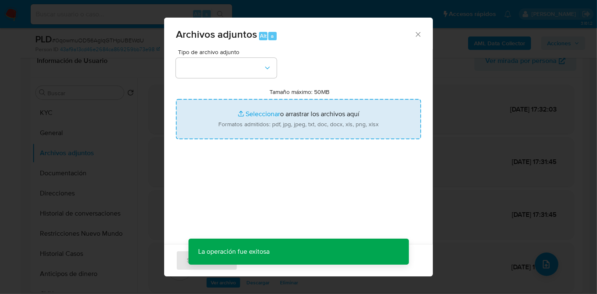
click at [309, 121] on input "Tamaño máximo: 50MB Seleccionar archivos" at bounding box center [298, 119] width 245 height 40
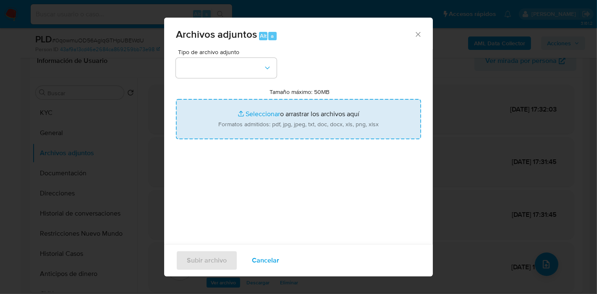
type input "C:\fakepath\Calculador - DDJJ IVA.xlsx"
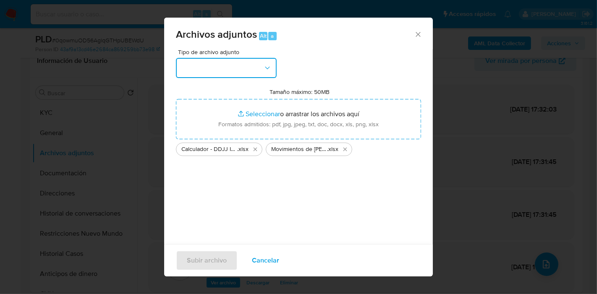
click at [274, 71] on button "button" at bounding box center [226, 68] width 101 height 20
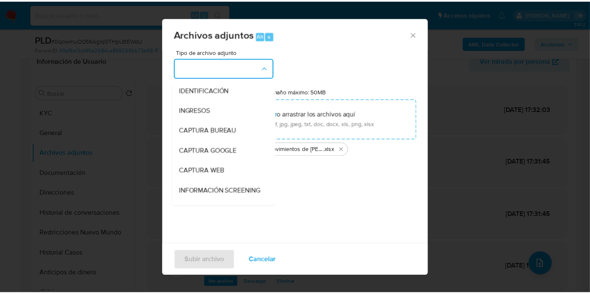
scroll to position [93, 0]
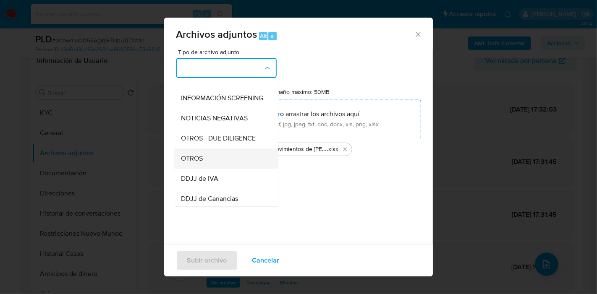
click at [223, 169] on div "OTROS" at bounding box center [224, 159] width 86 height 20
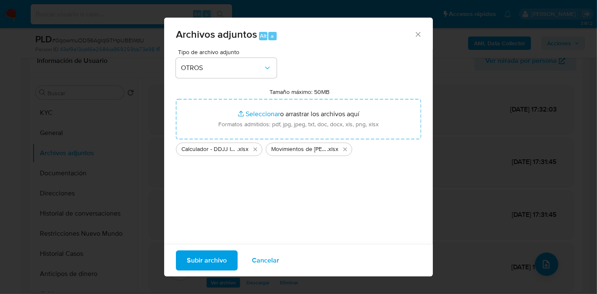
click at [209, 251] on span "Subir archivo" at bounding box center [207, 260] width 40 height 18
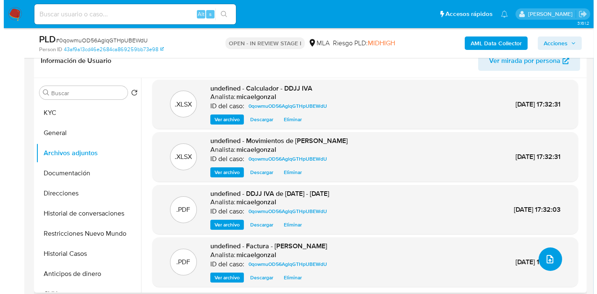
scroll to position [7, 0]
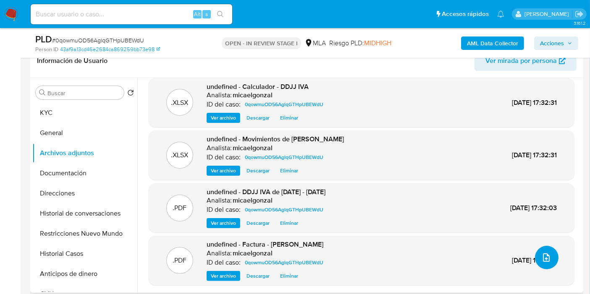
click at [535, 258] on button "upload-file" at bounding box center [547, 258] width 24 height 24
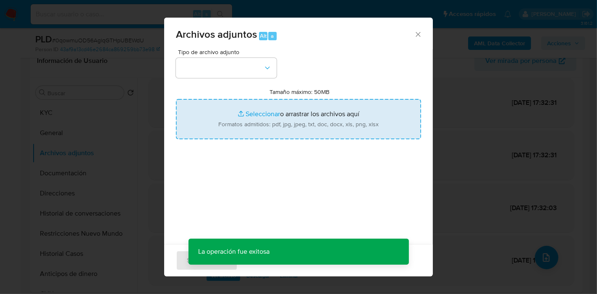
click at [320, 137] on input "Tamaño máximo: 50MB Seleccionar archivos" at bounding box center [298, 119] width 245 height 40
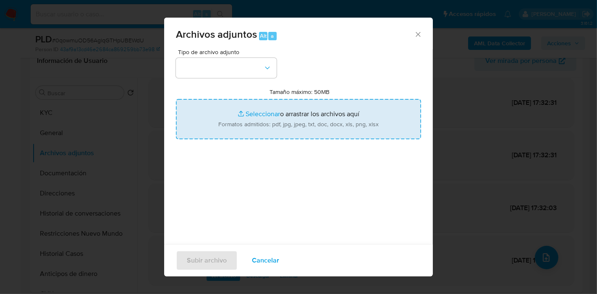
type input "C:\fakepath\Caselog 0qowmuOD56AglqGTHpUBEWdU_2025_08_19_14_19_19.docx"
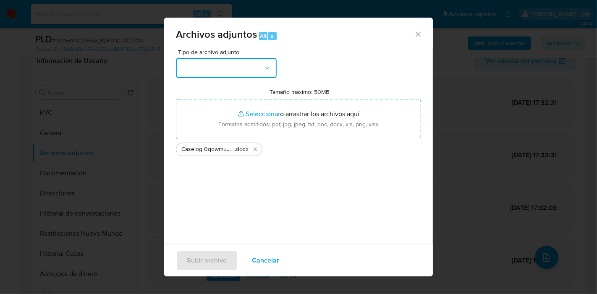
drag, startPoint x: 320, startPoint y: 137, endPoint x: 183, endPoint y: 73, distance: 151.4
click at [180, 71] on button "button" at bounding box center [226, 68] width 101 height 20
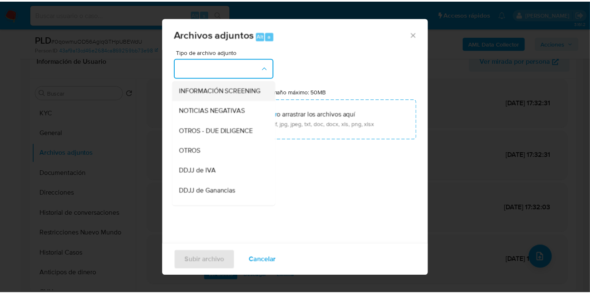
scroll to position [140, 0]
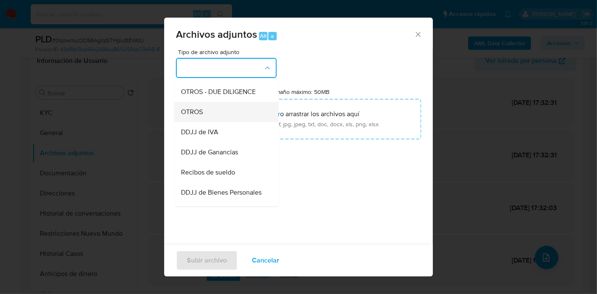
click at [235, 122] on div "OTROS" at bounding box center [224, 112] width 86 height 20
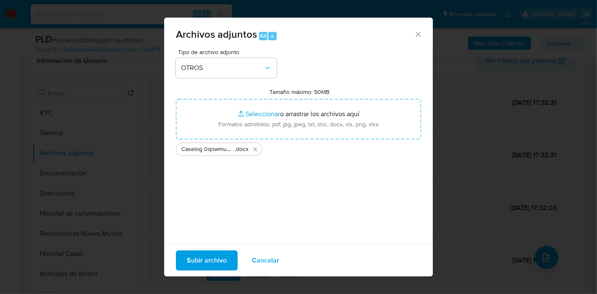
click at [228, 265] on button "Subir archivo" at bounding box center [207, 261] width 62 height 20
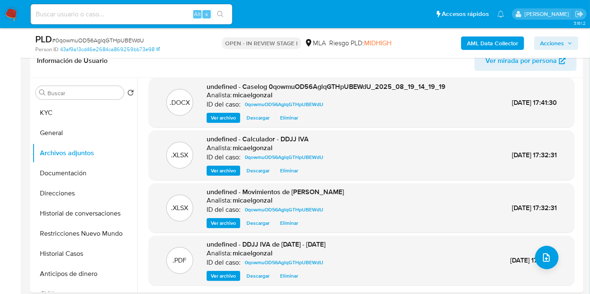
click at [101, 234] on button "Restricciones Nuevo Mundo" at bounding box center [84, 234] width 105 height 20
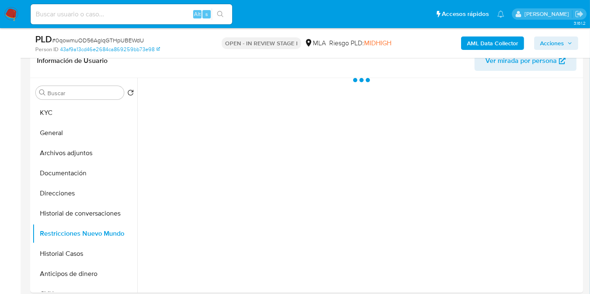
scroll to position [0, 0]
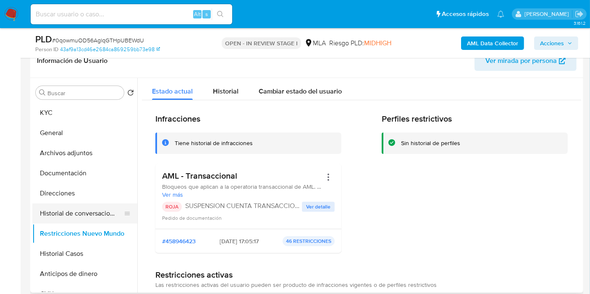
click at [114, 220] on button "Historial de conversaciones" at bounding box center [81, 214] width 98 height 20
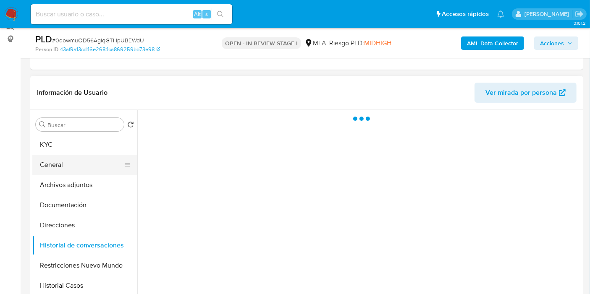
scroll to position [93, 0]
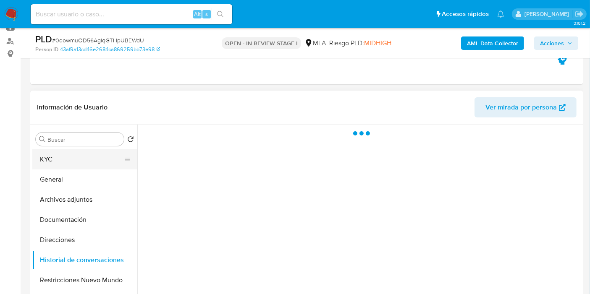
click at [76, 163] on button "KYC" at bounding box center [81, 159] width 98 height 20
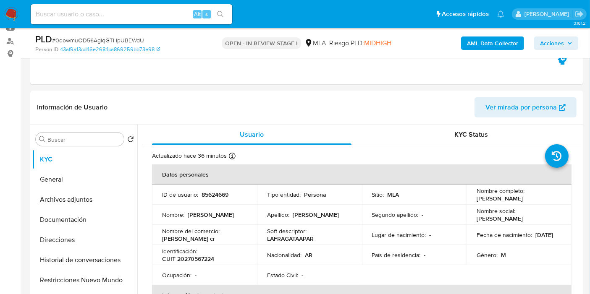
click at [564, 37] on span "Acciones" at bounding box center [552, 43] width 24 height 13
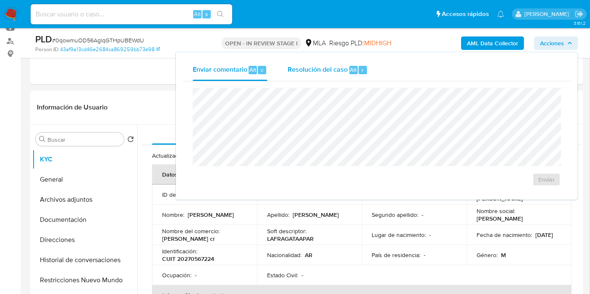
click at [327, 79] on div "Resolución del caso Alt r" at bounding box center [328, 70] width 80 height 22
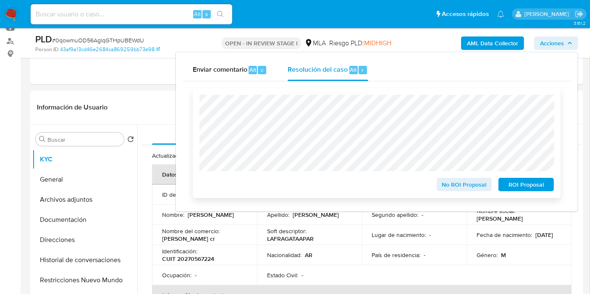
click at [536, 193] on div "No ROI Proposal ROI Proposal" at bounding box center [377, 143] width 368 height 110
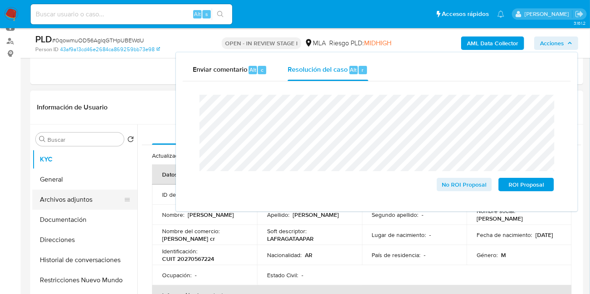
click at [51, 195] on button "Archivos adjuntos" at bounding box center [81, 200] width 98 height 20
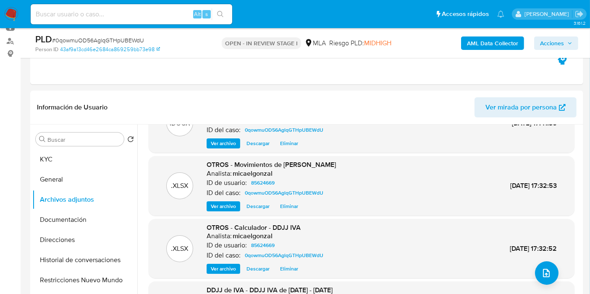
scroll to position [47, 0]
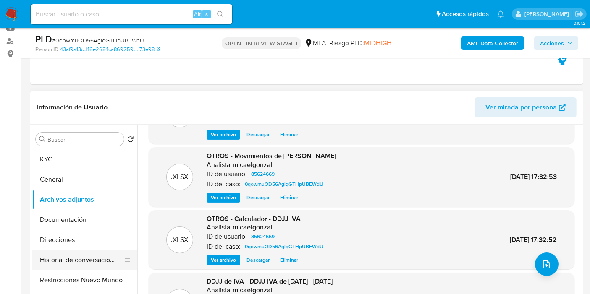
click at [57, 258] on button "Historial de conversaciones" at bounding box center [81, 260] width 98 height 20
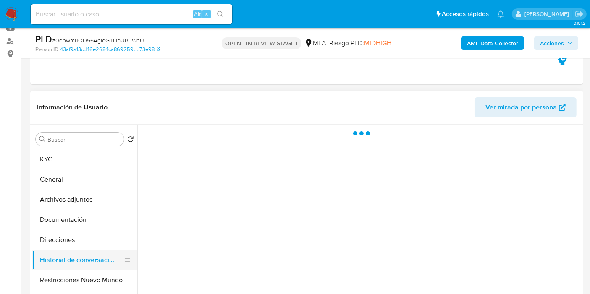
drag, startPoint x: 58, startPoint y: 275, endPoint x: 92, endPoint y: 258, distance: 37.9
click at [92, 258] on ul "KYC General Archivos adjuntos Documentación Direcciones Historial de conversaci…" at bounding box center [84, 243] width 105 height 189
click at [555, 44] on span "Acciones" at bounding box center [552, 43] width 24 height 13
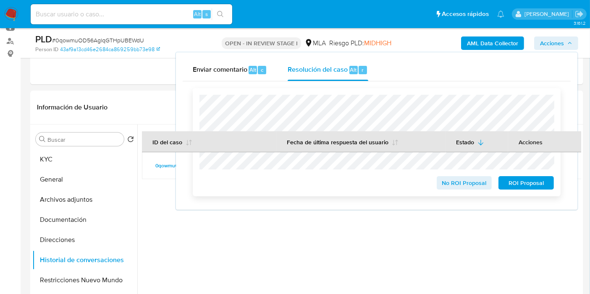
click at [516, 189] on span "ROI Proposal" at bounding box center [526, 183] width 44 height 12
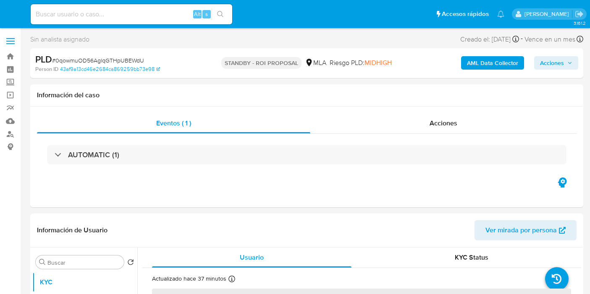
select select "10"
click at [6, 16] on img at bounding box center [11, 14] width 14 height 14
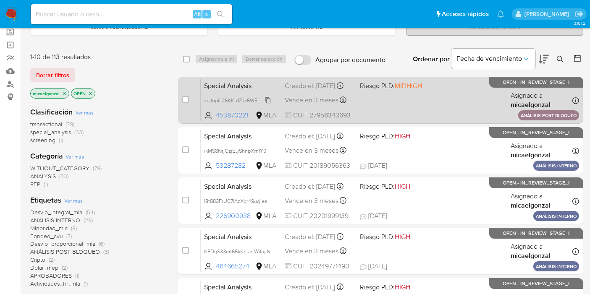
scroll to position [93, 0]
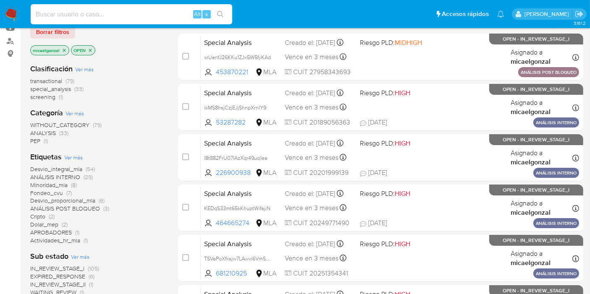
click at [70, 11] on input at bounding box center [131, 14] width 201 height 11
paste input "171510770"
type input "171510770"
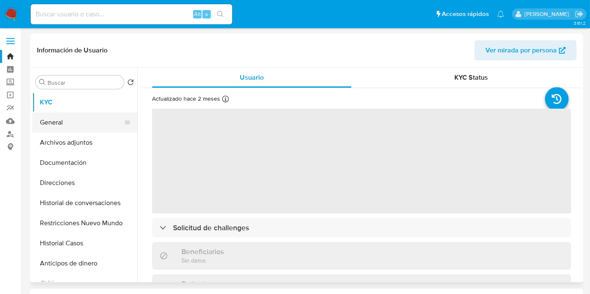
select select "10"
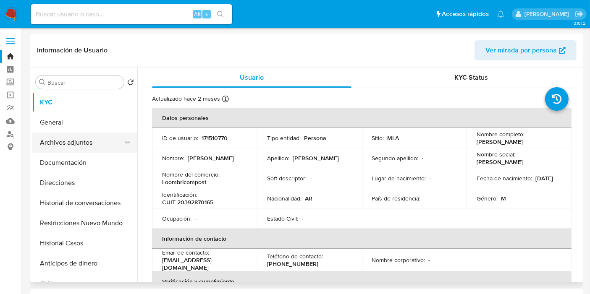
click at [60, 146] on button "Archivos adjuntos" at bounding box center [81, 143] width 98 height 20
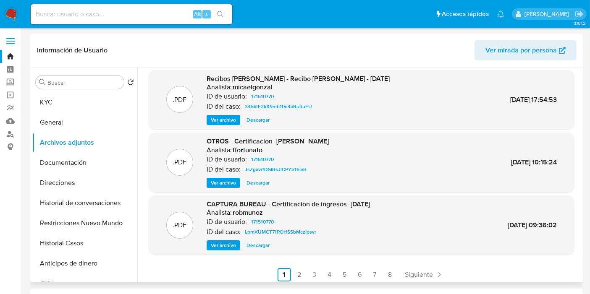
scroll to position [71, 0]
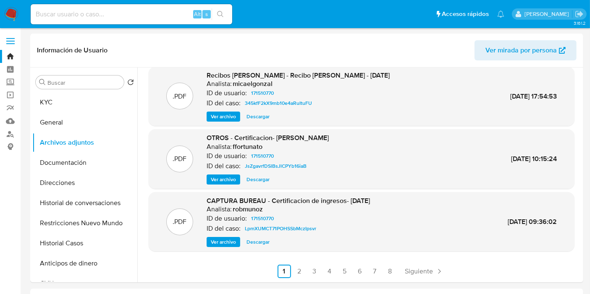
click at [12, 12] on img at bounding box center [11, 14] width 14 height 14
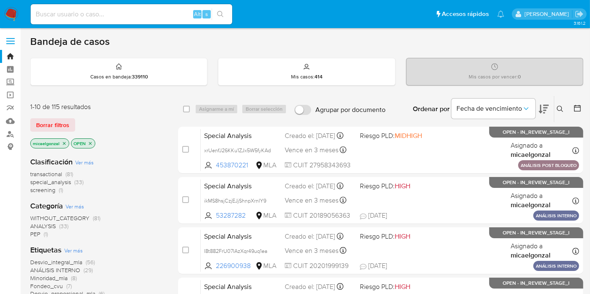
click at [116, 10] on input at bounding box center [131, 14] width 201 height 11
paste input "bTFDUz8nhkA433u2bgWEJAk5"
type input "bTFDUz8nhkA433u2bgWEJAk5"
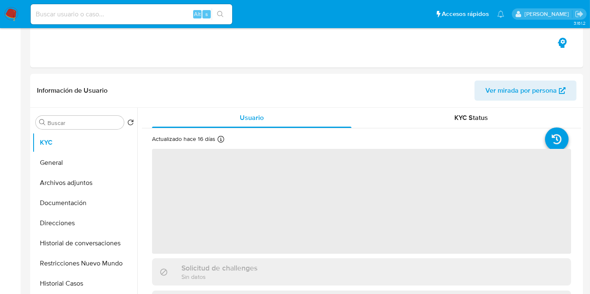
select select "10"
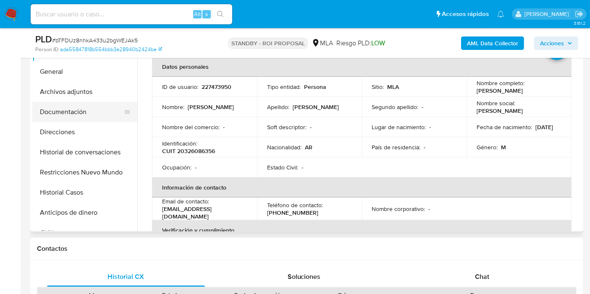
scroll to position [186, 0]
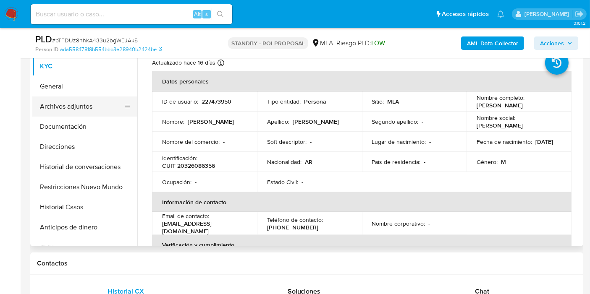
click at [53, 110] on button "Archivos adjuntos" at bounding box center [81, 107] width 98 height 20
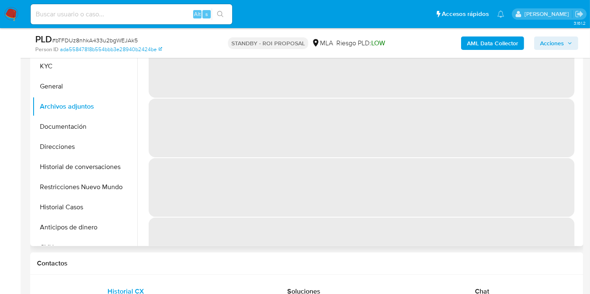
scroll to position [93, 0]
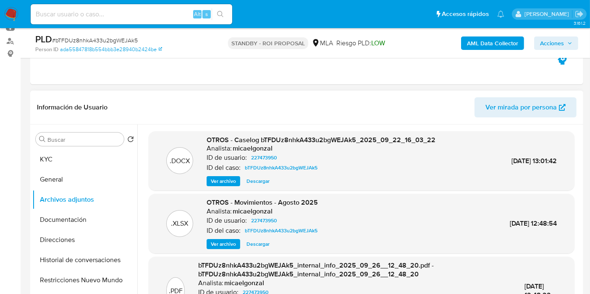
click at [264, 181] on span "Descargar" at bounding box center [257, 181] width 23 height 8
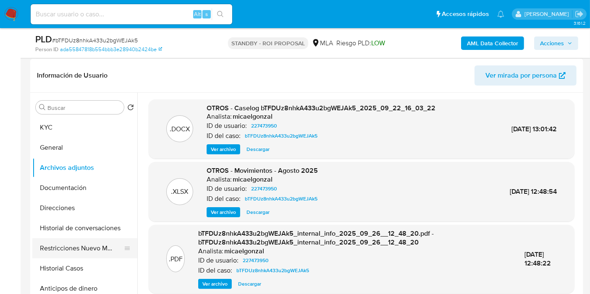
scroll to position [140, 0]
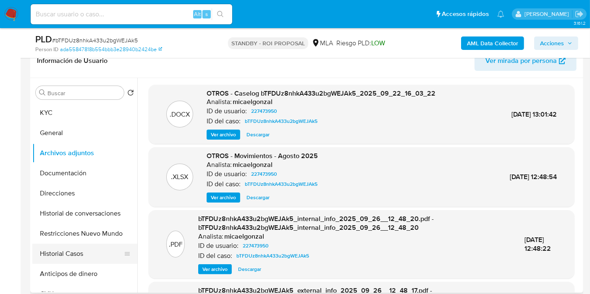
click at [65, 252] on button "Historial Casos" at bounding box center [81, 254] width 98 height 20
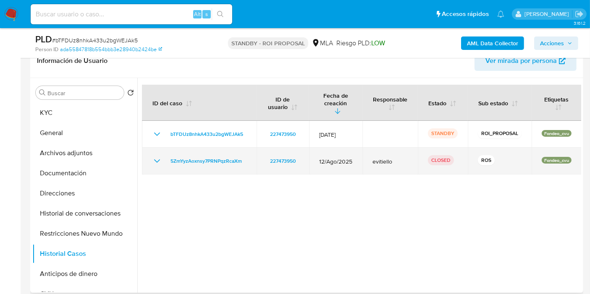
drag, startPoint x: 146, startPoint y: 152, endPoint x: 152, endPoint y: 152, distance: 6.3
click at [146, 152] on td "5ZmYyzAoxnsy7PRNPqzRcaXm" at bounding box center [199, 161] width 115 height 27
click at [152, 156] on icon "Mostrar/Ocultar" at bounding box center [157, 161] width 10 height 10
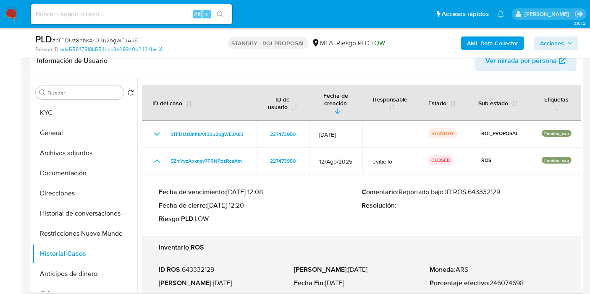
click at [472, 188] on p "Comentario : Reportado bajo ID ROS 643332129" at bounding box center [463, 192] width 203 height 8
drag, startPoint x: 13, startPoint y: 13, endPoint x: 36, endPoint y: 5, distance: 24.0
click at [13, 12] on img at bounding box center [11, 14] width 14 height 14
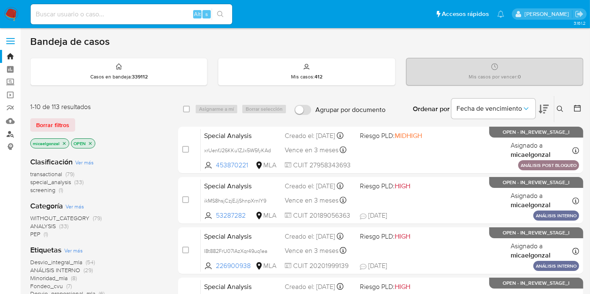
click at [8, 134] on link "Buscador de personas" at bounding box center [50, 134] width 100 height 13
click at [76, 17] on input at bounding box center [131, 14] width 201 height 11
paste input "xWPMsuZwumWpIKMg6S1guHde"
type input "xWPMsuZwumWpIKMg6S1guHde"
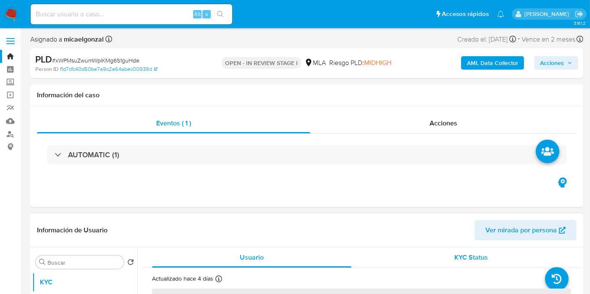
select select "10"
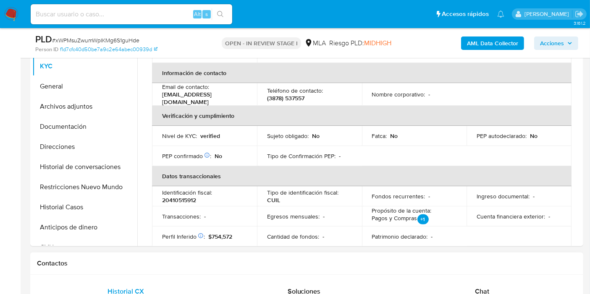
scroll to position [186, 0]
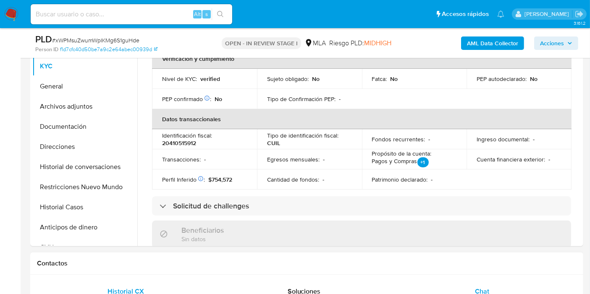
click at [498, 287] on div "Chat" at bounding box center [482, 292] width 158 height 20
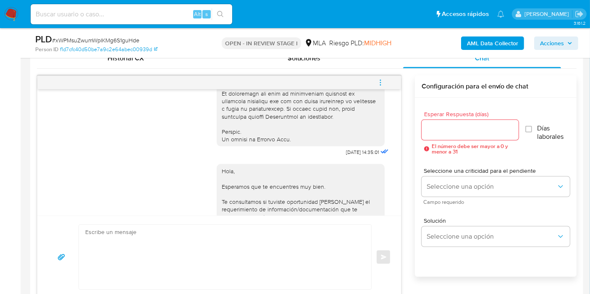
scroll to position [161, 0]
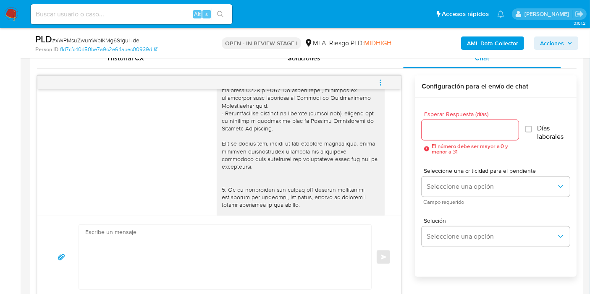
click at [298, 246] on textarea at bounding box center [222, 257] width 275 height 65
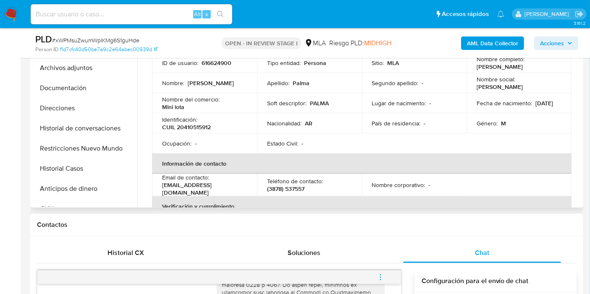
scroll to position [186, 0]
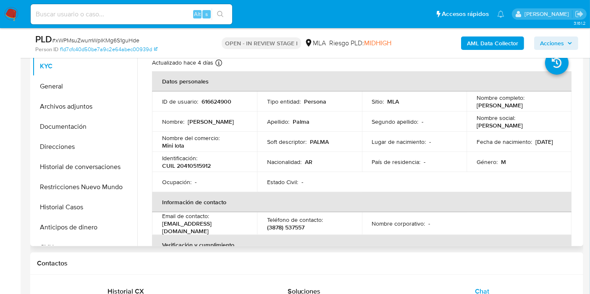
click at [194, 162] on p "CUIL 20410515912" at bounding box center [186, 166] width 49 height 8
copy p "20410515912"
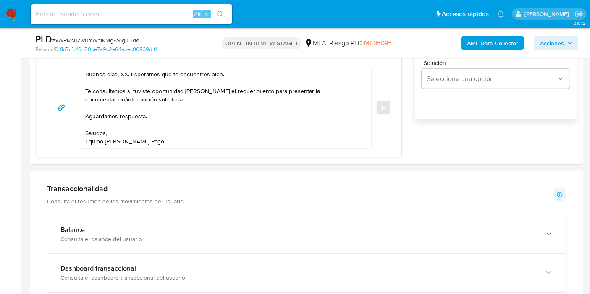
scroll to position [466, 0]
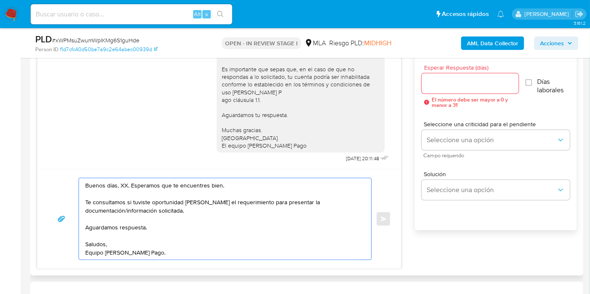
click at [124, 182] on textarea "Buenos días, XX. Esperamos que te encuentres bien. Te consultamos si tuviste op…" at bounding box center [222, 218] width 275 height 81
click at [232, 223] on textarea "Buenos días, Marco. Esperamos que te encuentres bien. Te consultamos si tuviste…" at bounding box center [222, 218] width 275 height 81
click at [233, 210] on textarea "Buenos días, Marco. Esperamos que te encuentres bien. Te consultamos si tuviste…" at bounding box center [222, 218] width 275 height 81
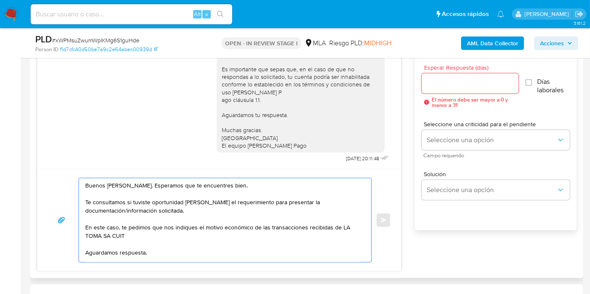
paste textarea "30511135067"
drag, startPoint x: 91, startPoint y: 225, endPoint x: 116, endPoint y: 223, distance: 25.7
click at [116, 223] on textarea "Buenos días, Marco. Esperamos que te encuentres bien. Te consultamos si tuviste…" at bounding box center [222, 220] width 275 height 84
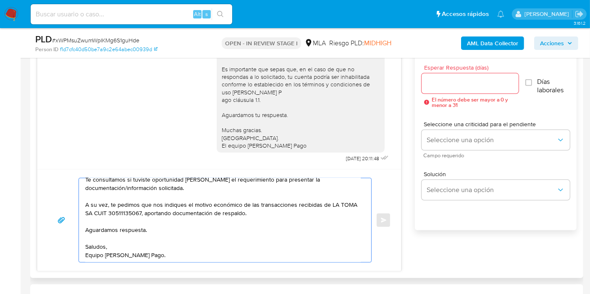
scroll to position [0, 0]
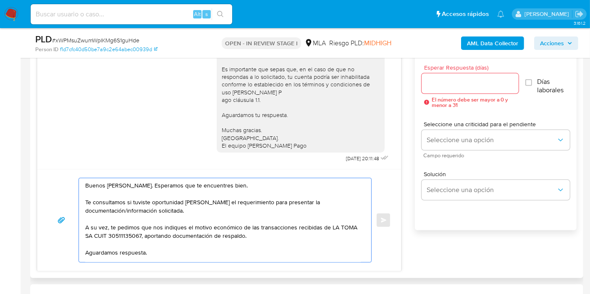
type textarea "Buenos días, Marco. Esperamos que te encuentres bien. Te consultamos si tuviste…"
click at [456, 89] on div at bounding box center [469, 83] width 97 height 20
drag, startPoint x: 457, startPoint y: 84, endPoint x: 457, endPoint y: 128, distance: 43.2
click at [457, 84] on input "Esperar Respuesta (días)" at bounding box center [469, 83] width 97 height 11
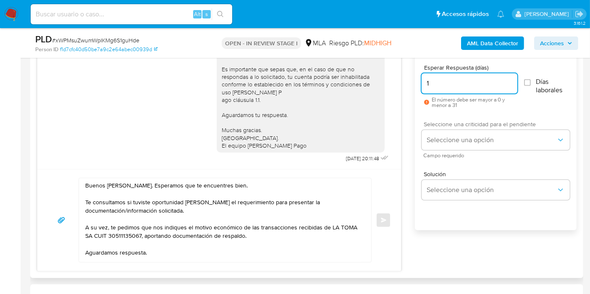
type input "1"
click at [457, 128] on div "Seleccione una criticidad para el pendiente Seleccione una opción Campo requeri…" at bounding box center [495, 139] width 148 height 37
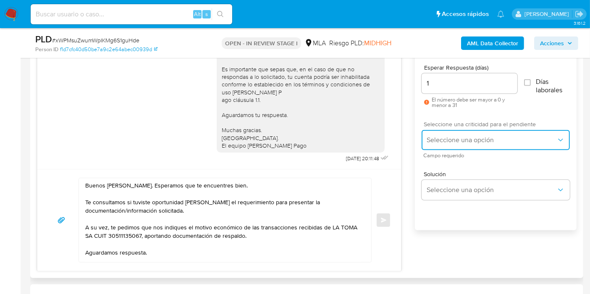
click at [456, 137] on span "Seleccione una opción" at bounding box center [491, 140] width 130 height 8
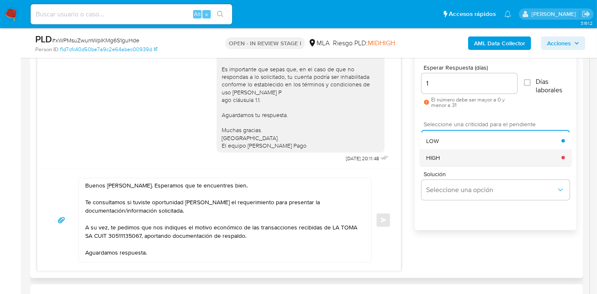
click at [453, 155] on div "HIGH" at bounding box center [493, 157] width 135 height 17
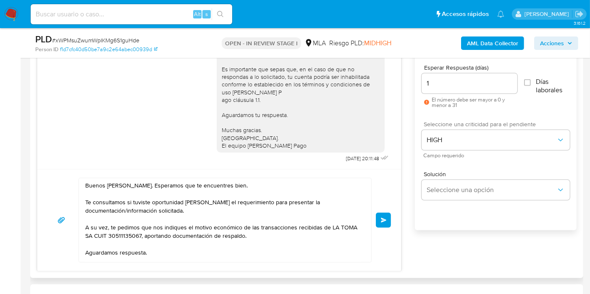
click at [388, 222] on button "Enviar" at bounding box center [383, 220] width 15 height 15
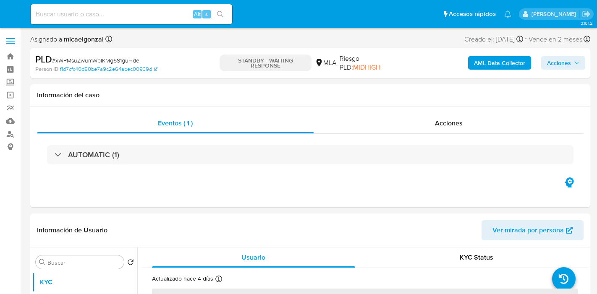
select select "10"
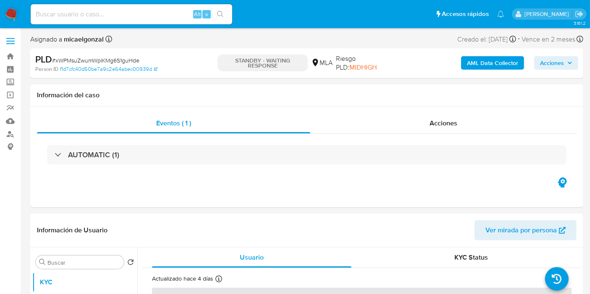
click at [131, 7] on div "Alt s" at bounding box center [131, 14] width 201 height 20
click at [121, 18] on input at bounding box center [131, 14] width 201 height 11
paste input "AjoJQkTBByrhy8fQZYtNZOMM"
type input "AjoJQkTBByrhy8fQZYtNZOMM"
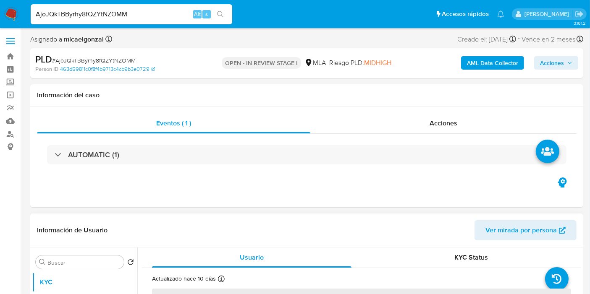
select select "10"
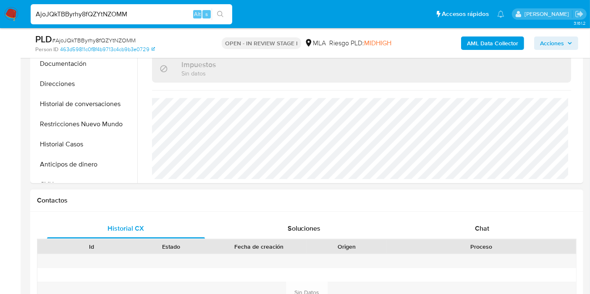
scroll to position [280, 0]
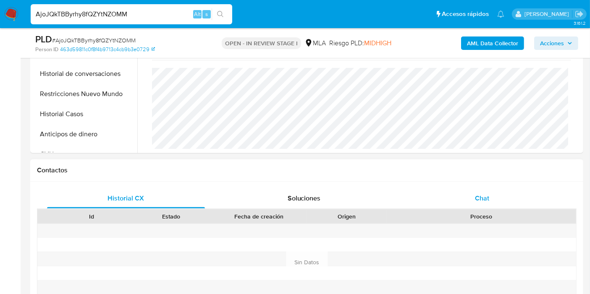
click at [482, 204] on div "Chat" at bounding box center [482, 198] width 158 height 20
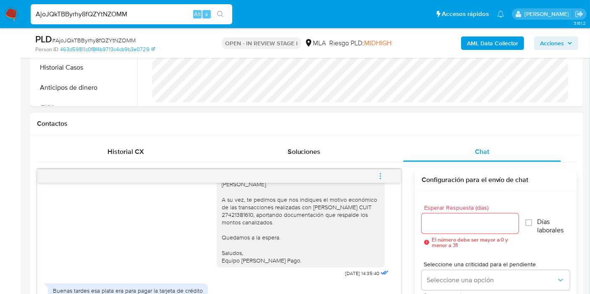
scroll to position [373, 0]
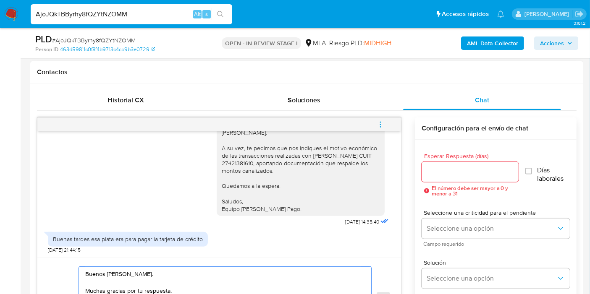
click at [158, 277] on textarea "Buenos [PERSON_NAME]. Muchas gracias por tu respuesta." at bounding box center [222, 299] width 275 height 65
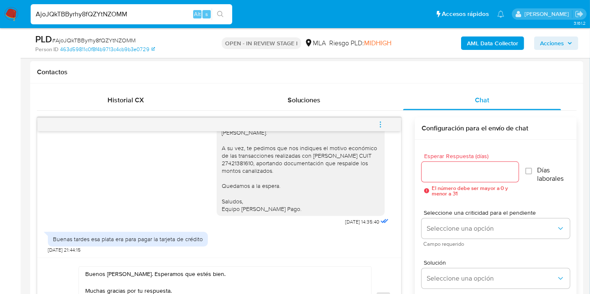
click at [320, 161] on div "Buenos [PERSON_NAME]. Esperamos que estés bien. Muchas gracias por tu respuesta…" at bounding box center [301, 144] width 158 height 137
click at [292, 168] on div "Buenos [PERSON_NAME]. Esperamos que estés bien. Muchas gracias por tu respuesta…" at bounding box center [301, 144] width 158 height 137
drag, startPoint x: 310, startPoint y: 173, endPoint x: 292, endPoint y: 170, distance: 18.4
click at [292, 170] on div "Buenos [PERSON_NAME]. Esperamos que estés bien. Muchas gracias por tu respuesta…" at bounding box center [301, 144] width 158 height 137
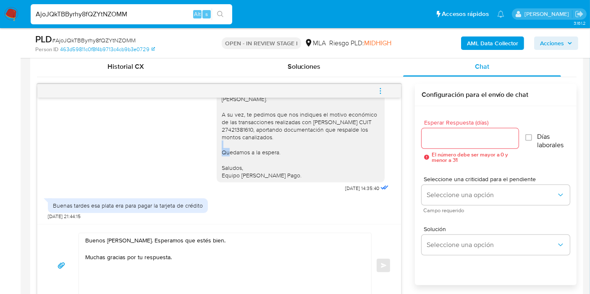
scroll to position [424, 0]
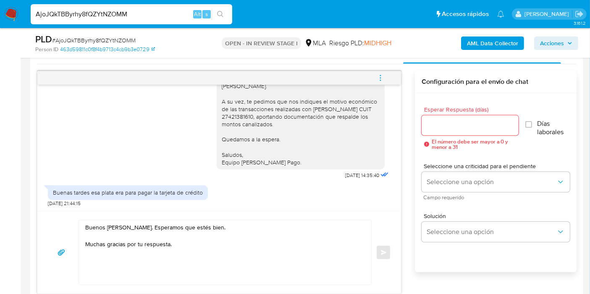
click at [201, 236] on textarea "Buenos [PERSON_NAME]. Esperamos que estés bien. Muchas gracias por tu respuesta." at bounding box center [222, 252] width 275 height 65
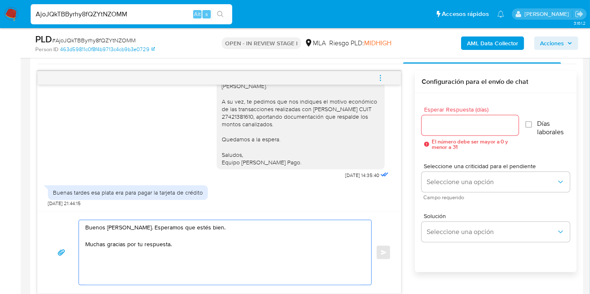
click at [201, 245] on textarea "Buenos [PERSON_NAME]. Esperamos que estés bien. Muchas gracias por tu respuesta." at bounding box center [222, 252] width 275 height 65
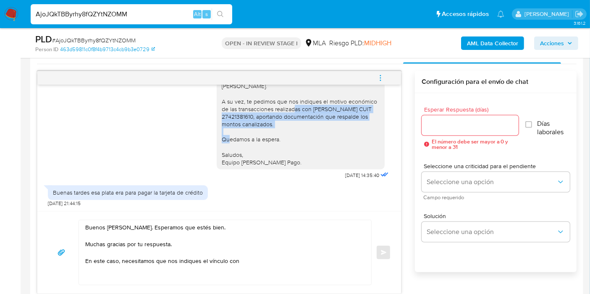
drag, startPoint x: 307, startPoint y: 108, endPoint x: 312, endPoint y: 123, distance: 15.8
click at [312, 123] on div "Buenos [PERSON_NAME]. Esperamos que estés bien. Muchas gracias por tu respuesta…" at bounding box center [301, 97] width 158 height 137
copy div "[PERSON_NAME] CUIT 27421381610, aportando documentación que respalde los montos…"
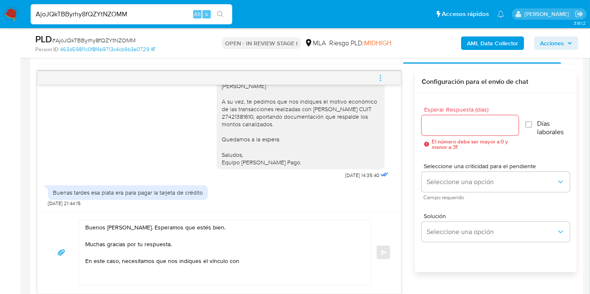
click at [293, 256] on textarea "Buenos [PERSON_NAME]. Esperamos que estés bien. Muchas gracias por tu respuesta…" at bounding box center [222, 252] width 275 height 65
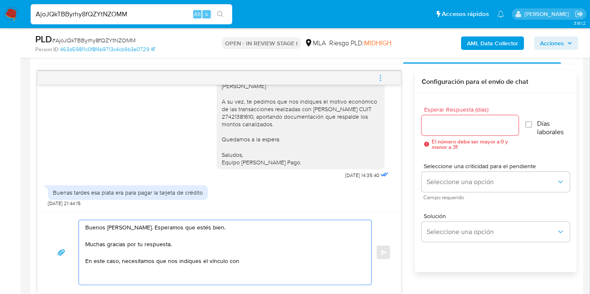
paste textarea "[PERSON_NAME] CUIT 27421381610, aportando documentación que respalde los montos…"
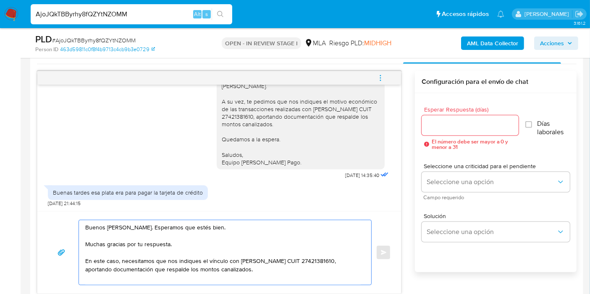
click at [105, 265] on textarea "Buenos [PERSON_NAME]. Esperamos que estés bien. Muchas gracias por tu respuesta…" at bounding box center [222, 252] width 275 height 65
click at [179, 268] on textarea "Buenos [PERSON_NAME]. Esperamos que estés bien. Muchas gracias por tu respuesta…" at bounding box center [222, 252] width 275 height 65
click at [104, 265] on textarea "Buenos [PERSON_NAME]. Esperamos que estés bien. Muchas gracias por tu respuesta…" at bounding box center [222, 252] width 275 height 65
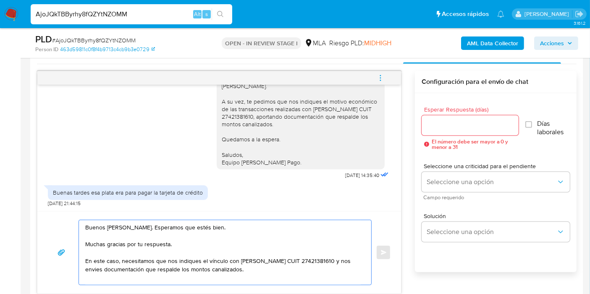
click at [0, 0] on lt-span "envíes" at bounding box center [0, 0] width 0 height 0
click at [360, 269] on textarea "Buenos [PERSON_NAME]. Esperamos que estés bien. Muchas gracias por tu respuesta…" at bounding box center [222, 252] width 275 height 65
click at [293, 267] on textarea "Buenos [PERSON_NAME]. Esperamos que estés bien. Muchas gracias por tu respuesta…" at bounding box center [222, 252] width 275 height 65
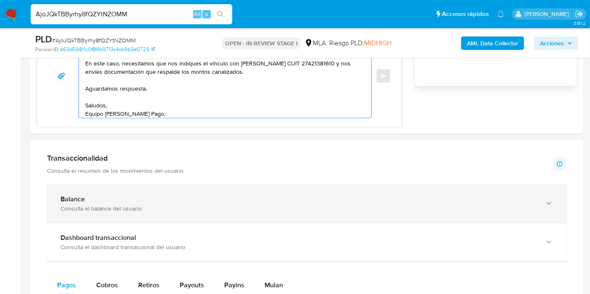
scroll to position [518, 0]
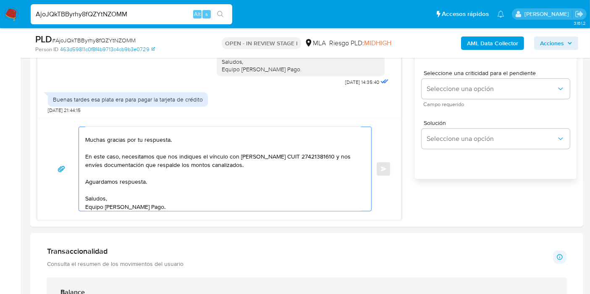
click at [167, 180] on textarea "Buenos [PERSON_NAME]. Esperamos que estés bien. Muchas gracias por tu respuesta…" at bounding box center [222, 169] width 275 height 84
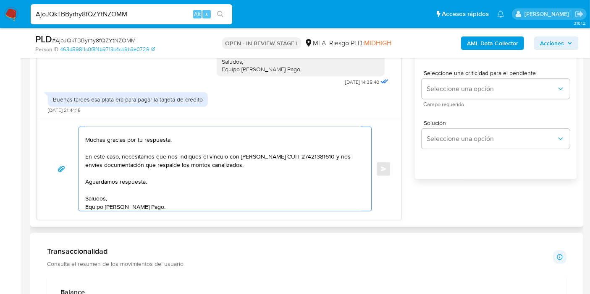
click at [233, 133] on textarea "Buenos [PERSON_NAME]. Esperamos que estés bien. Muchas gracias por tu respuesta…" at bounding box center [222, 169] width 275 height 84
click at [234, 150] on textarea "Buenos [PERSON_NAME]. Esperamos que estés bien. Muchas gracias por tu respuesta…" at bounding box center [222, 169] width 275 height 84
click at [268, 164] on textarea "Buenos [PERSON_NAME]. Esperamos que estés bien. Muchas gracias por tu respuesta…" at bounding box center [222, 169] width 275 height 84
click at [283, 157] on textarea "Buenos [PERSON_NAME]. Esperamos que estés bien. Muchas gracias por tu respuesta…" at bounding box center [222, 169] width 275 height 84
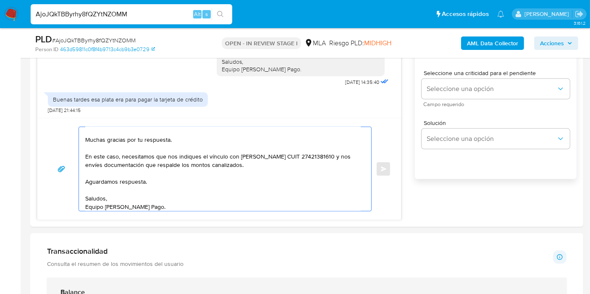
type textarea "Buenos [PERSON_NAME]. Esperamos que estés bien. Muchas gracias por tu respuesta…"
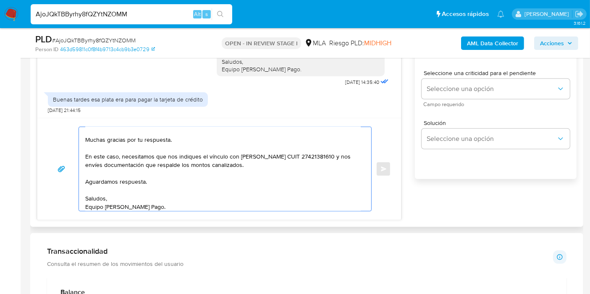
click at [276, 196] on textarea "Buenos [PERSON_NAME]. Esperamos que estés bien. Muchas gracias por tu respuesta…" at bounding box center [222, 169] width 275 height 84
click at [73, 178] on div "Buenos [PERSON_NAME]. Esperamos que estés bien. Muchas gracias por tu respuesta…" at bounding box center [218, 169] width 343 height 85
click at [249, 161] on textarea "Buenos [PERSON_NAME]. Esperamos que estés bien. Muchas gracias por tu respuesta…" at bounding box center [222, 169] width 275 height 84
click at [291, 157] on textarea "Buenos [PERSON_NAME]. Esperamos que estés bien. Muchas gracias por tu respuesta…" at bounding box center [222, 169] width 275 height 84
click at [287, 177] on textarea "Buenos [PERSON_NAME]. Esperamos que estés bien. Muchas gracias por tu respuesta…" at bounding box center [222, 169] width 275 height 84
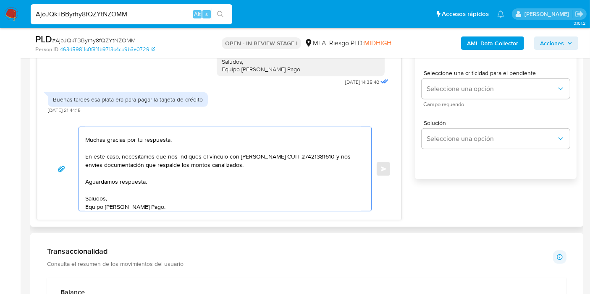
click at [286, 167] on textarea "Buenos [PERSON_NAME]. Esperamos que estés bien. Muchas gracias por tu respuesta…" at bounding box center [222, 169] width 275 height 84
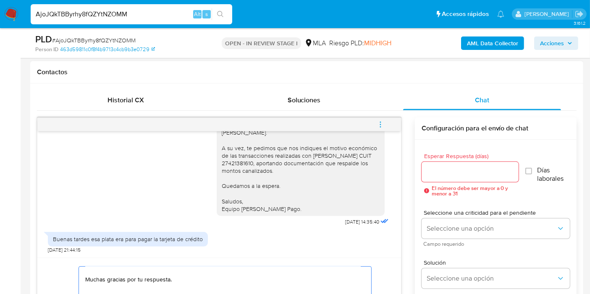
scroll to position [378, 0]
drag, startPoint x: 455, startPoint y: 208, endPoint x: 453, endPoint y: 227, distance: 18.9
click at [455, 211] on span "Seleccione una criticidad para el pendiente" at bounding box center [498, 213] width 148 height 6
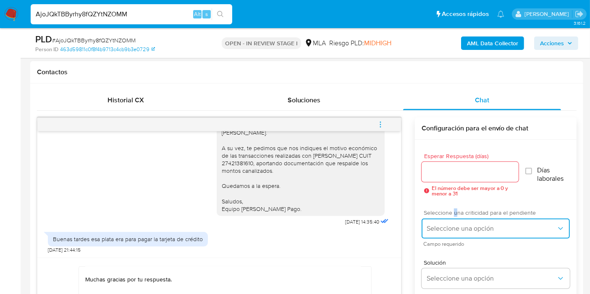
click at [455, 234] on button "Seleccione una opción" at bounding box center [495, 229] width 148 height 20
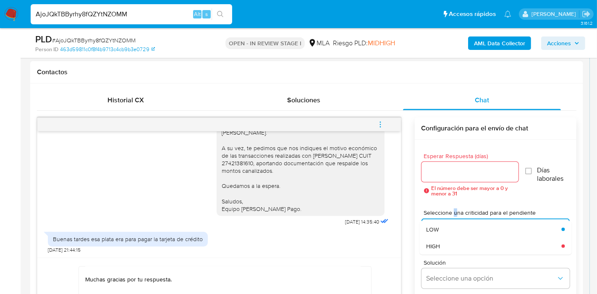
drag, startPoint x: 453, startPoint y: 243, endPoint x: 464, endPoint y: 184, distance: 59.8
click at [453, 241] on div "HIGH" at bounding box center [493, 246] width 135 height 17
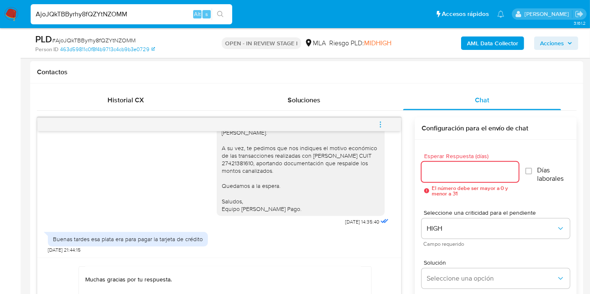
click at [466, 175] on input "Esperar Respuesta (días)" at bounding box center [469, 172] width 97 height 11
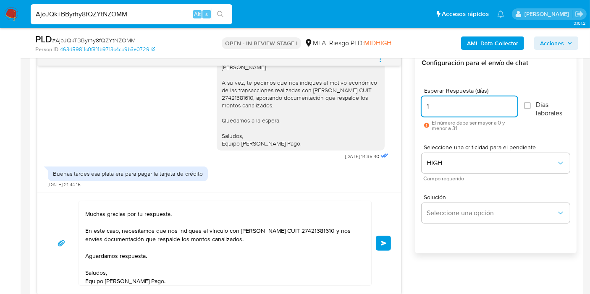
scroll to position [471, 0]
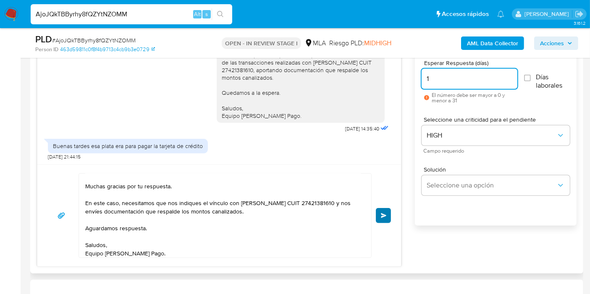
type input "1"
click at [384, 219] on button "Enviar" at bounding box center [383, 215] width 15 height 15
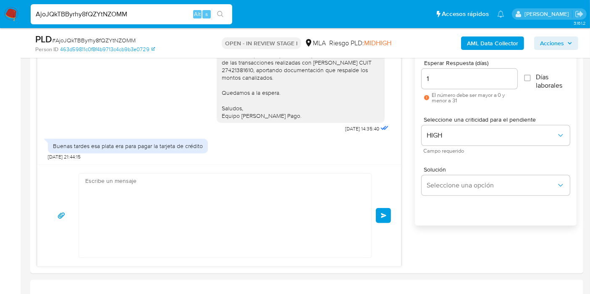
scroll to position [0, 0]
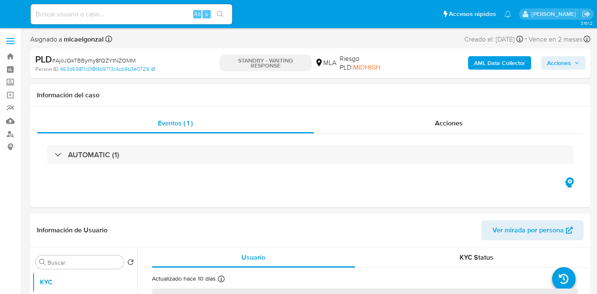
select select "10"
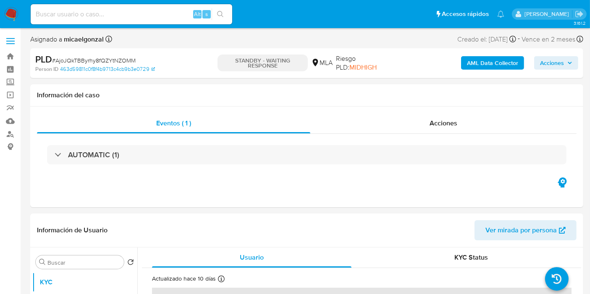
click at [61, 7] on div "Alt s" at bounding box center [131, 14] width 201 height 20
click at [61, 12] on input at bounding box center [131, 14] width 201 height 11
paste input "eJTunC8h1nWyDXfbPTYyhpaS"
type input "eJTunC8h1nWyDXfbPTYyhpaS"
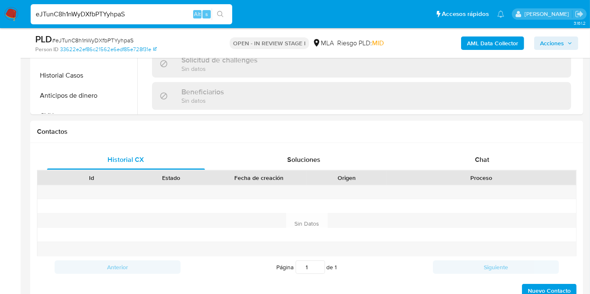
scroll to position [420, 0]
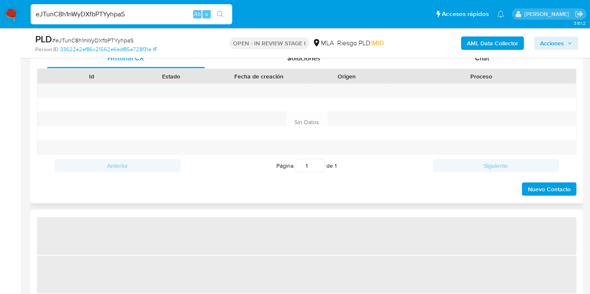
select select "10"
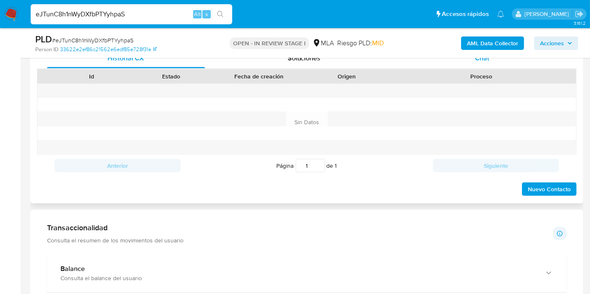
drag, startPoint x: 501, startPoint y: 71, endPoint x: 502, endPoint y: 63, distance: 8.5
click at [501, 72] on div "Proceso" at bounding box center [481, 76] width 178 height 8
click at [502, 63] on div "Chat" at bounding box center [482, 58] width 158 height 20
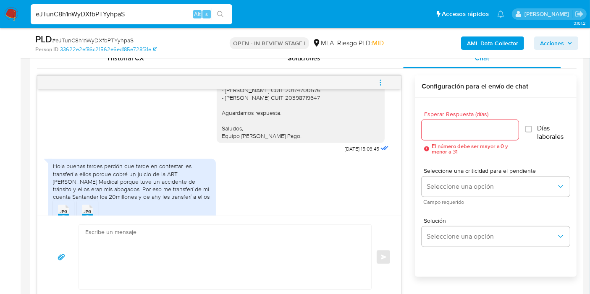
scroll to position [650, 0]
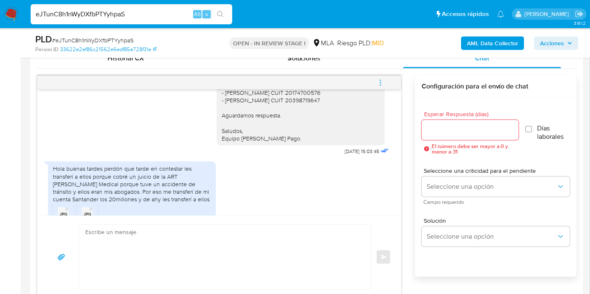
click at [128, 191] on div "Hola buenas tardes perdón que tarde en contestar les transferí a ellos porque c…" at bounding box center [132, 184] width 158 height 38
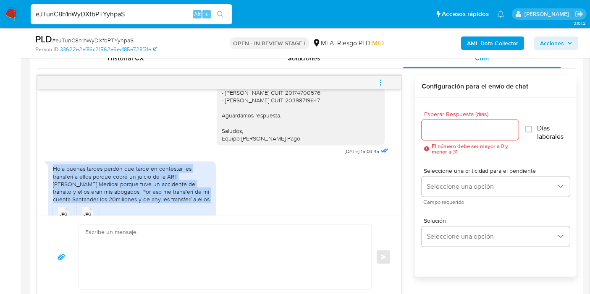
click at [128, 191] on div "Hola buenas tardes perdón que tarde en contestar les transferí a ellos porque c…" at bounding box center [132, 184] width 158 height 38
click at [148, 197] on div "Hola buenas tardes perdón que tarde en contestar les transferí a ellos porque c…" at bounding box center [132, 184] width 158 height 38
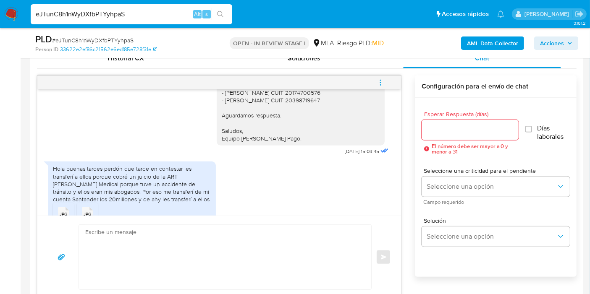
click at [162, 190] on div "Hola buenas tardes perdón que tarde en contestar les transferí a ellos porque c…" at bounding box center [132, 184] width 158 height 38
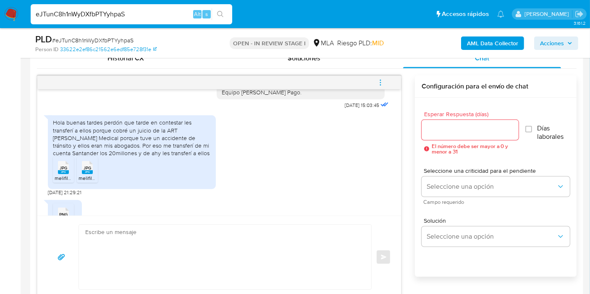
scroll to position [696, 0]
drag, startPoint x: 62, startPoint y: 186, endPoint x: 93, endPoint y: 189, distance: 30.7
click at [65, 175] on div "JPG JPG" at bounding box center [64, 166] width 18 height 16
click at [93, 175] on div "JPG JPG" at bounding box center [87, 166] width 18 height 16
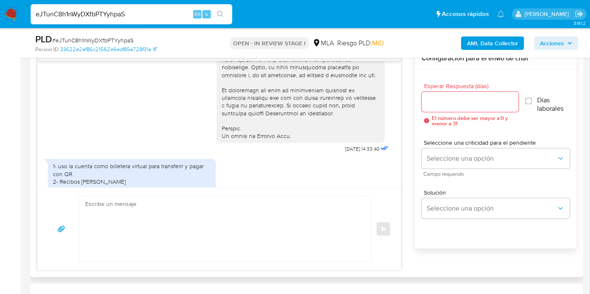
scroll to position [420, 0]
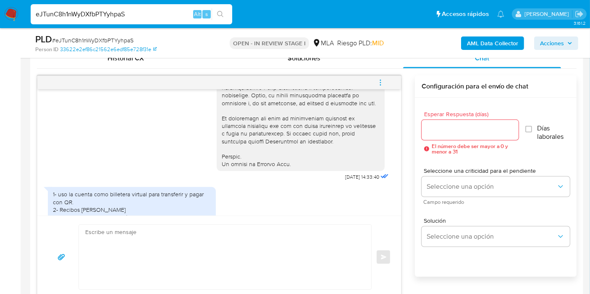
click at [182, 222] on div "Enviar" at bounding box center [219, 257] width 364 height 83
click at [182, 236] on textarea at bounding box center [222, 257] width 275 height 65
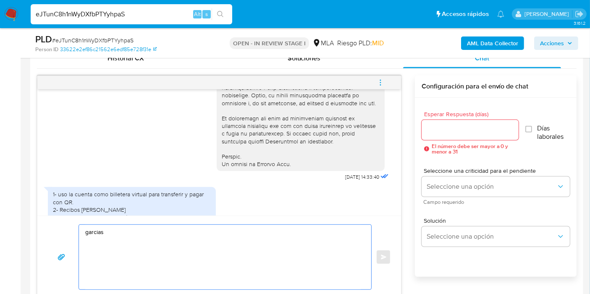
click at [182, 236] on textarea "garcias" at bounding box center [222, 257] width 275 height 65
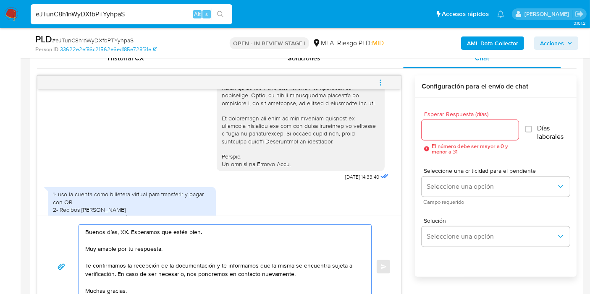
click at [124, 233] on textarea "Buenos días, XX. Esperamos que estés bien. Muy amable por tu respuesta. Te conf…" at bounding box center [222, 267] width 275 height 84
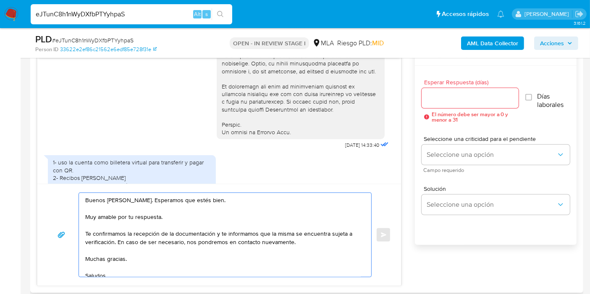
scroll to position [466, 0]
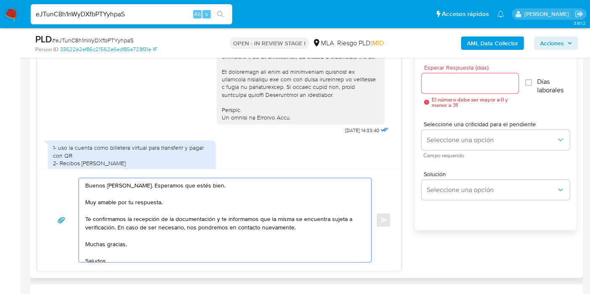
click at [143, 196] on textarea "Buenos [PERSON_NAME]. Esperamos que estés bien. Muy amable por tu respuesta. Te…" at bounding box center [222, 220] width 275 height 84
click at [138, 209] on textarea "Buenos [PERSON_NAME]. Esperamos que estés bien. Muy amable por tu respuesta. Te…" at bounding box center [222, 220] width 275 height 84
click at [141, 202] on textarea "Buenos [PERSON_NAME]. Esperamos que estés bien. Muy amable por tu respuesta. Te…" at bounding box center [222, 220] width 275 height 84
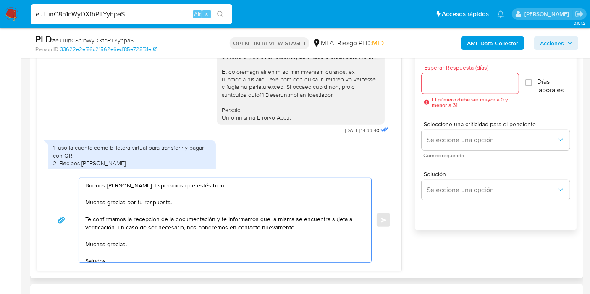
click at [141, 202] on textarea "Buenos [PERSON_NAME]. Esperamos que estés bien. Muchas gracias por tu respuesta…" at bounding box center [222, 220] width 275 height 84
click at [167, 212] on textarea "Buenos [PERSON_NAME]. Esperamos que estés bien. Muchas gracias por tu respuesta…" at bounding box center [222, 220] width 275 height 84
click at [176, 219] on textarea "Buenos [PERSON_NAME]. Esperamos que estés bien. Muchas gracias por tu respuesta…" at bounding box center [222, 220] width 275 height 84
drag, startPoint x: 219, startPoint y: 216, endPoint x: 291, endPoint y: 229, distance: 73.4
click at [291, 229] on textarea "Buenos [PERSON_NAME]. Esperamos que estés bien. Muchas gracias por tu respuesta…" at bounding box center [222, 220] width 275 height 84
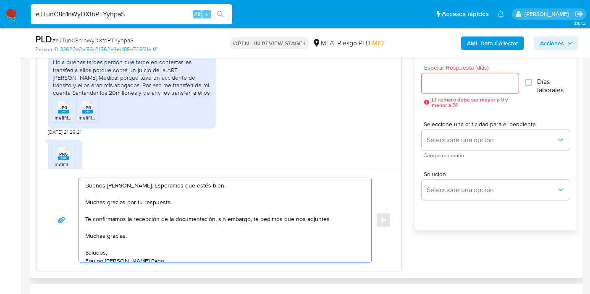
scroll to position [696, 0]
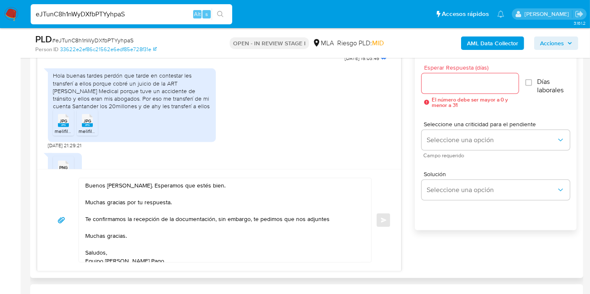
click at [136, 110] on div "Hola buenas tardes perdón que tarde en contestar les transferí a ellos porque c…" at bounding box center [132, 91] width 158 height 38
click at [160, 91] on div "Hola buenas tardes perdón que tarde en contestar les transferí a ellos porque c…" at bounding box center [132, 91] width 158 height 38
click at [136, 99] on div "Hola buenas tardes perdón que tarde en contestar les transferí a ellos porque c…" at bounding box center [132, 91] width 158 height 38
click at [97, 98] on div "Hola buenas tardes perdón que tarde en contestar les transferí a ellos porque c…" at bounding box center [132, 91] width 158 height 38
click at [117, 97] on div "Hola buenas tardes perdón que tarde en contestar les transferí a ellos porque c…" at bounding box center [132, 91] width 158 height 38
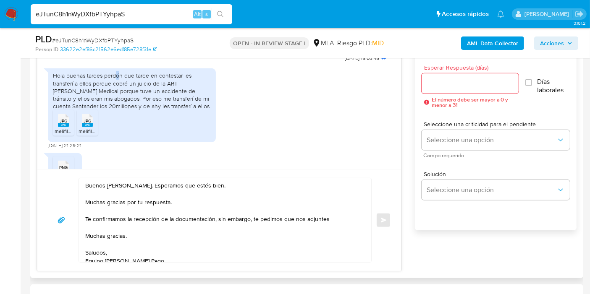
drag, startPoint x: 116, startPoint y: 93, endPoint x: 118, endPoint y: 102, distance: 8.9
click at [120, 95] on div "Hola buenas tardes perdón que tarde en contestar les transferí a ellos porque c…" at bounding box center [132, 91] width 158 height 38
click at [117, 102] on div "Hola buenas tardes perdón que tarde en contestar les transferí a ellos porque c…" at bounding box center [132, 91] width 158 height 38
click at [115, 99] on div "Hola buenas tardes perdón que tarde en contestar les transferí a ellos porque c…" at bounding box center [132, 91] width 158 height 38
drag, startPoint x: 115, startPoint y: 99, endPoint x: 179, endPoint y: 100, distance: 64.6
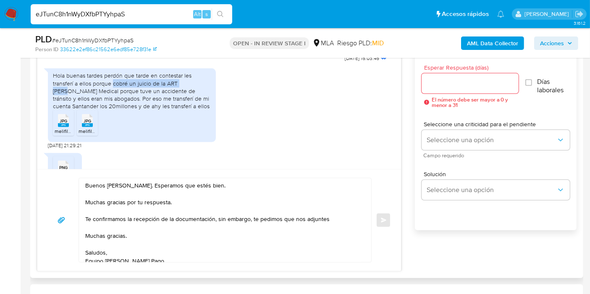
click at [179, 100] on div "Hola buenas tardes perdón que tarde en contestar les transferí a ellos porque c…" at bounding box center [132, 91] width 158 height 38
click at [338, 219] on textarea "Buenos [PERSON_NAME]. Esperamos que estés bien. Muchas gracias por tu respuesta…" at bounding box center [222, 220] width 275 height 84
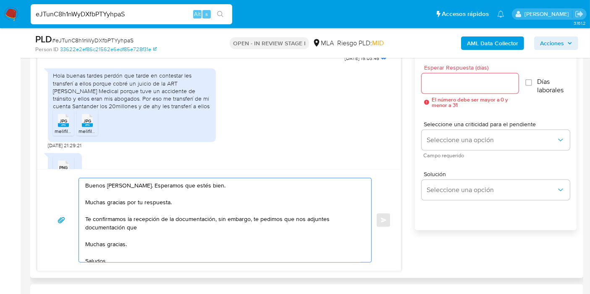
click at [178, 216] on textarea "Buenos [PERSON_NAME]. Esperamos que estés bien. Muchas gracias por tu respuesta…" at bounding box center [222, 220] width 275 height 84
click at [178, 224] on textarea "Buenos [PERSON_NAME]. Esperamos que estés bien. Muchas gracias por tu respuesta…" at bounding box center [222, 220] width 275 height 84
click at [245, 253] on textarea "Buenos [PERSON_NAME]. Esperamos que estés bien. Muchas gracias por tu respuesta…" at bounding box center [222, 220] width 275 height 84
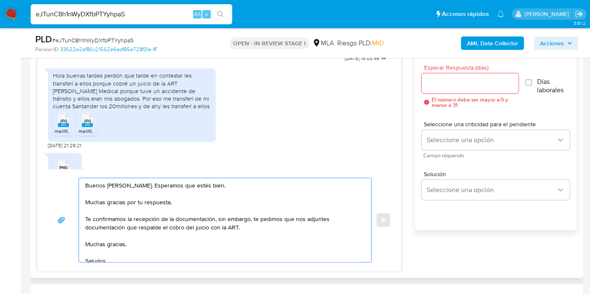
click at [225, 233] on textarea "Buenos [PERSON_NAME]. Esperamos que estés bien. Muchas gracias por tu respuesta…" at bounding box center [222, 220] width 275 height 84
click at [210, 225] on textarea "Buenos [PERSON_NAME]. Esperamos que estés bien. Muchas gracias por tu respuesta…" at bounding box center [222, 220] width 275 height 84
click at [194, 232] on textarea "Buenos [PERSON_NAME]. Esperamos que estés bien. Muchas gracias por tu respuesta…" at bounding box center [222, 220] width 275 height 84
click at [199, 230] on textarea "Buenos [PERSON_NAME]. Esperamos que estés bien. Muchas gracias por tu respuesta…" at bounding box center [222, 220] width 275 height 84
click at [188, 227] on textarea "Buenos [PERSON_NAME]. Esperamos que estés bien. Muchas gracias por tu respuesta…" at bounding box center [222, 220] width 275 height 84
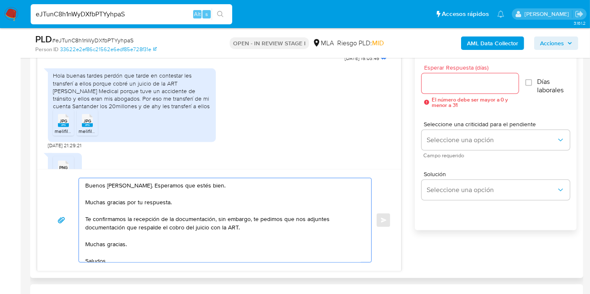
click at [204, 228] on textarea "Buenos [PERSON_NAME]. Esperamos que estés bien. Muchas gracias por tu respuesta…" at bounding box center [222, 220] width 275 height 84
click at [212, 225] on textarea "Buenos [PERSON_NAME]. Esperamos que estés bien. Muchas gracias por tu respuesta…" at bounding box center [222, 220] width 275 height 84
drag, startPoint x: 212, startPoint y: 225, endPoint x: 220, endPoint y: 225, distance: 8.4
click at [220, 225] on textarea "Buenos [PERSON_NAME]. Esperamos que estés bien. Muchas gracias por tu respuesta…" at bounding box center [222, 220] width 275 height 84
click at [220, 224] on textarea "Buenos [PERSON_NAME]. Esperamos que estés bien. Muchas gracias por tu respuesta…" at bounding box center [222, 220] width 275 height 84
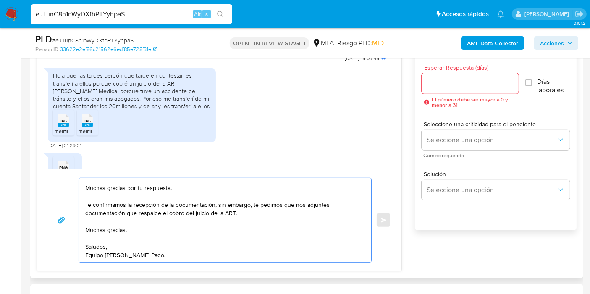
scroll to position [39, 0]
click at [126, 206] on textarea "Buenos [PERSON_NAME]. Esperamos que estés bien. Muchas gracias por tu respuesta…" at bounding box center [222, 220] width 275 height 84
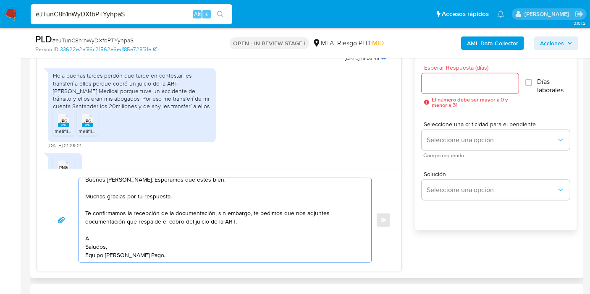
scroll to position [31, 0]
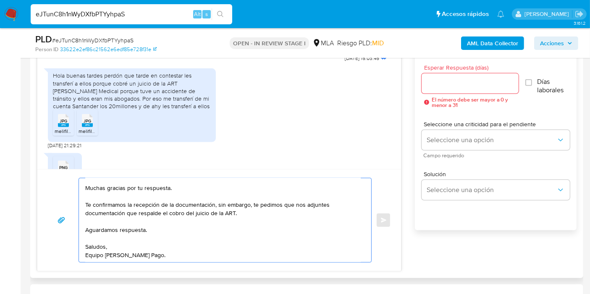
drag, startPoint x: 114, startPoint y: 248, endPoint x: 100, endPoint y: 258, distance: 17.1
click at [113, 249] on textarea "Buenos [PERSON_NAME]. Esperamos que estés bien. Muchas gracias por tu respuesta…" at bounding box center [222, 220] width 275 height 84
click at [100, 258] on textarea "Buenos [PERSON_NAME]. Esperamos que estés bien. Muchas gracias por tu respuesta…" at bounding box center [222, 220] width 275 height 84
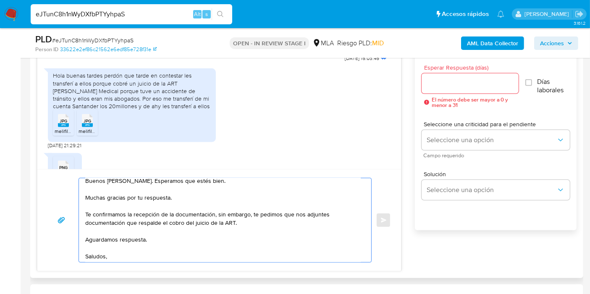
scroll to position [0, 0]
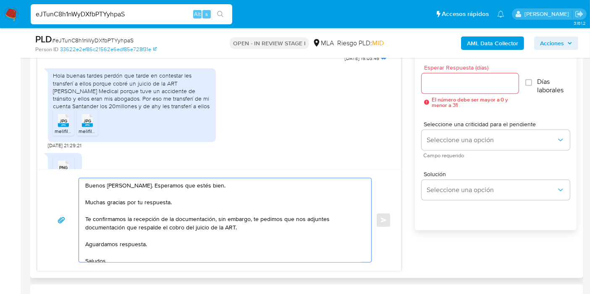
type textarea "Buenos [PERSON_NAME]. Esperamos que estés bien. Muchas gracias por tu respuesta…"
click at [460, 85] on input "Esperar Respuesta (días)" at bounding box center [469, 83] width 97 height 11
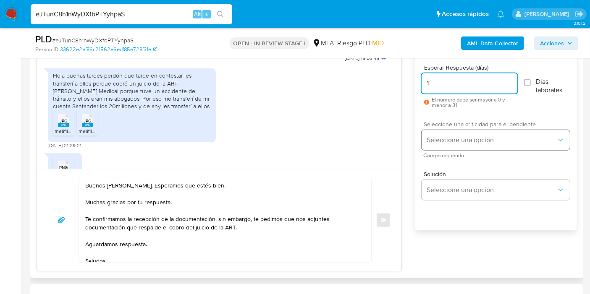
type input "1"
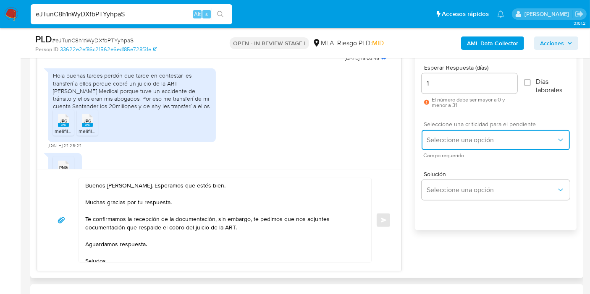
click at [442, 133] on button "Seleccione una opción" at bounding box center [495, 140] width 148 height 20
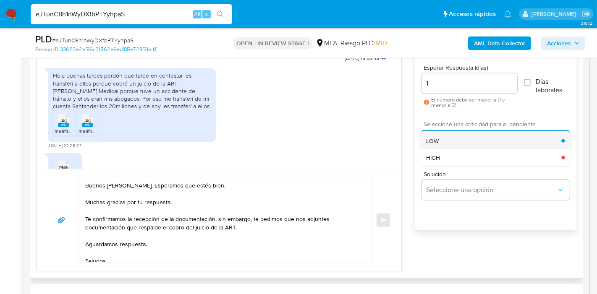
click at [458, 142] on div "LOW" at bounding box center [493, 141] width 135 height 17
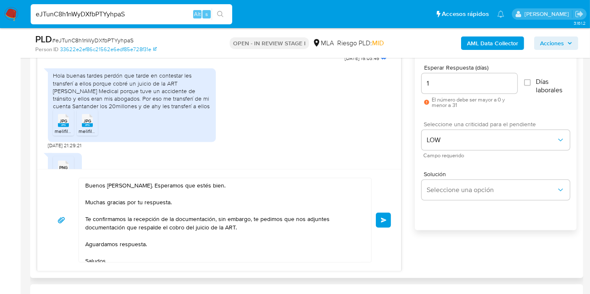
click at [374, 221] on div "Buenos [PERSON_NAME]. Esperamos que estés bien. Muchas gracias por tu respuesta…" at bounding box center [218, 220] width 343 height 85
click at [383, 219] on span "Enviar" at bounding box center [384, 220] width 6 height 5
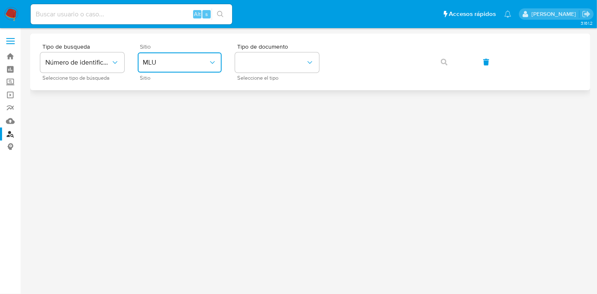
click at [191, 59] on span "MLU" at bounding box center [175, 62] width 65 height 8
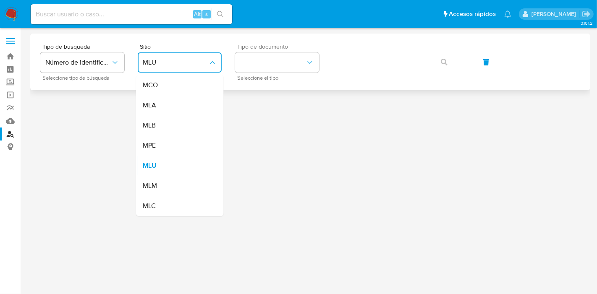
drag, startPoint x: 192, startPoint y: 71, endPoint x: 245, endPoint y: 73, distance: 52.6
click at [199, 104] on div "MLA" at bounding box center [177, 105] width 69 height 20
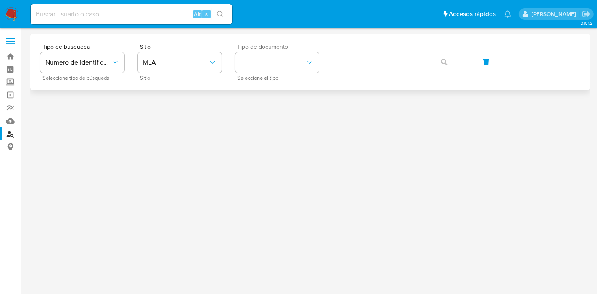
click at [245, 76] on span "Seleccione el tipo" at bounding box center [279, 78] width 84 height 4
click at [262, 60] on button "identificationType" at bounding box center [277, 62] width 84 height 20
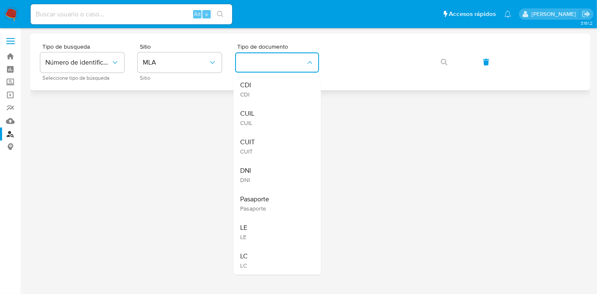
drag, startPoint x: 290, startPoint y: 122, endPoint x: 348, endPoint y: 83, distance: 69.9
click at [293, 119] on div "CUIL CUIL" at bounding box center [274, 118] width 69 height 29
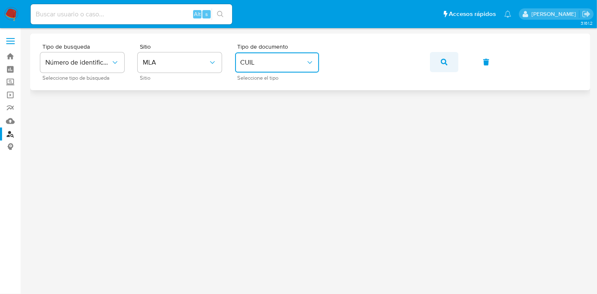
click at [451, 56] on button "button" at bounding box center [444, 62] width 29 height 20
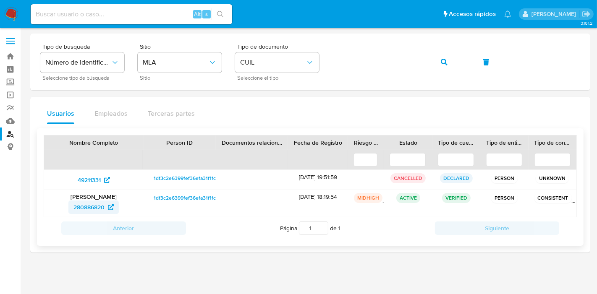
click at [103, 207] on span "280886820" at bounding box center [88, 207] width 31 height 13
click at [455, 56] on button "button" at bounding box center [444, 62] width 29 height 20
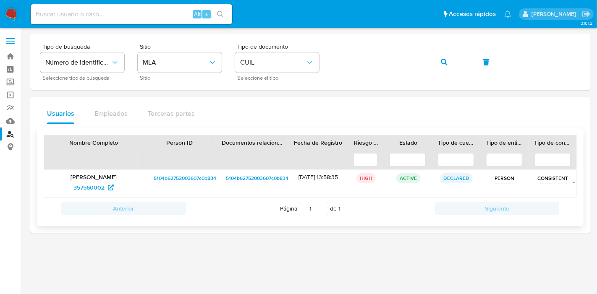
click at [199, 178] on span "5104b62752003607c0b8346a1d9314d5" at bounding box center [199, 178] width 90 height 10
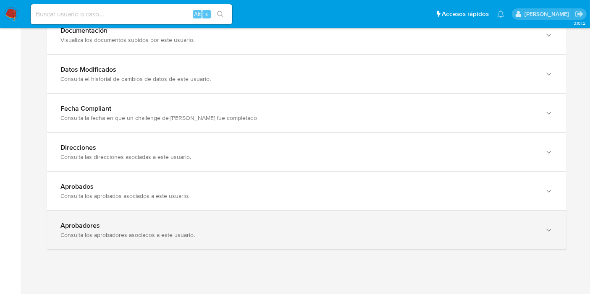
scroll to position [899, 0]
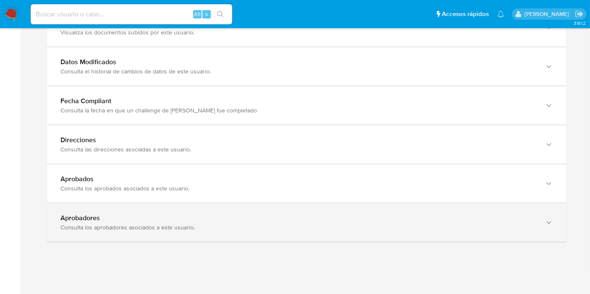
click at [128, 232] on div "Aprobadores Consulta los aprobadores asociados a este usuario." at bounding box center [306, 223] width 519 height 38
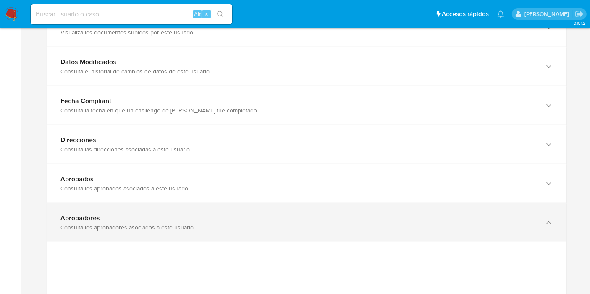
click at [128, 232] on div "Aprobadores Consulta los aprobadores asociados a este usuario." at bounding box center [306, 223] width 519 height 38
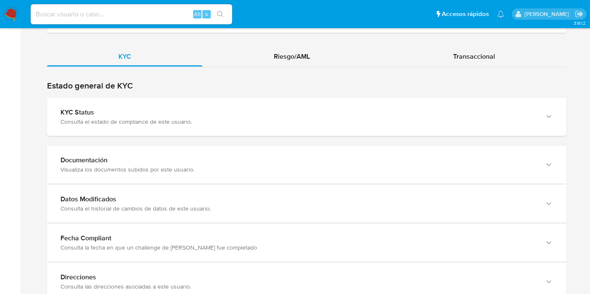
scroll to position [713, 0]
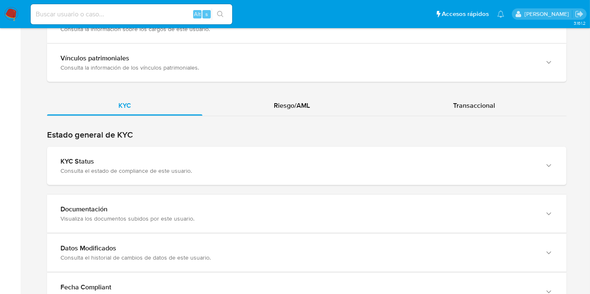
click at [312, 121] on div "KYC Riesgo/AML Transaccional" at bounding box center [306, 262] width 519 height 333
click at [327, 102] on div "Riesgo/AML" at bounding box center [291, 106] width 179 height 20
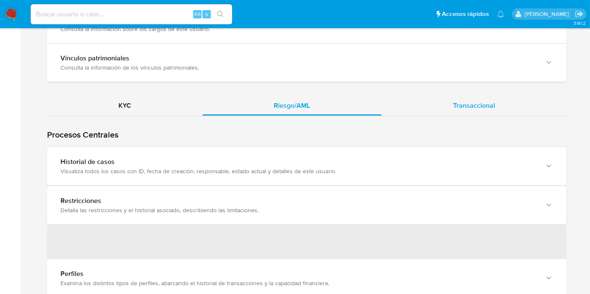
click at [486, 106] on span "Transaccional" at bounding box center [474, 106] width 42 height 10
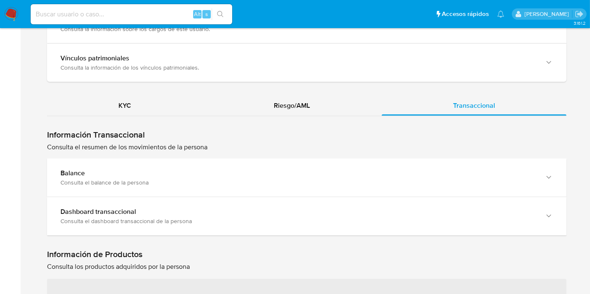
click at [200, 175] on div "Balance" at bounding box center [298, 173] width 476 height 8
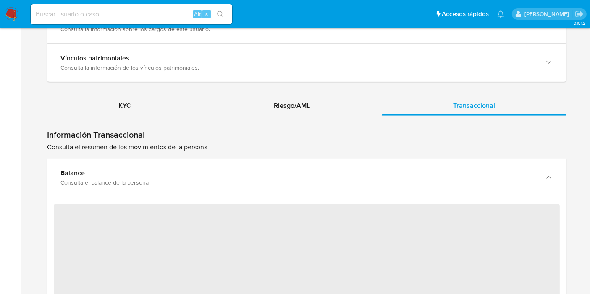
drag, startPoint x: 200, startPoint y: 175, endPoint x: 154, endPoint y: 97, distance: 90.3
click at [212, 139] on div "Información Transaccional Consulta el resumen de los movimientos de la persona" at bounding box center [306, 268] width 519 height 305
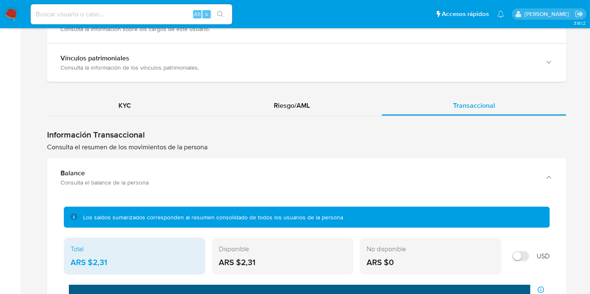
click at [118, 80] on div "Vínculos patrimoniales Consulta la información de los vínculos patrimoniales. N…" at bounding box center [306, 63] width 519 height 39
click at [120, 107] on span "KYC" at bounding box center [124, 106] width 13 height 10
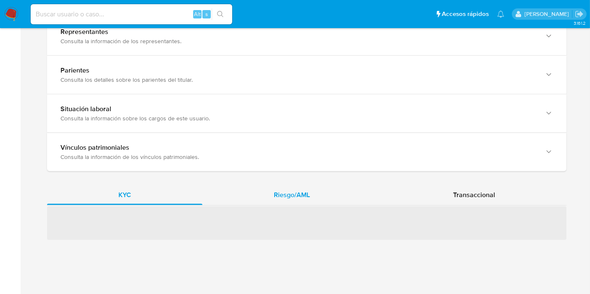
click at [283, 193] on span "Riesgo/AML" at bounding box center [292, 195] width 36 height 10
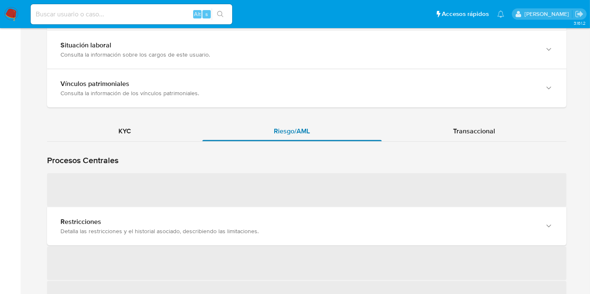
scroll to position [717, 0]
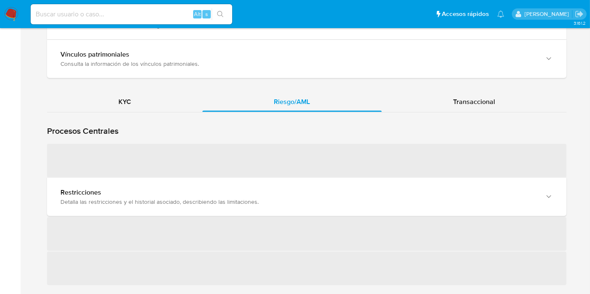
click at [188, 169] on span "‌" at bounding box center [306, 161] width 519 height 34
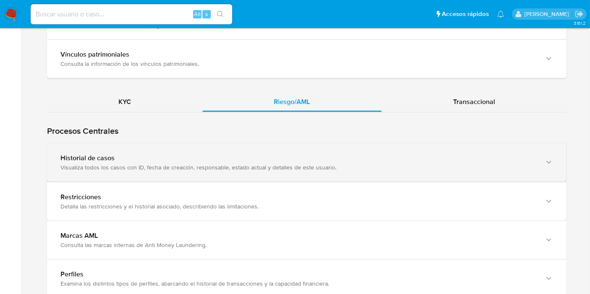
click at [168, 160] on div "Historial de casos" at bounding box center [298, 158] width 476 height 8
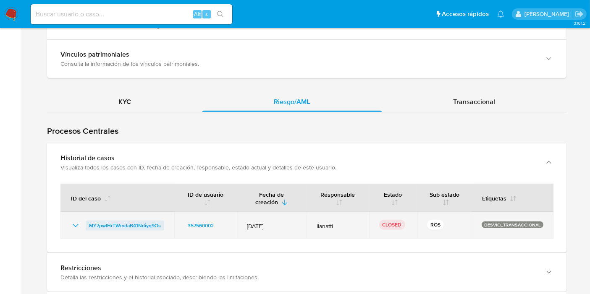
click at [104, 222] on span "MY7pwlHrTWmdaB41Ndiyq9Os" at bounding box center [125, 226] width 72 height 10
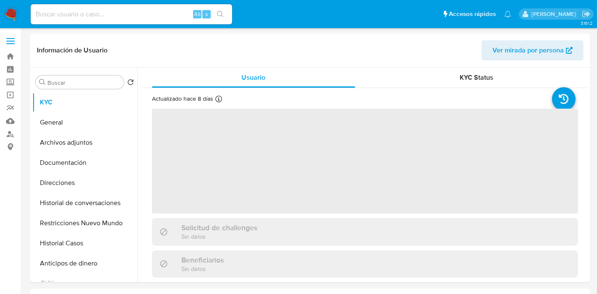
select select "10"
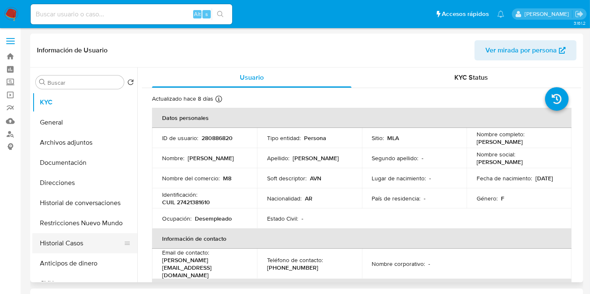
click at [72, 234] on button "Historial Casos" at bounding box center [81, 243] width 98 height 20
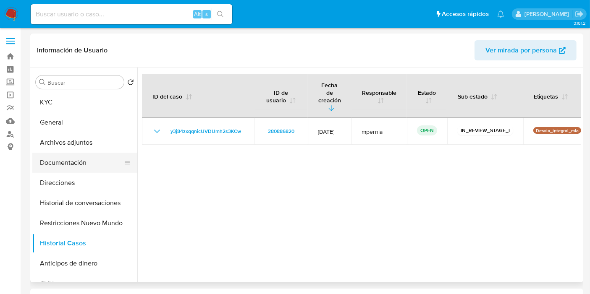
click at [97, 172] on button "Documentación" at bounding box center [81, 163] width 98 height 20
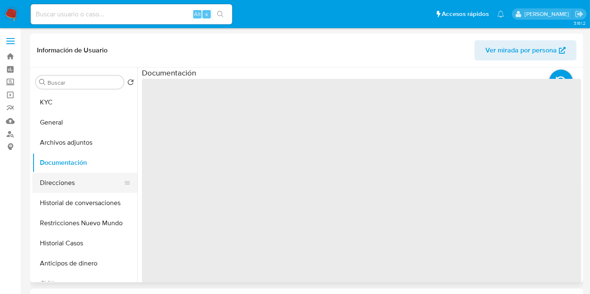
click at [98, 191] on button "Direcciones" at bounding box center [81, 183] width 98 height 20
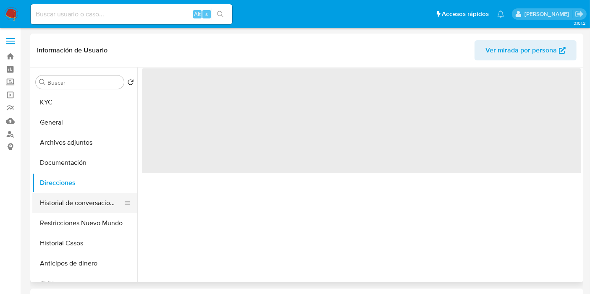
click at [100, 199] on button "Historial de conversaciones" at bounding box center [81, 203] width 98 height 20
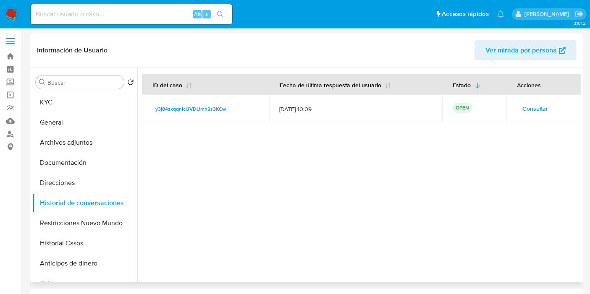
click at [542, 110] on span "Consultar" at bounding box center [535, 109] width 26 height 12
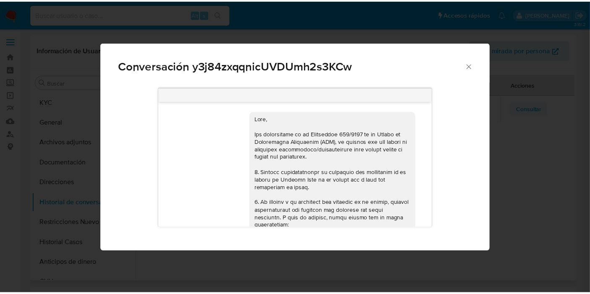
scroll to position [406, 0]
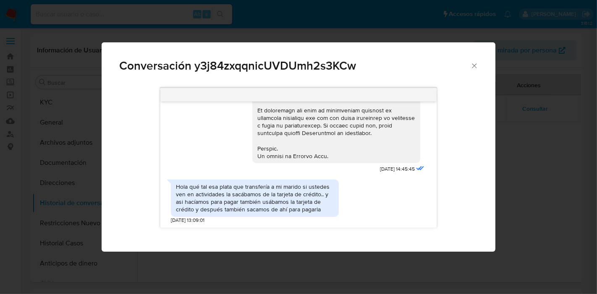
click at [477, 66] on icon "Cerrar" at bounding box center [474, 66] width 8 height 8
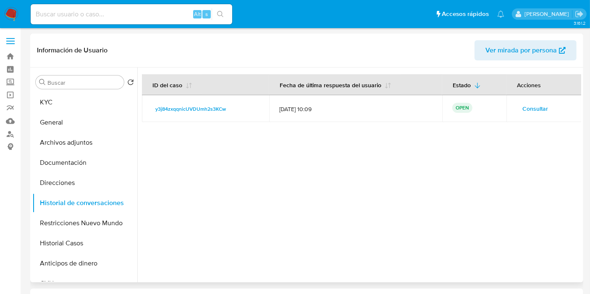
scroll to position [186, 0]
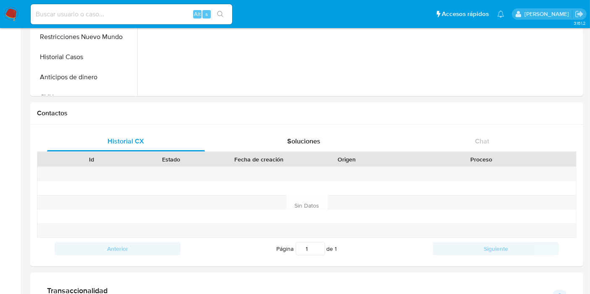
click at [140, 10] on input at bounding box center [131, 14] width 201 height 11
paste input "EvnxndkchJ0l7LZkhIey5WjO"
type input "EvnxndkchJ0l7LZkhIey5WjO"
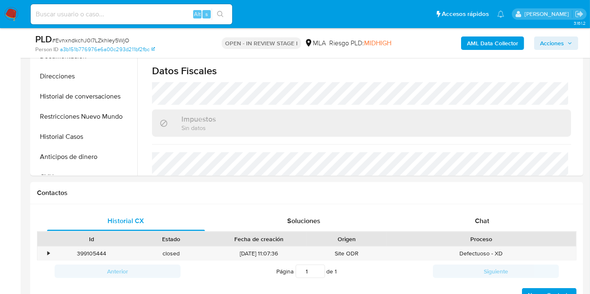
scroll to position [373, 0]
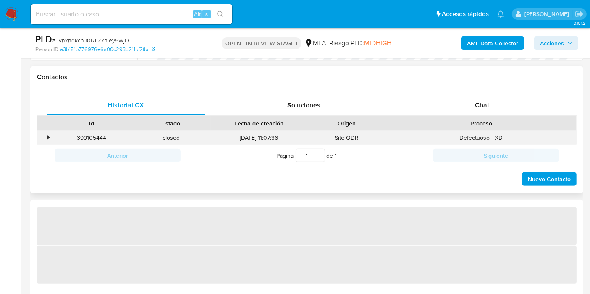
select select "10"
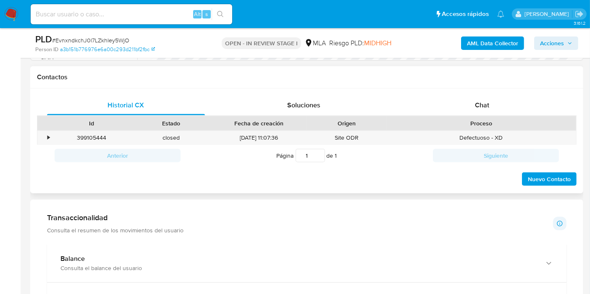
click at [538, 86] on div "Contactos" at bounding box center [306, 77] width 553 height 22
click at [521, 97] on div "Chat" at bounding box center [482, 105] width 158 height 20
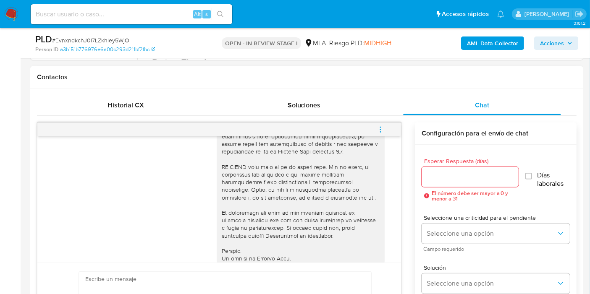
scroll to position [373, 0]
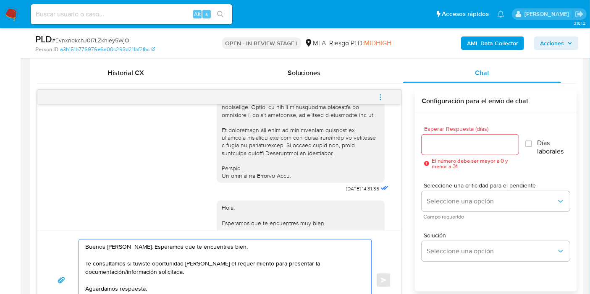
scroll to position [420, 0]
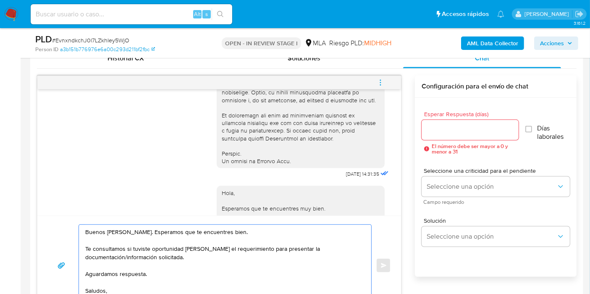
click at [125, 272] on textarea "Buenos [PERSON_NAME]. Esperamos que te encuentres bien. Te consultamos si tuvis…" at bounding box center [222, 265] width 275 height 81
click at [243, 258] on textarea "Buenos [PERSON_NAME]. Esperamos que te encuentres bien. Te consultamos si tuvis…" at bounding box center [222, 265] width 275 height 81
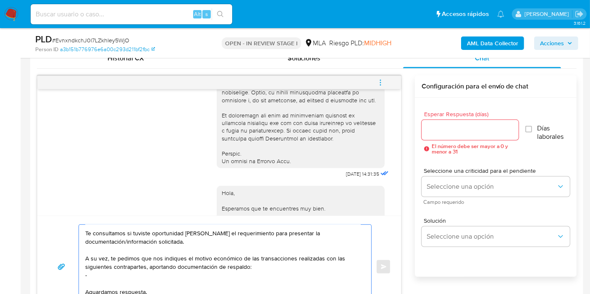
scroll to position [31, 0]
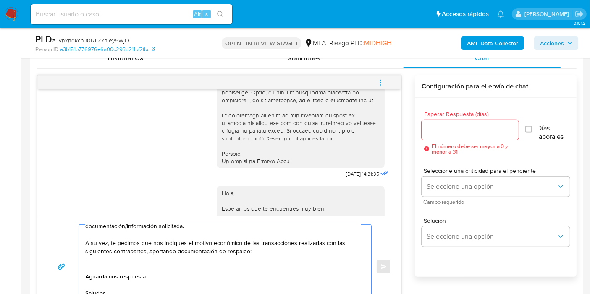
paste textarea "[PERSON_NAME]"
paste textarea "20234969359"
paste textarea "Pablo German Rica"
paste textarea "20296621200"
paste textarea "Neumann Cafferata"
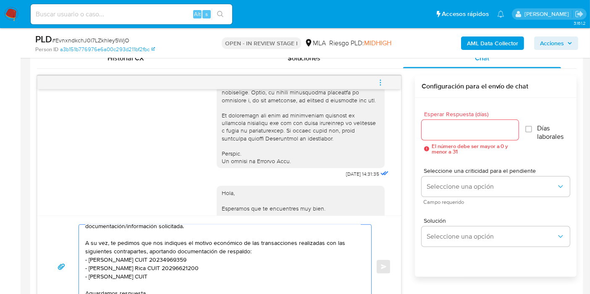
paste textarea "20288810096"
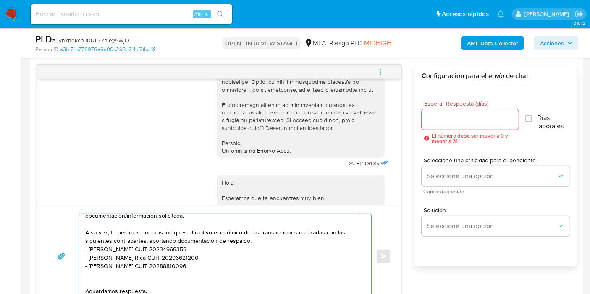
scroll to position [433, 0]
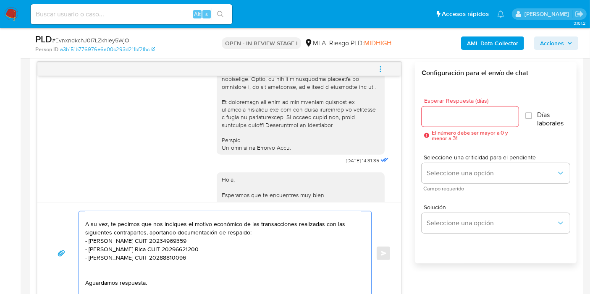
click at [68, 273] on div "Buenos días, Luciano. Esperamos que te encuentres bien. Te consultamos si tuvis…" at bounding box center [218, 253] width 343 height 85
click at [92, 264] on textarea "Buenos días, Luciano. Esperamos que te encuentres bien. Te consultamos si tuvis…" at bounding box center [222, 254] width 275 height 84
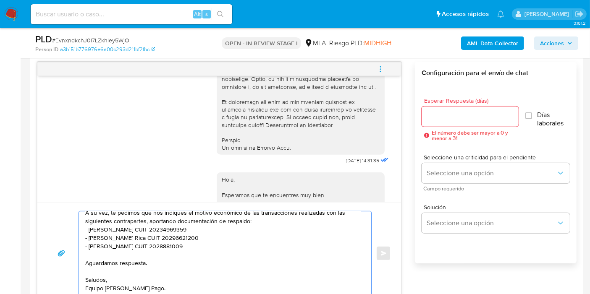
click at [220, 241] on textarea "Buenos días, Luciano. Esperamos que te encuentres bien. Te consultamos si tuvis…" at bounding box center [222, 254] width 275 height 84
paste textarea "6"
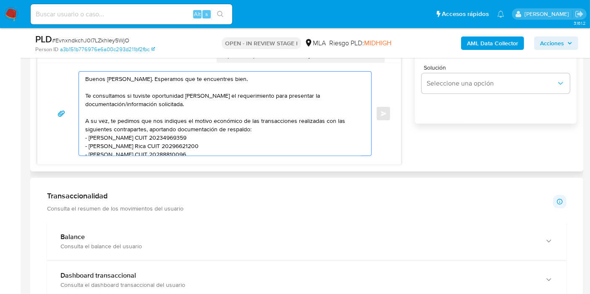
scroll to position [387, 0]
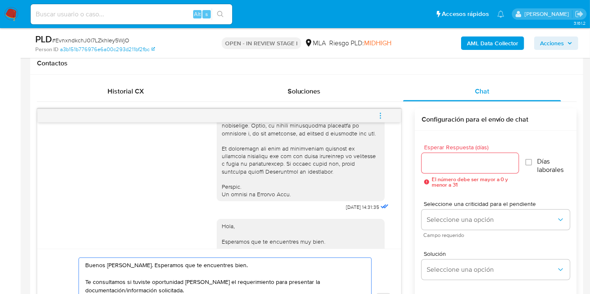
type textarea "Buenos días, Luciano. Esperamos que te encuentres bien. Te consultamos si tuvis…"
click at [439, 155] on div at bounding box center [469, 163] width 97 height 20
click at [439, 158] on input "Esperar Respuesta (días)" at bounding box center [469, 163] width 97 height 11
type input "1"
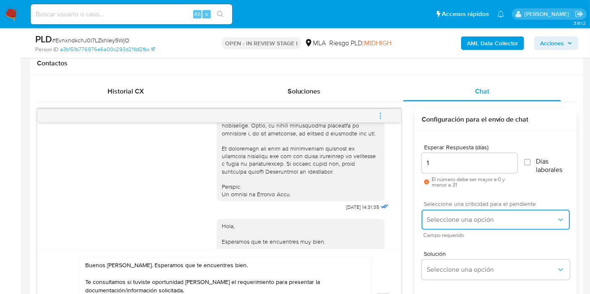
click at [434, 210] on button "Seleccione una opción" at bounding box center [495, 220] width 148 height 20
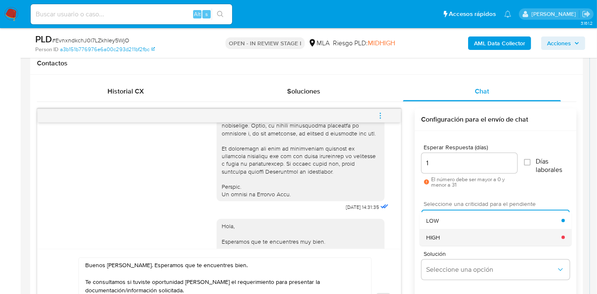
click at [450, 229] on div "HIGH" at bounding box center [493, 237] width 135 height 17
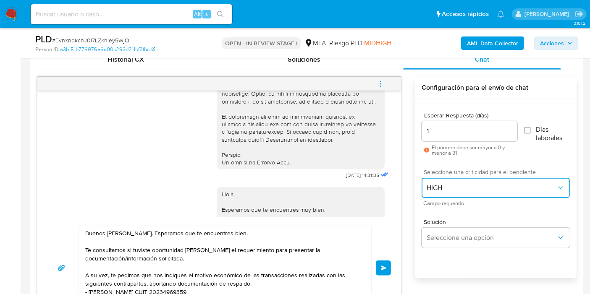
scroll to position [433, 0]
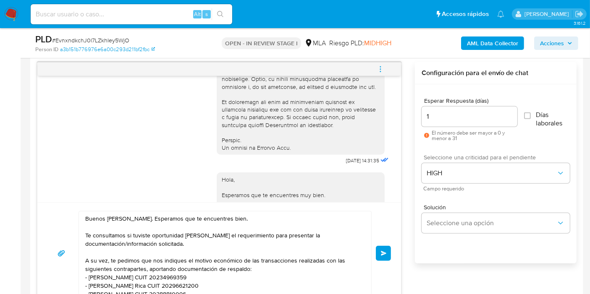
click at [384, 248] on button "Enviar" at bounding box center [383, 253] width 15 height 15
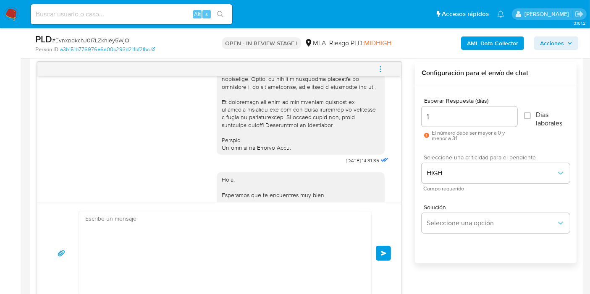
scroll to position [714, 0]
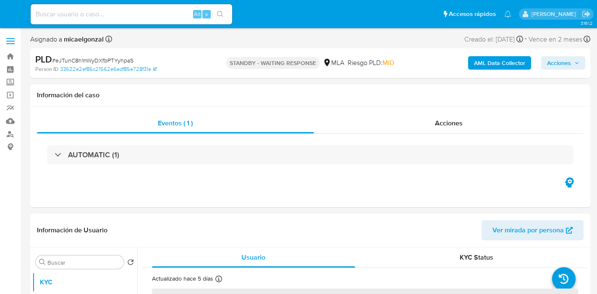
select select "10"
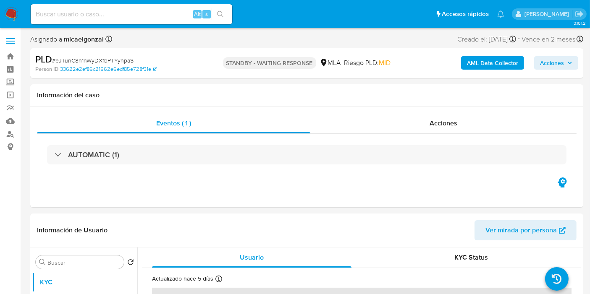
click at [91, 16] on input at bounding box center [131, 14] width 201 height 11
paste input "HhyLFRzvodiVXlDc77qyEEHb"
type input "HhyLFRzvodiVXlDc77qyEEHb"
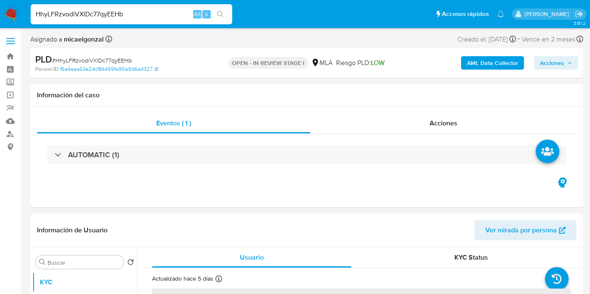
select select "10"
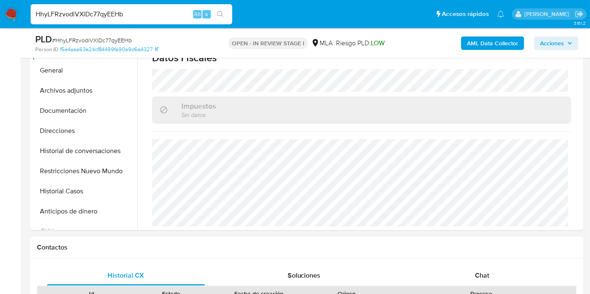
scroll to position [233, 0]
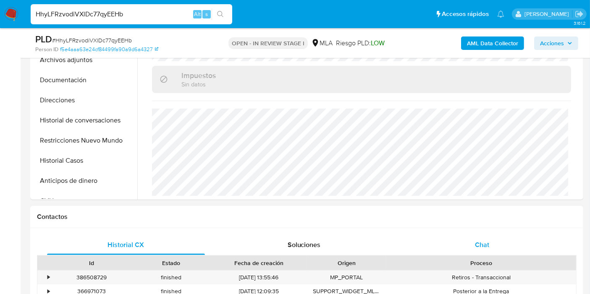
drag, startPoint x: 470, startPoint y: 228, endPoint x: 471, endPoint y: 235, distance: 7.2
click at [470, 228] on div "Historial CX Soluciones Chat Id Estado Fecha de creación Origen Proceso • 38650…" at bounding box center [306, 295] width 553 height 134
click at [474, 250] on div "Chat" at bounding box center [482, 245] width 158 height 20
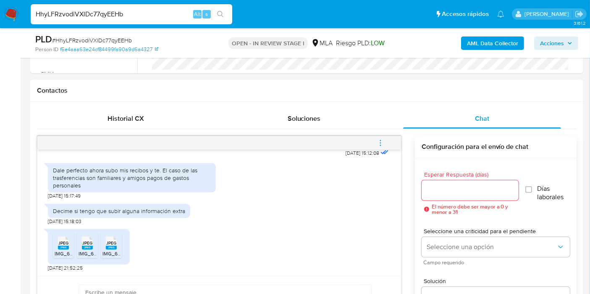
scroll to position [373, 0]
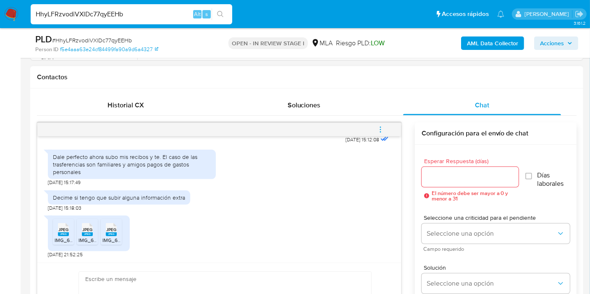
click at [63, 234] on rect at bounding box center [63, 235] width 11 height 4
click at [89, 228] on span "JPEG" at bounding box center [87, 229] width 10 height 5
drag, startPoint x: 116, startPoint y: 230, endPoint x: 429, endPoint y: 238, distance: 313.3
click at [116, 229] on div "JPEG JPEG" at bounding box center [111, 229] width 18 height 16
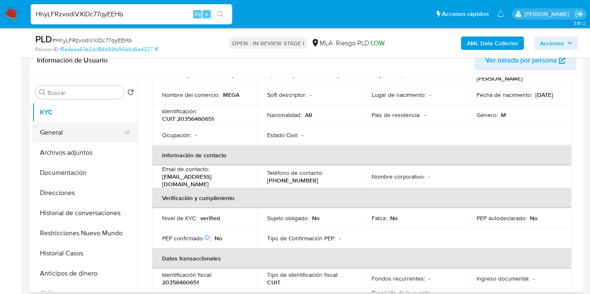
scroll to position [140, 0]
click at [71, 130] on button "General" at bounding box center [81, 133] width 98 height 20
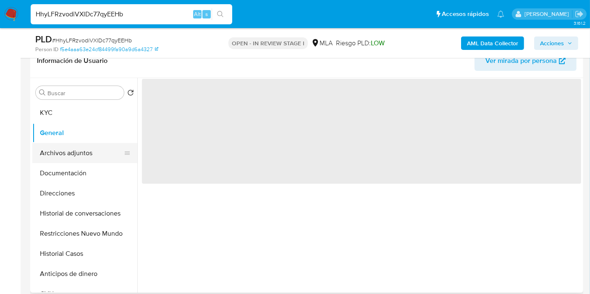
click at [74, 145] on button "Archivos adjuntos" at bounding box center [81, 153] width 98 height 20
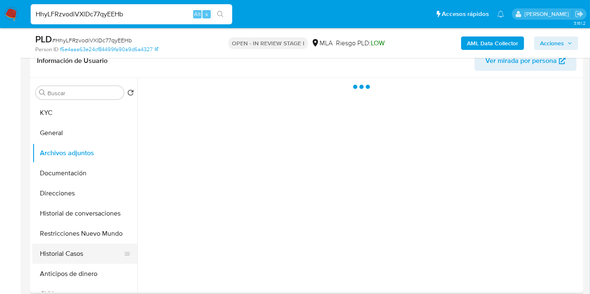
click at [65, 251] on button "Historial Casos" at bounding box center [81, 254] width 98 height 20
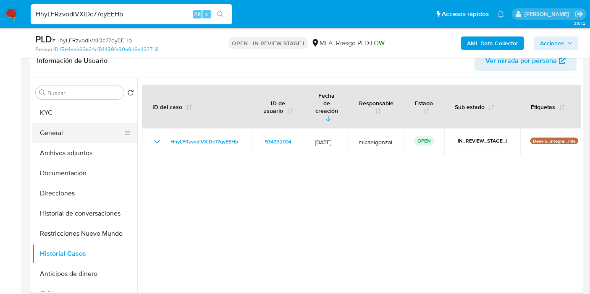
click at [84, 131] on button "General" at bounding box center [81, 133] width 98 height 20
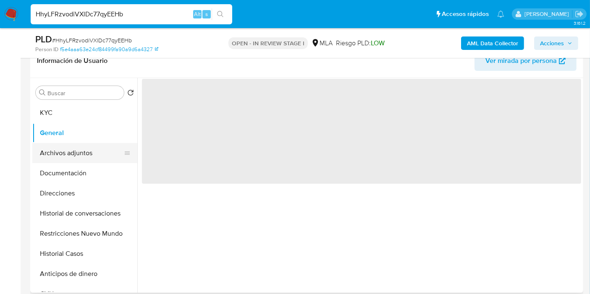
click at [60, 146] on button "Archivos adjuntos" at bounding box center [81, 153] width 98 height 20
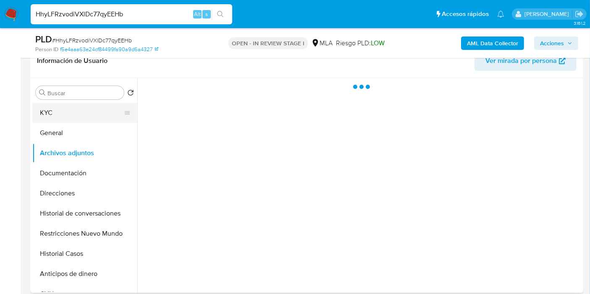
click at [60, 107] on button "KYC" at bounding box center [81, 113] width 98 height 20
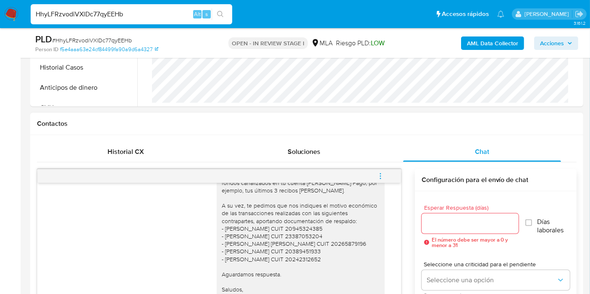
scroll to position [691, 0]
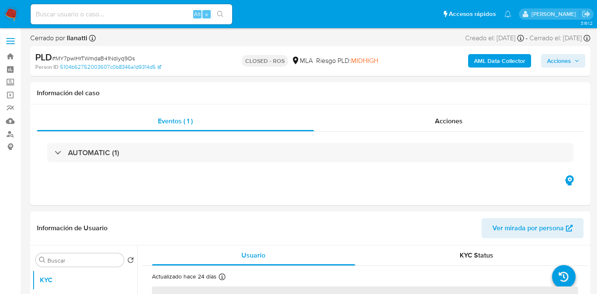
select select "10"
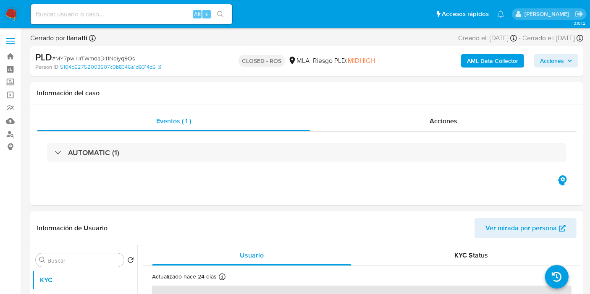
click at [128, 6] on div "Alt s" at bounding box center [131, 14] width 201 height 20
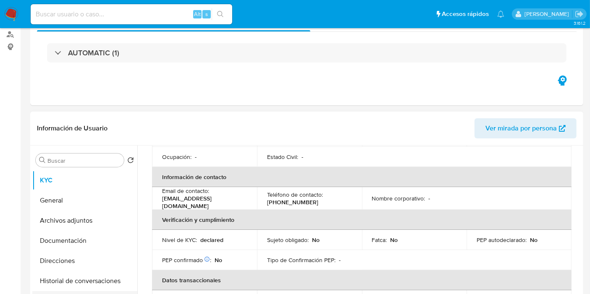
scroll to position [140, 0]
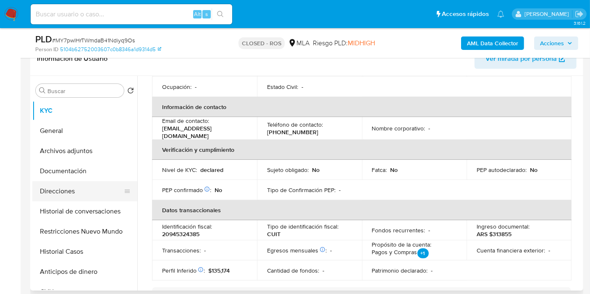
click at [71, 183] on button "Direcciones" at bounding box center [81, 191] width 98 height 20
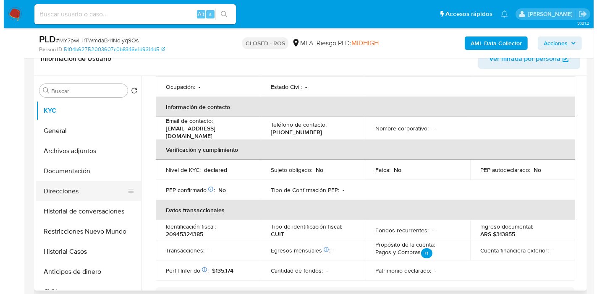
scroll to position [0, 0]
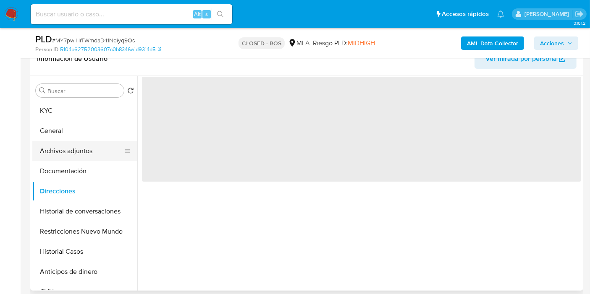
click at [84, 142] on button "Archivos adjuntos" at bounding box center [81, 151] width 98 height 20
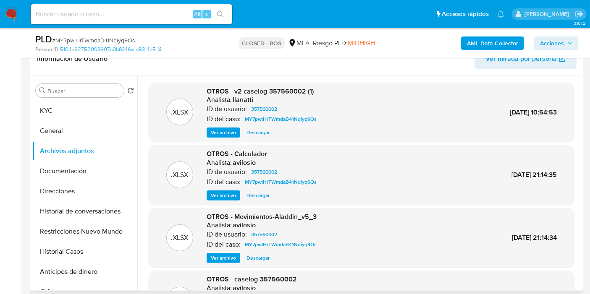
click at [230, 132] on span "Ver archivo" at bounding box center [223, 132] width 25 height 8
click at [230, 132] on div "Ver archivo Descargar" at bounding box center [263, 133] width 113 height 10
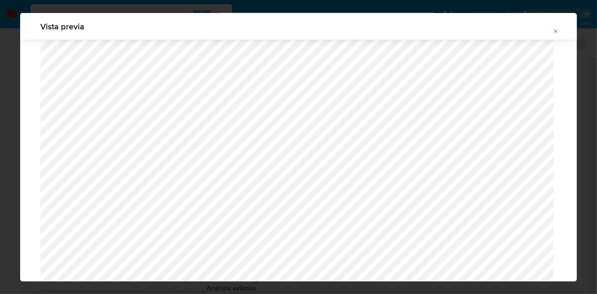
scroll to position [823, 0]
click at [0, 156] on div "Vista previa" at bounding box center [298, 147] width 597 height 294
click at [552, 33] on icon "Attachment preview" at bounding box center [555, 31] width 7 height 7
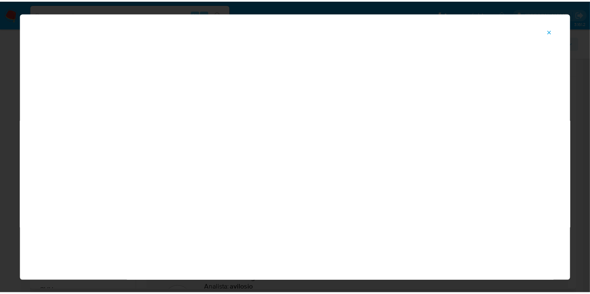
scroll to position [43, 0]
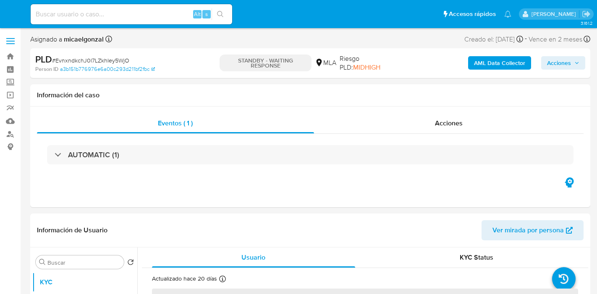
select select "10"
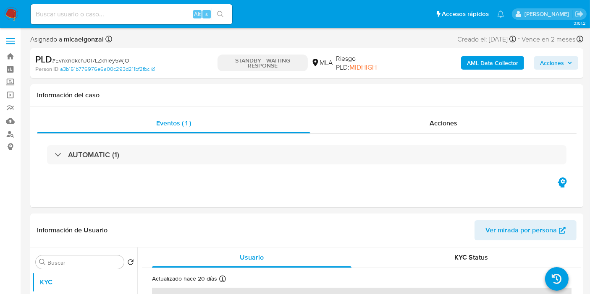
click at [15, 17] on img at bounding box center [11, 14] width 14 height 14
